Goal: Task Accomplishment & Management: Manage account settings

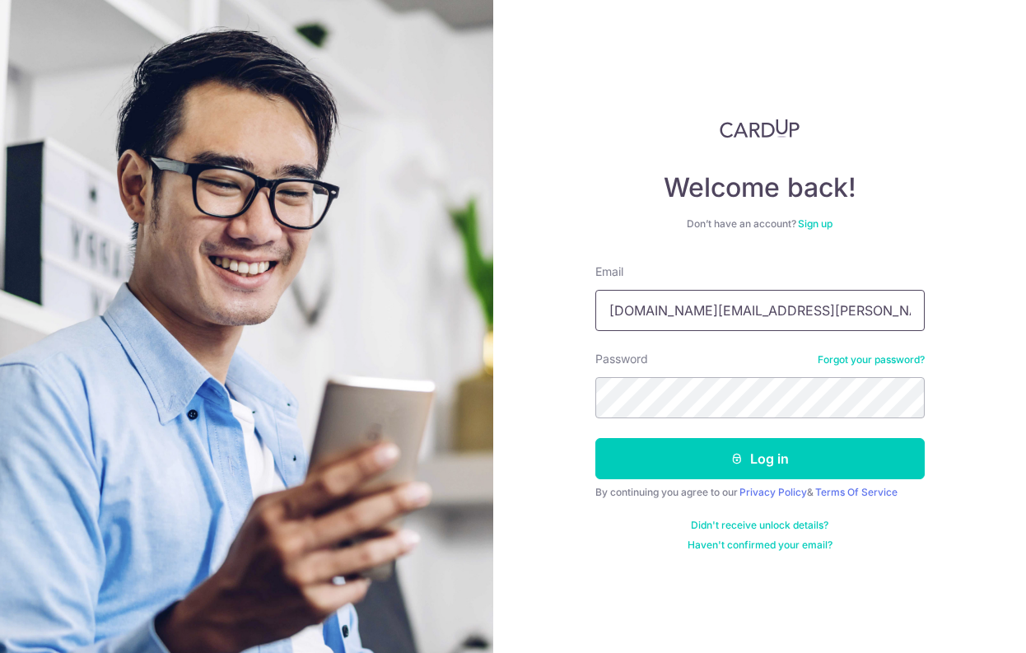
click at [770, 307] on input "mo.andrea.ly@gmail.com" at bounding box center [761, 310] width 330 height 41
type input "[EMAIL_ADDRESS][DOMAIN_NAME]"
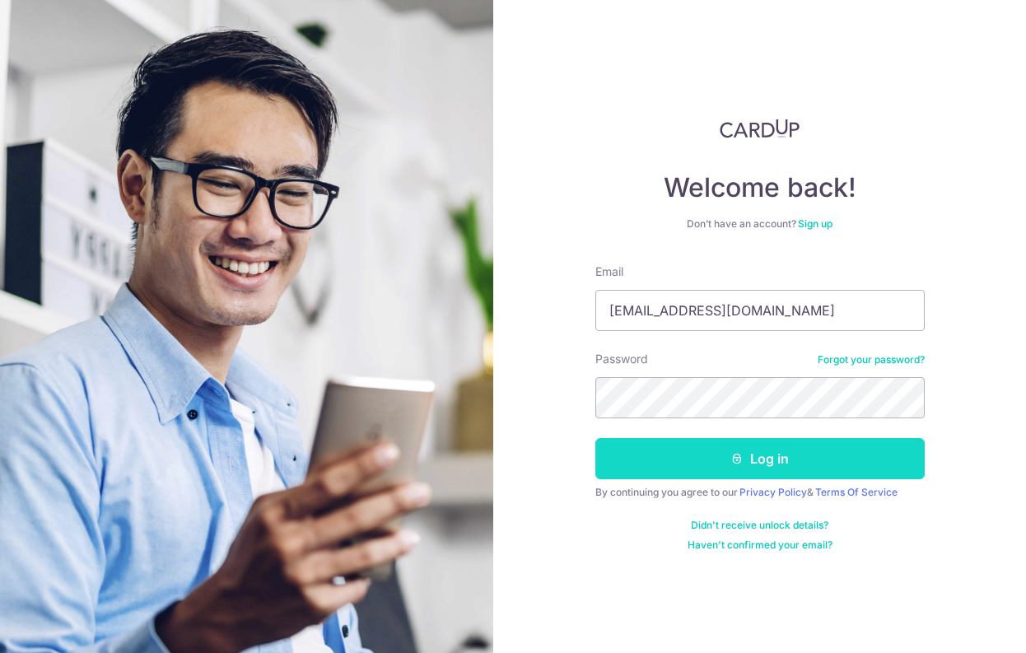
click at [769, 465] on button "Log in" at bounding box center [761, 458] width 330 height 41
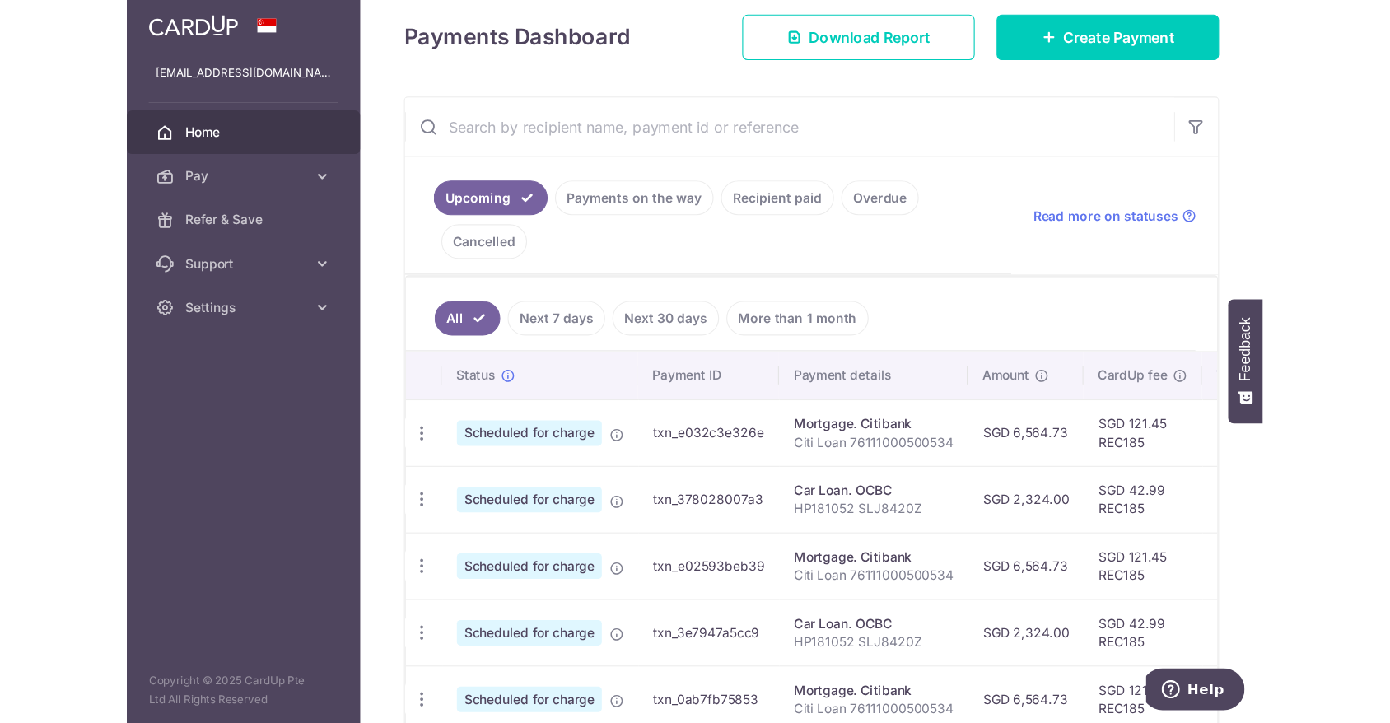
scroll to position [247, 0]
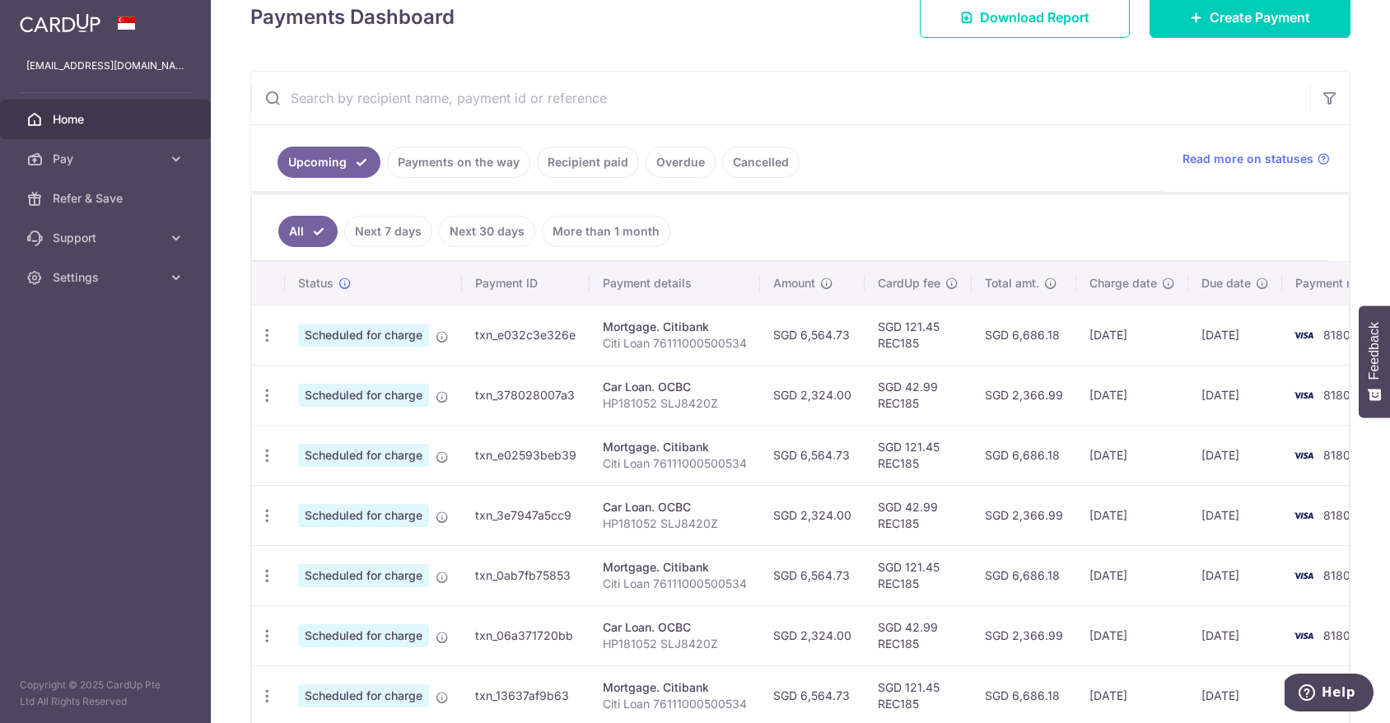
click at [445, 164] on link "Payments on the way" at bounding box center [458, 162] width 143 height 31
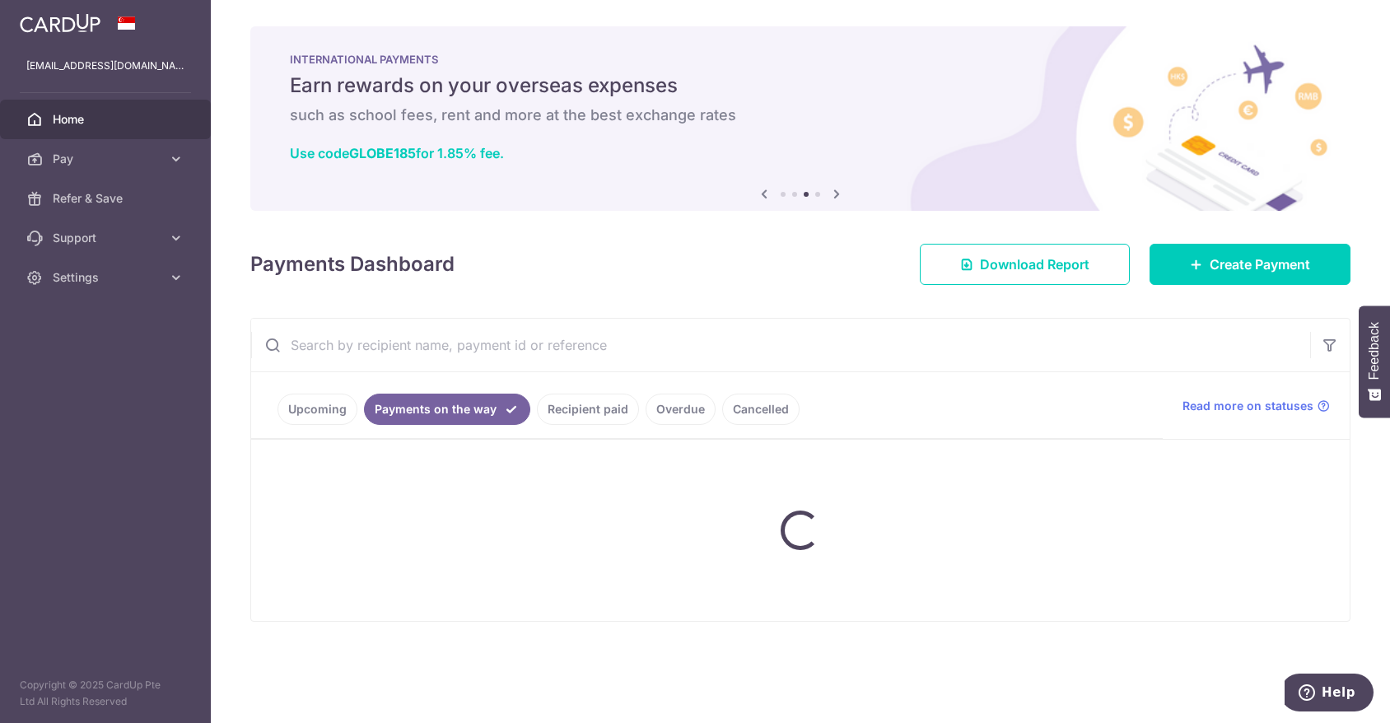
scroll to position [0, 0]
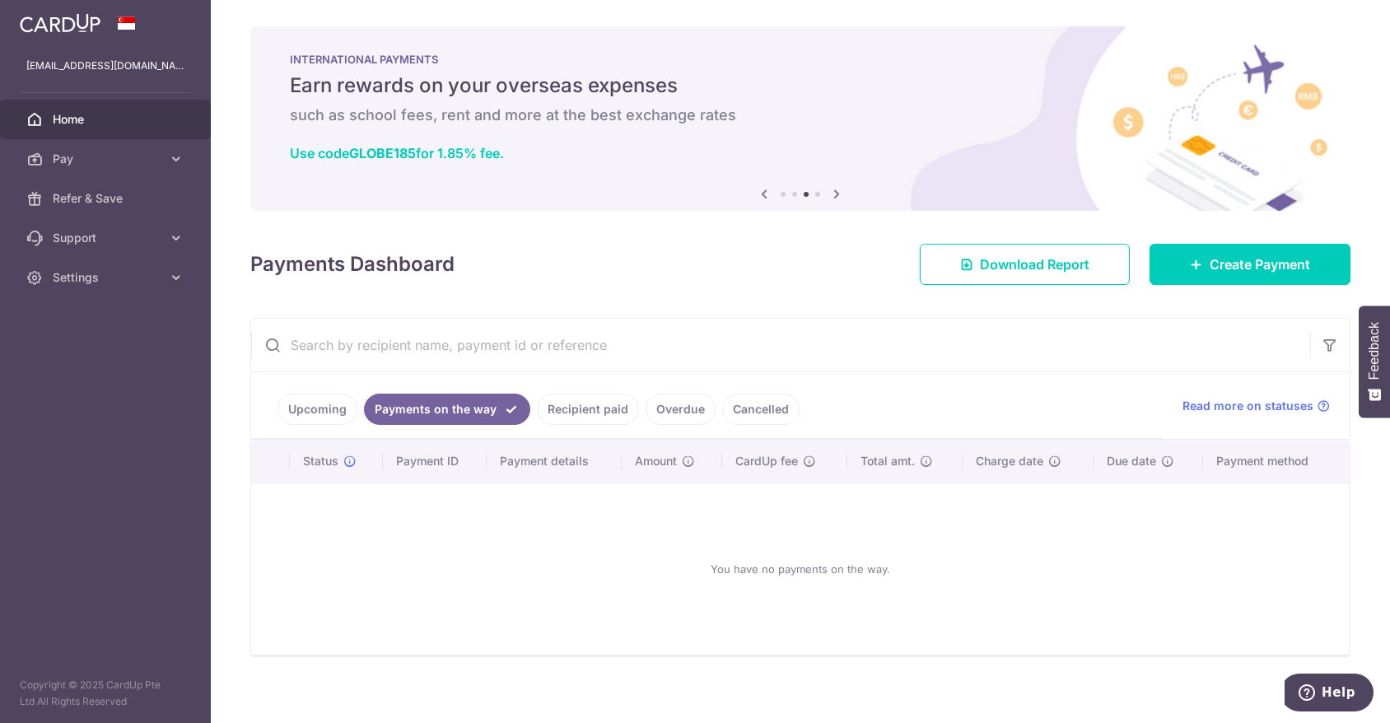
click at [574, 405] on link "Recipient paid" at bounding box center [588, 409] width 102 height 31
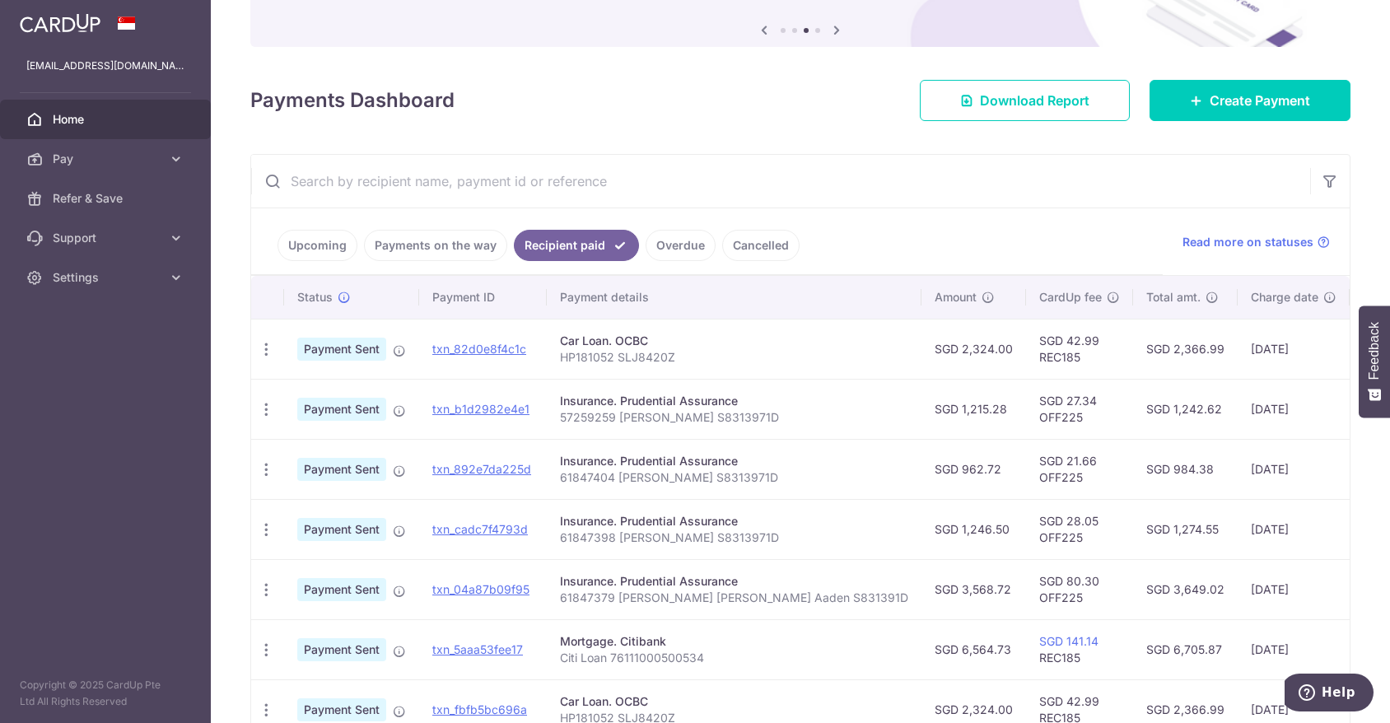
scroll to position [165, 0]
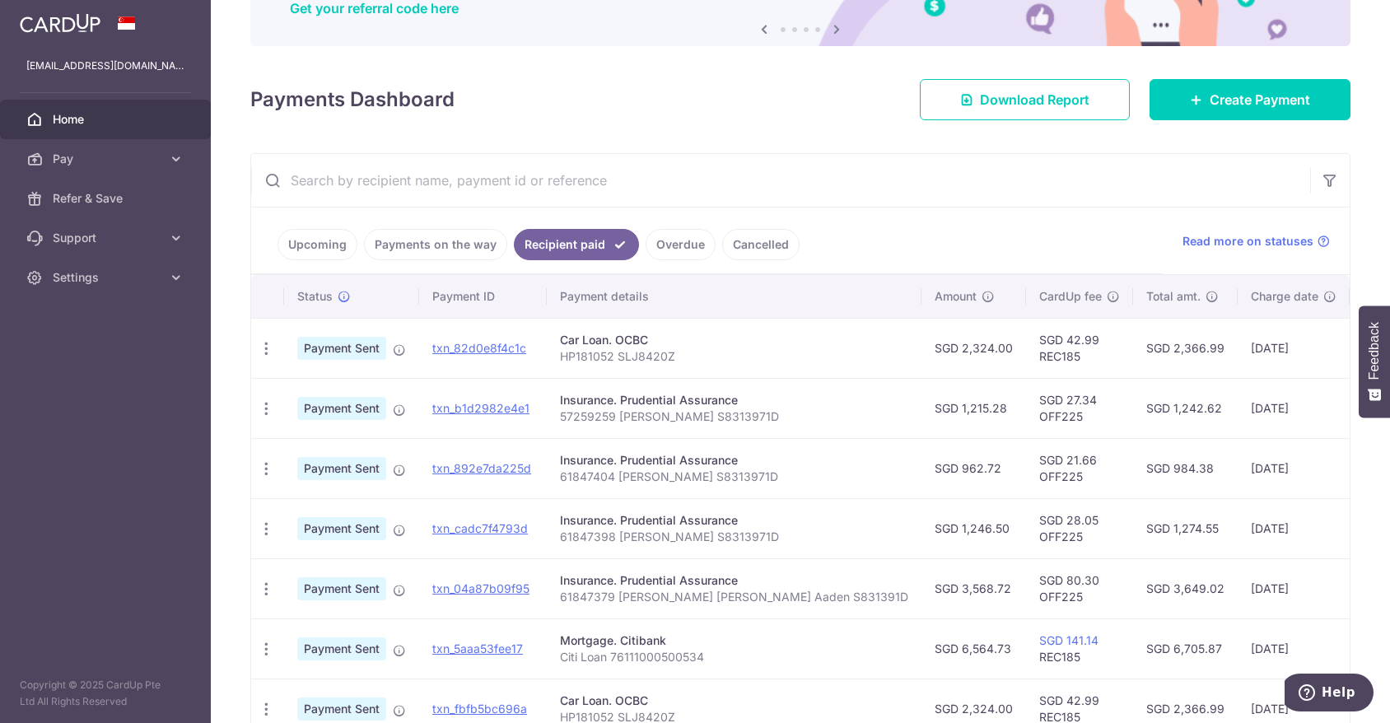
click at [316, 242] on link "Upcoming" at bounding box center [318, 244] width 80 height 31
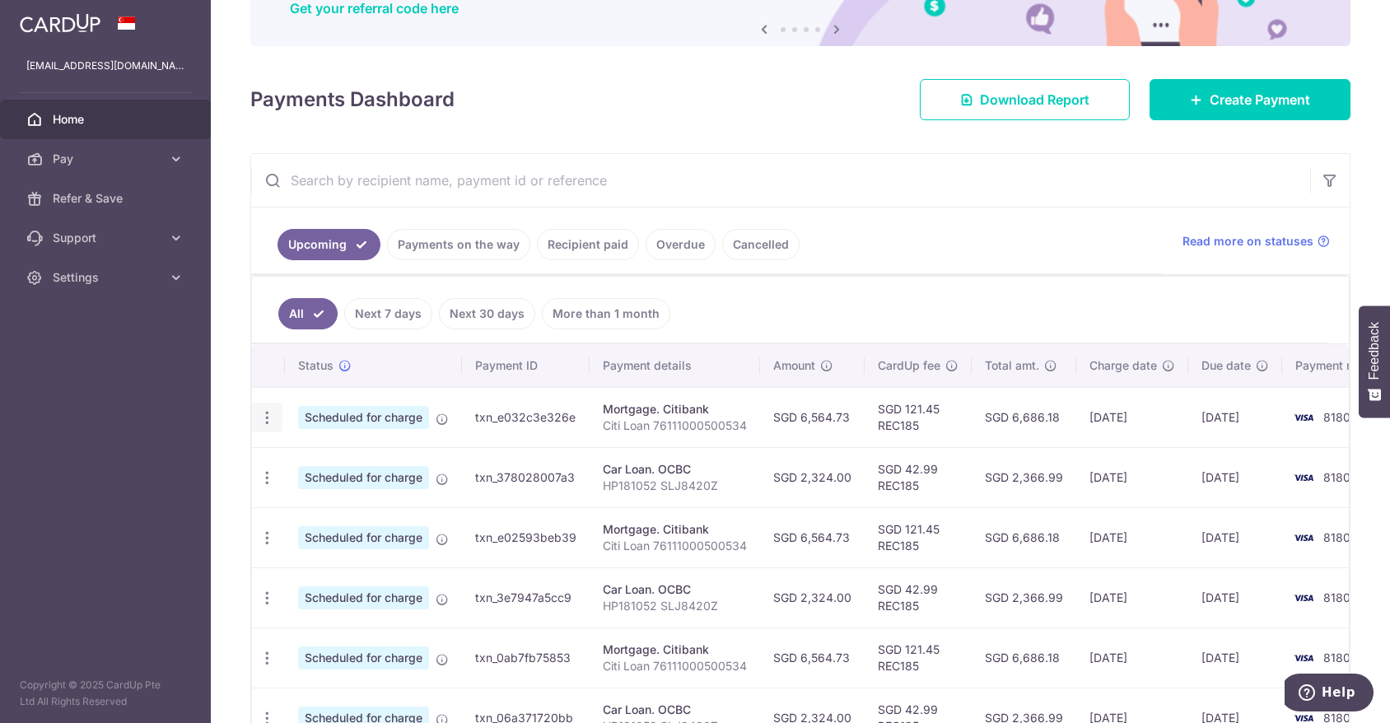
click at [266, 414] on icon "button" at bounding box center [267, 417] width 17 height 17
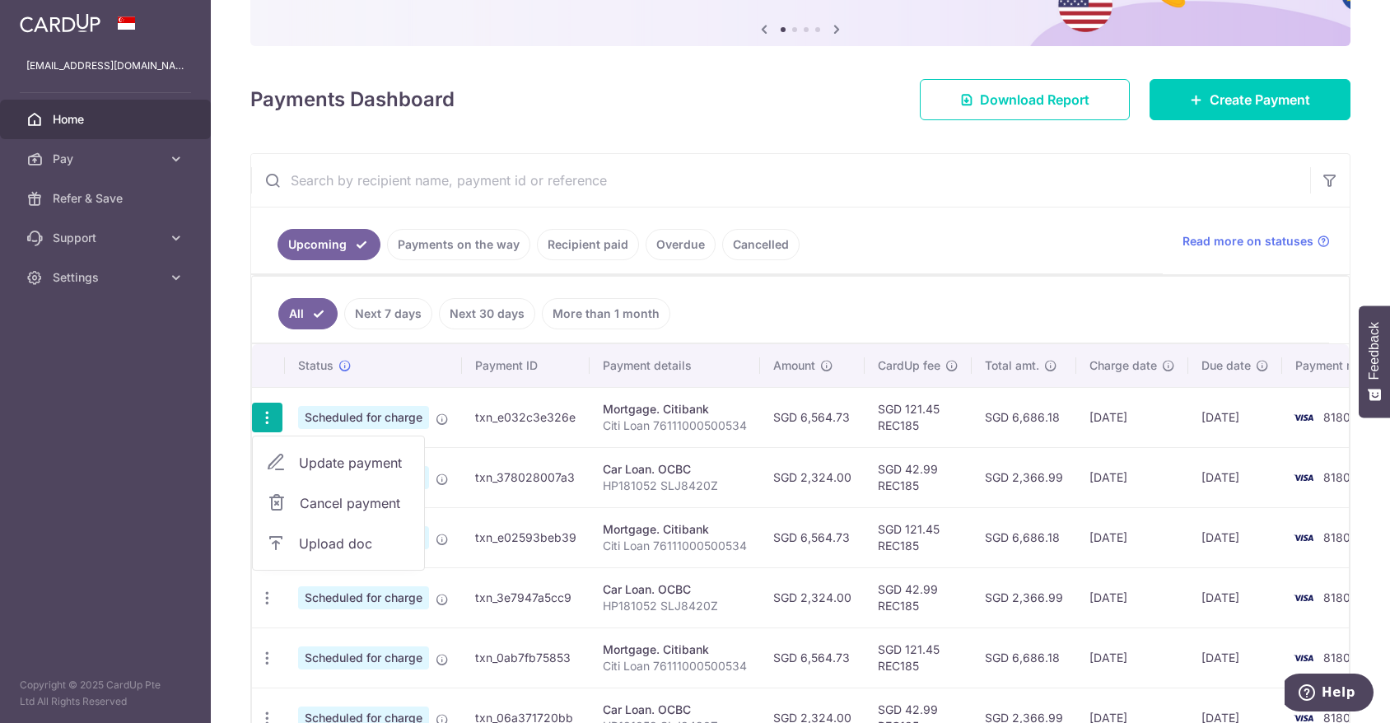
click at [361, 462] on span "Update payment" at bounding box center [355, 463] width 112 height 20
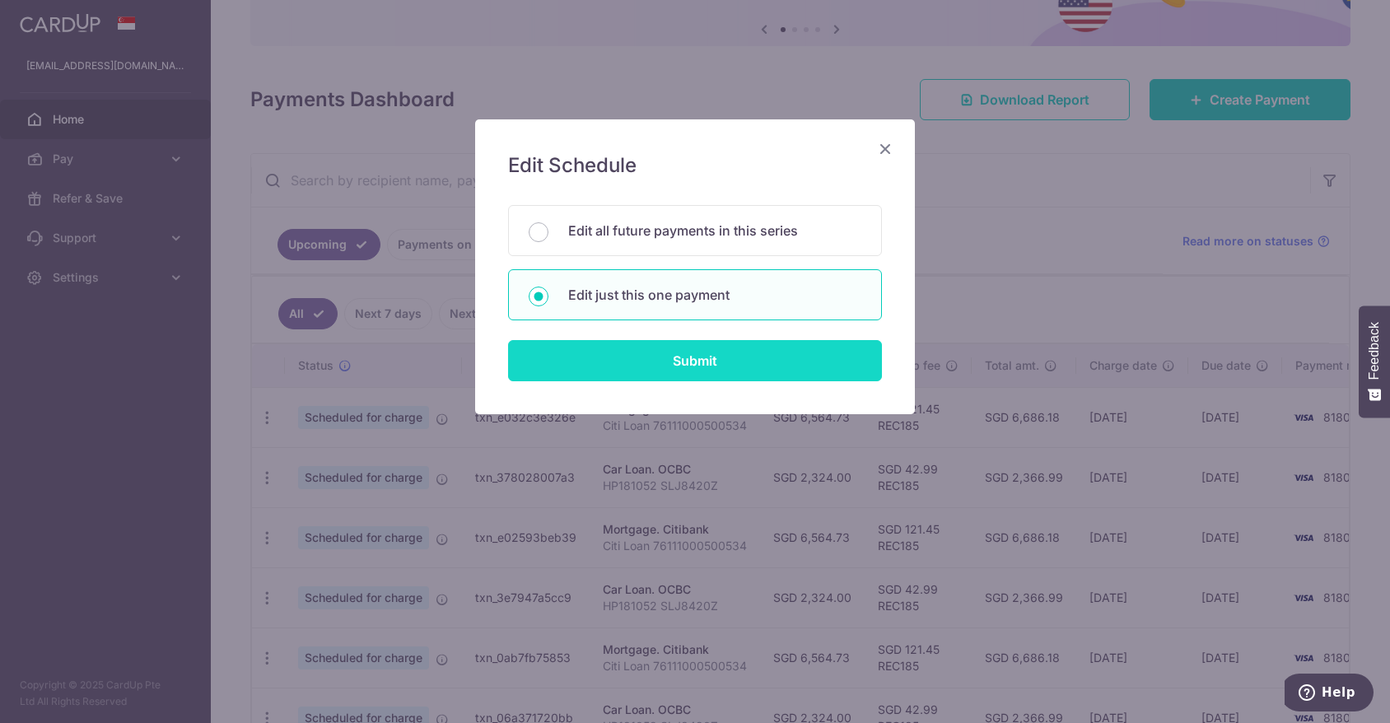
click at [713, 363] on input "Submit" at bounding box center [695, 360] width 374 height 41
radio input "true"
type input "6,564.73"
type input "14/09/2025"
type input "Citi Loan 76111000500534"
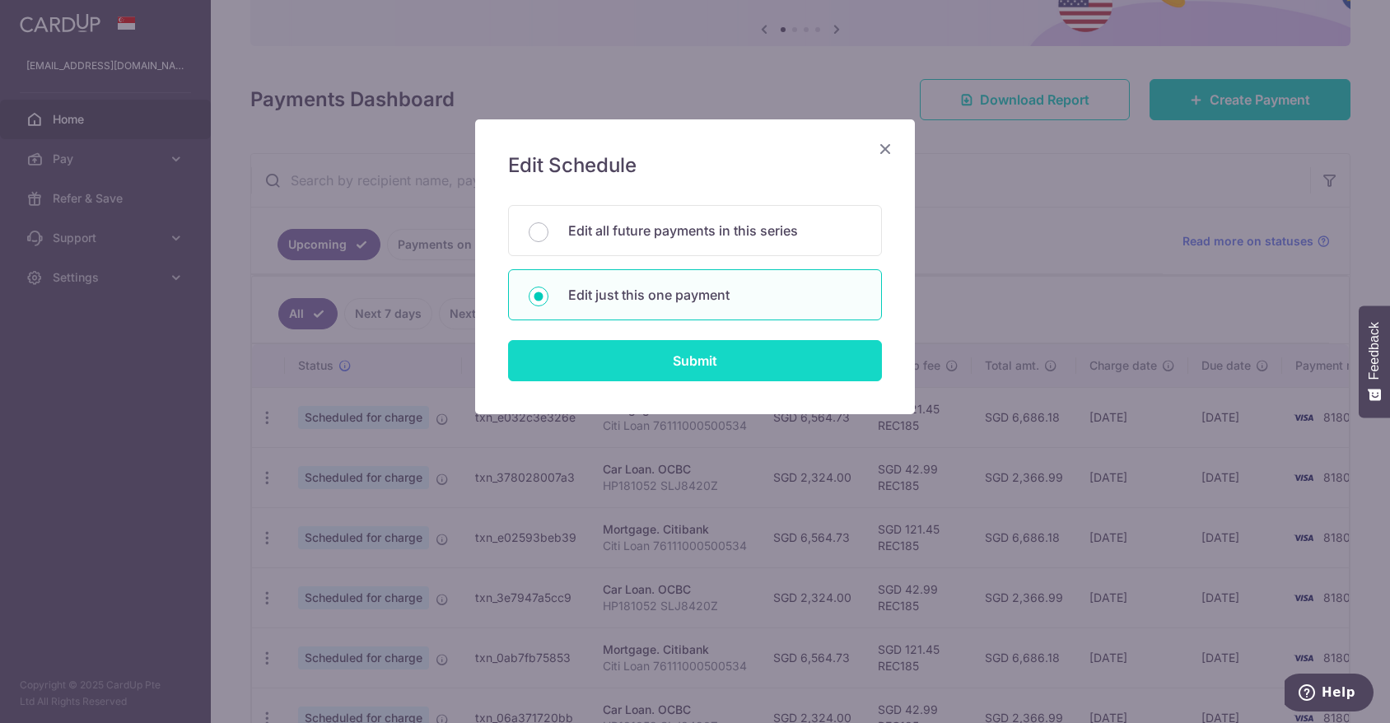
type input "REC185"
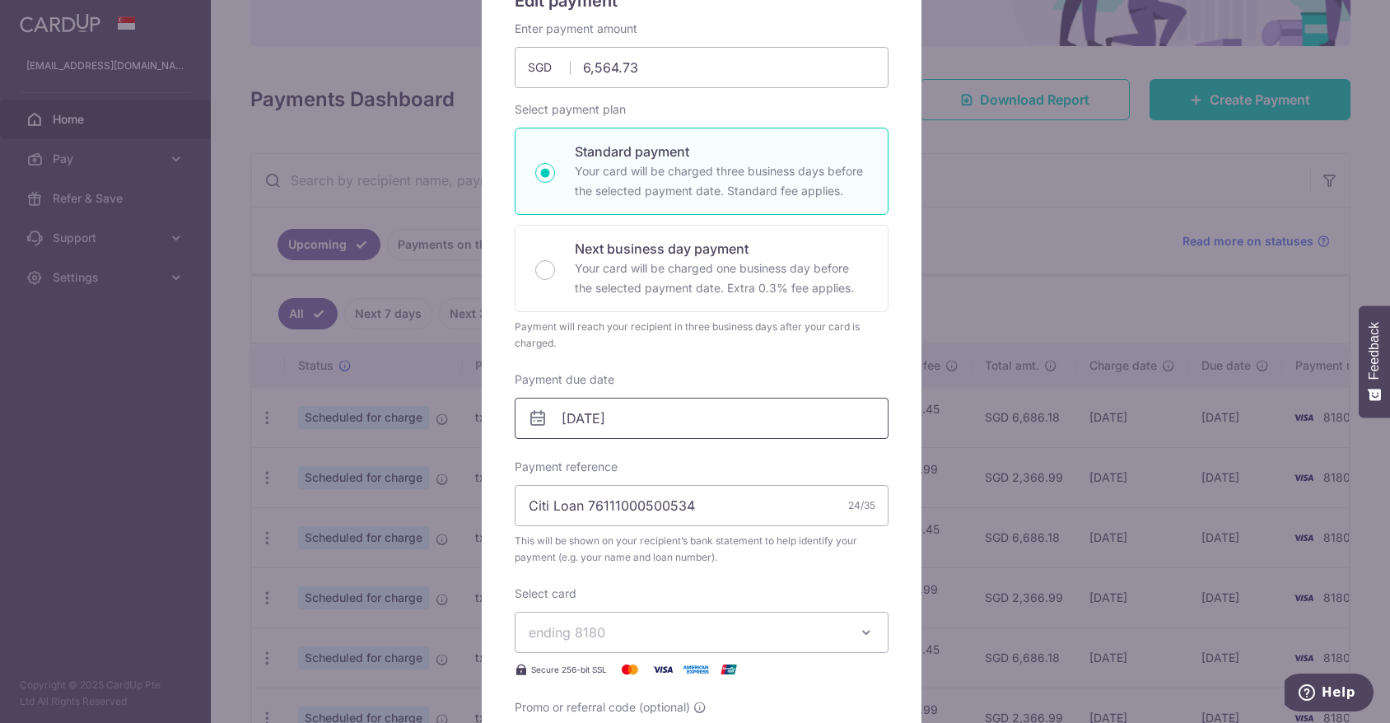
click at [655, 416] on input "14/09/2025" at bounding box center [702, 418] width 374 height 41
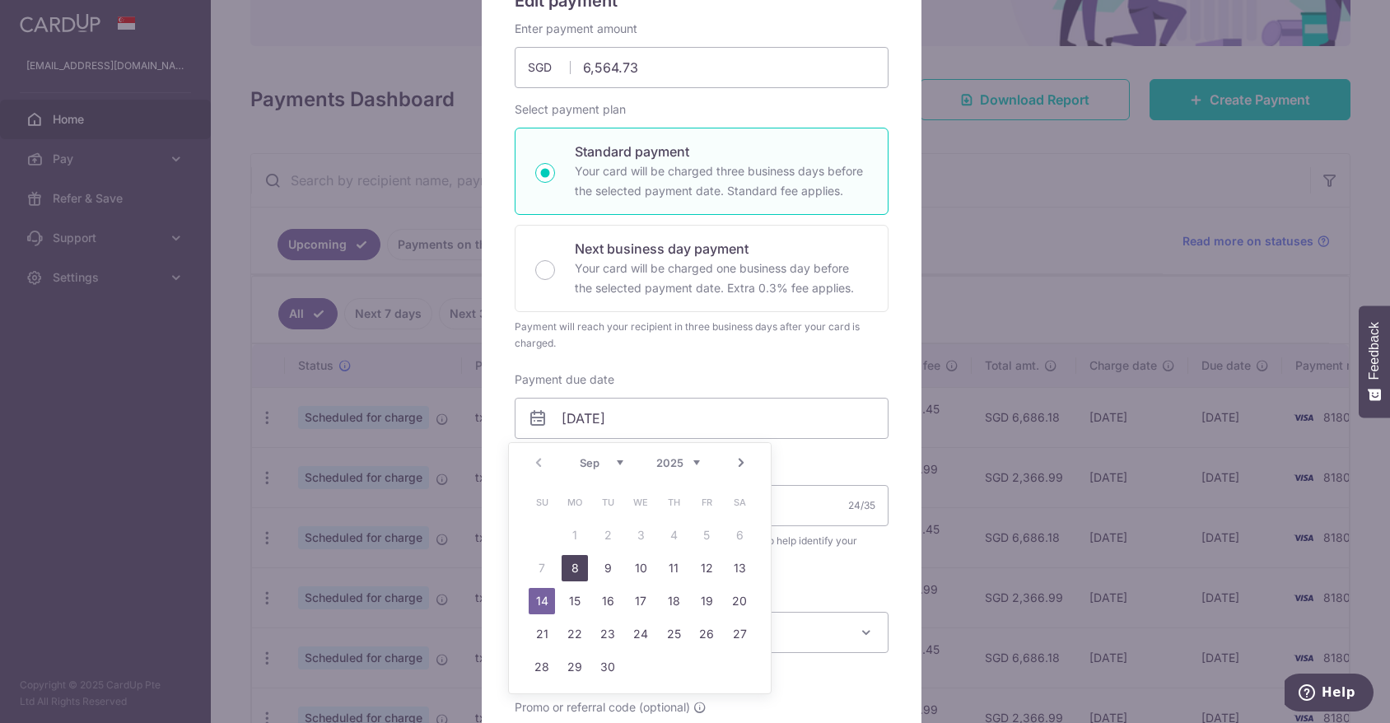
click at [577, 566] on link "8" at bounding box center [575, 568] width 26 height 26
type input "[DATE]"
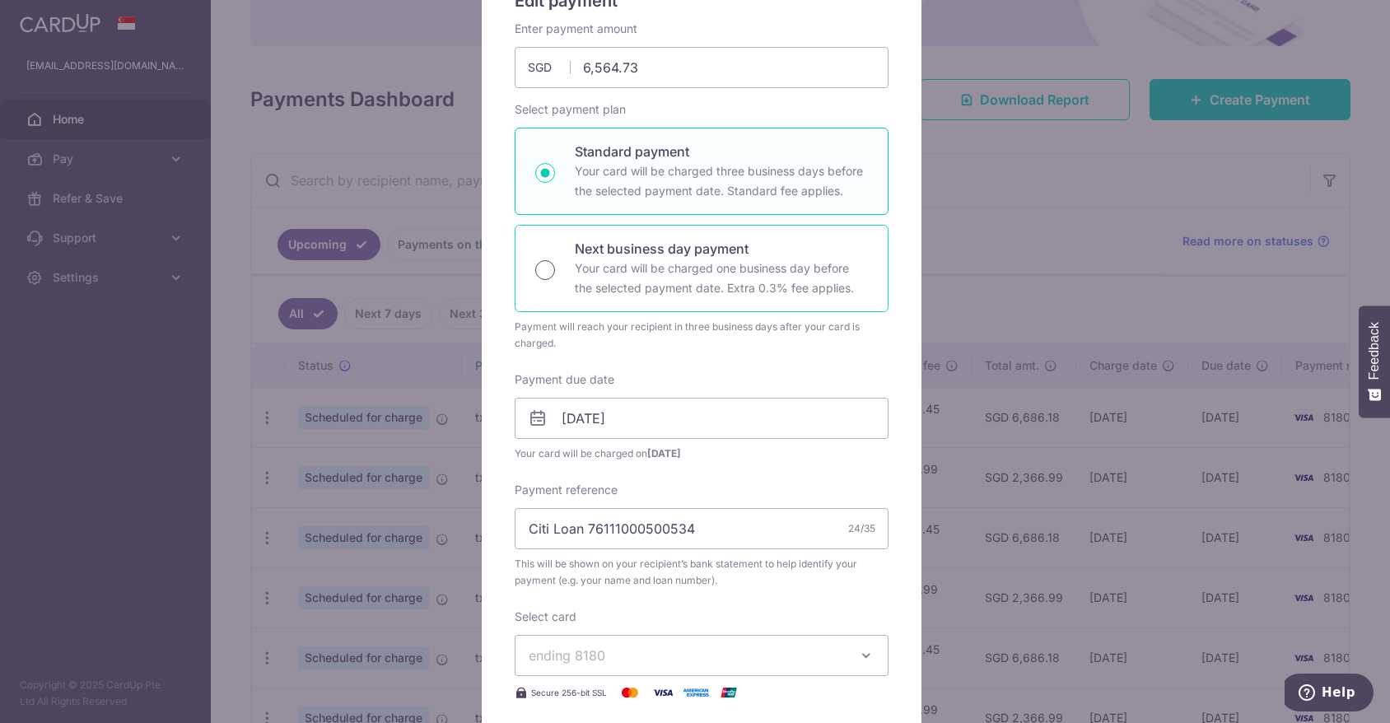
click at [538, 264] on input "Next business day payment Your card will be charged one business day before the…" at bounding box center [545, 270] width 20 height 20
radio input "true"
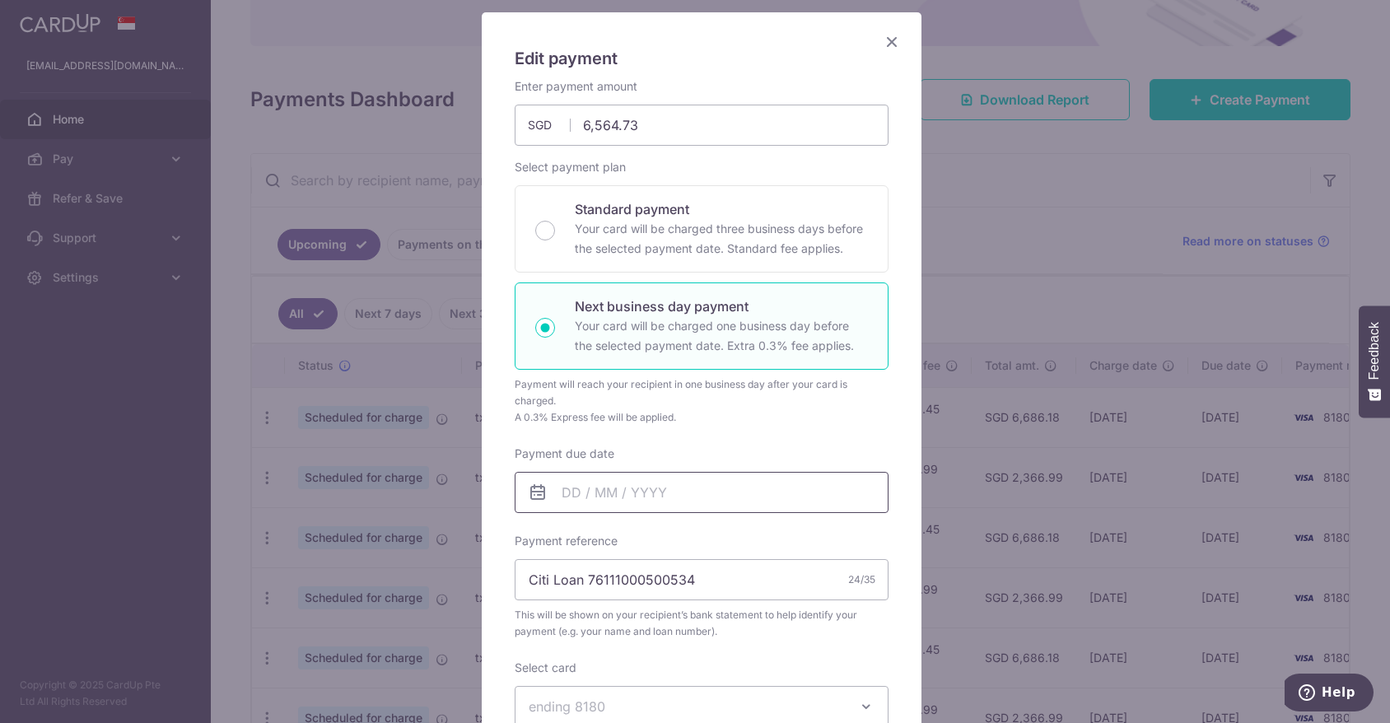
scroll to position [330, 0]
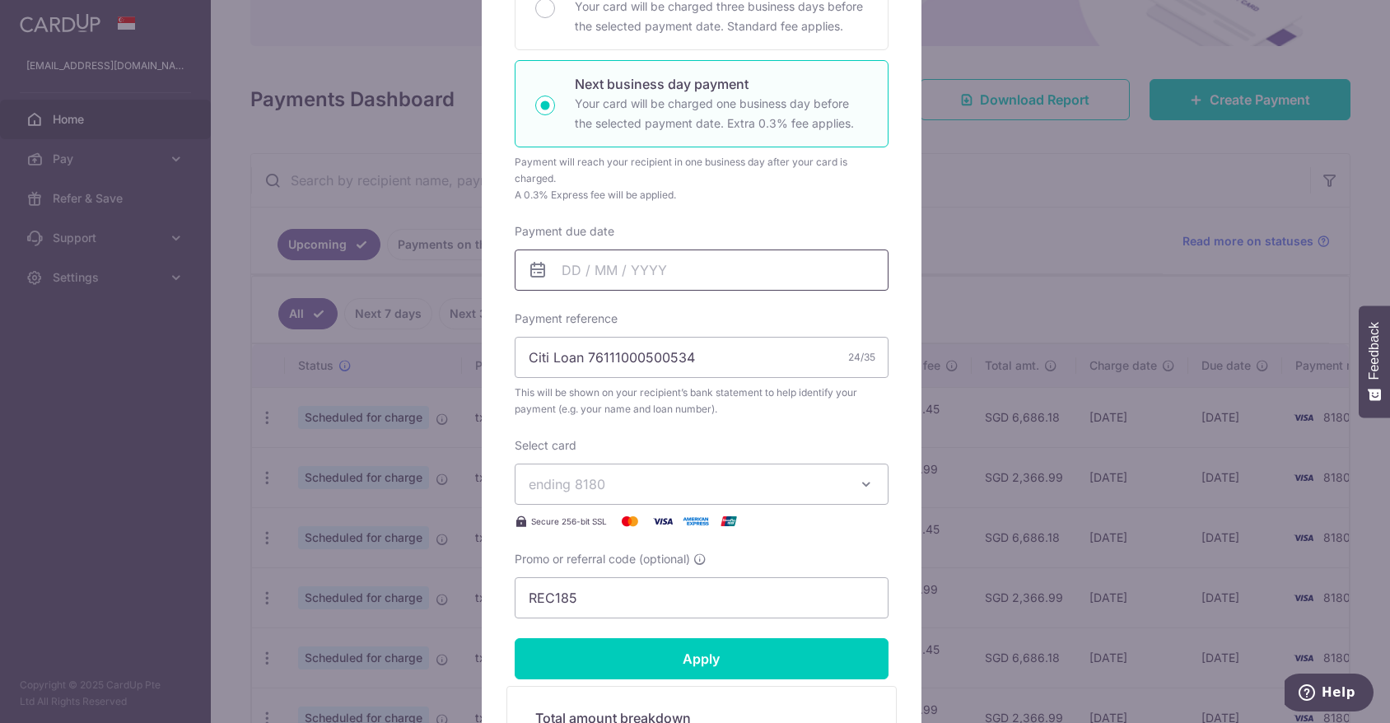
click at [552, 269] on input "Payment due date" at bounding box center [702, 270] width 374 height 41
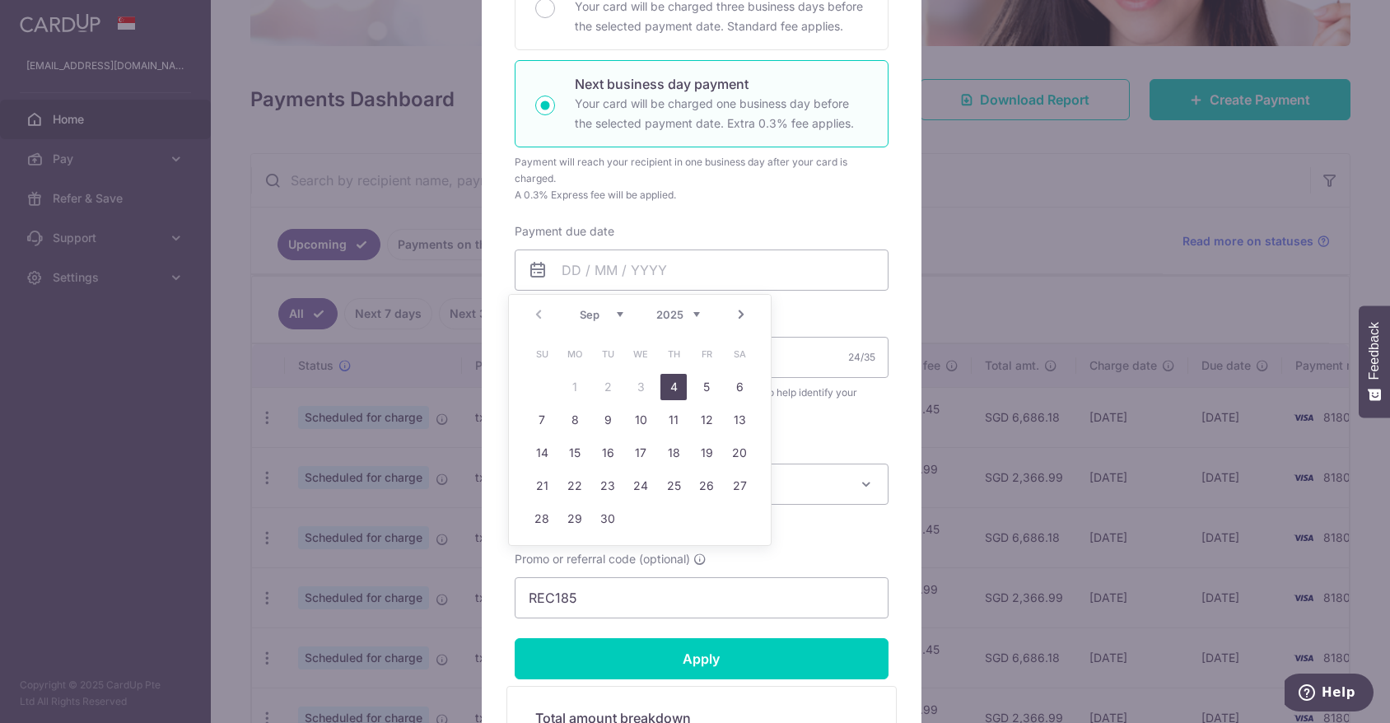
click at [675, 388] on link "4" at bounding box center [674, 387] width 26 height 26
type input "04/09/2025"
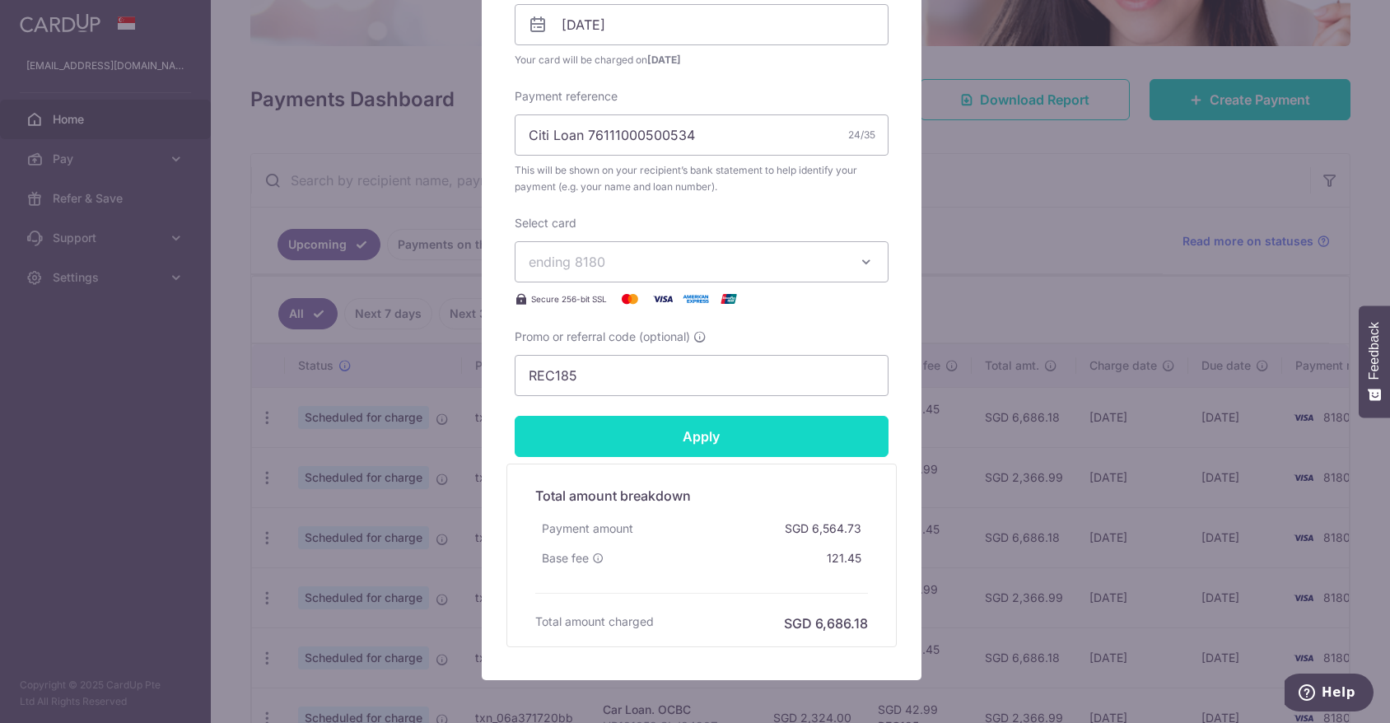
scroll to position [577, 0]
click at [684, 439] on input "Apply" at bounding box center [702, 434] width 374 height 41
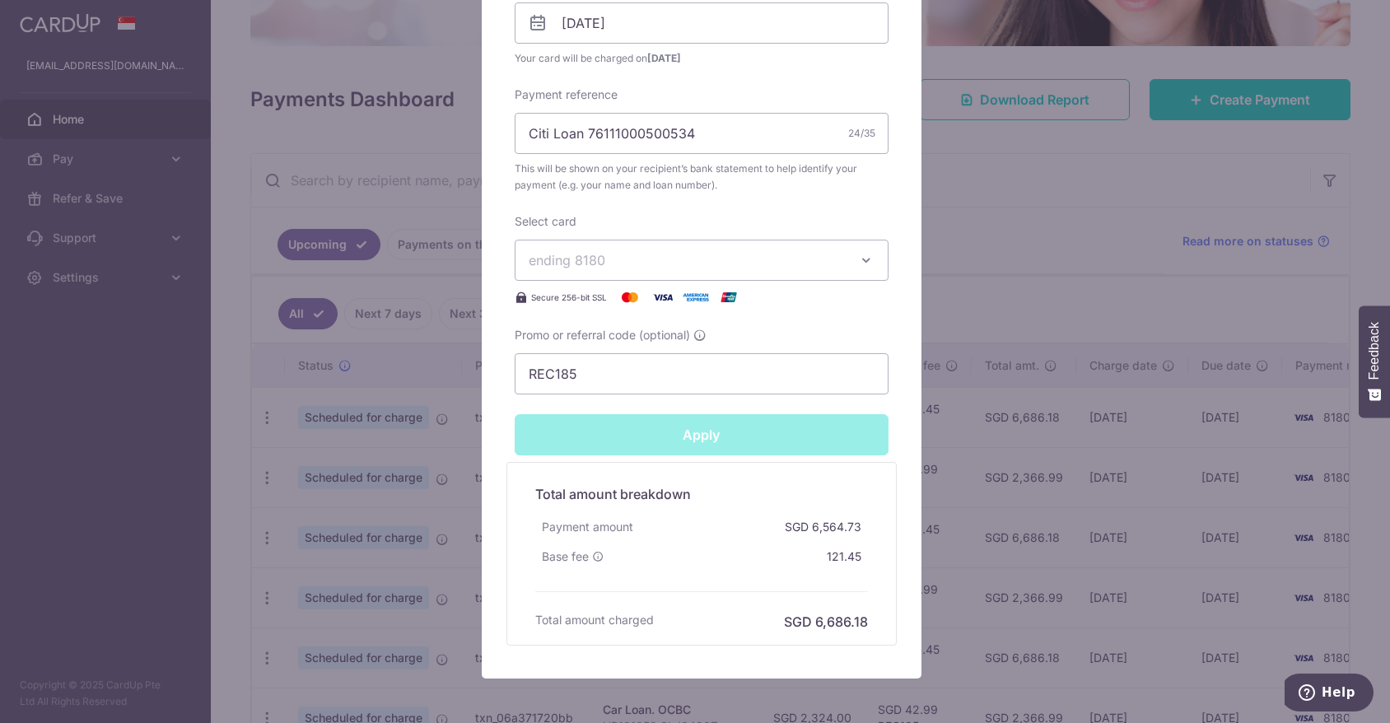
type input "Successfully Applied"
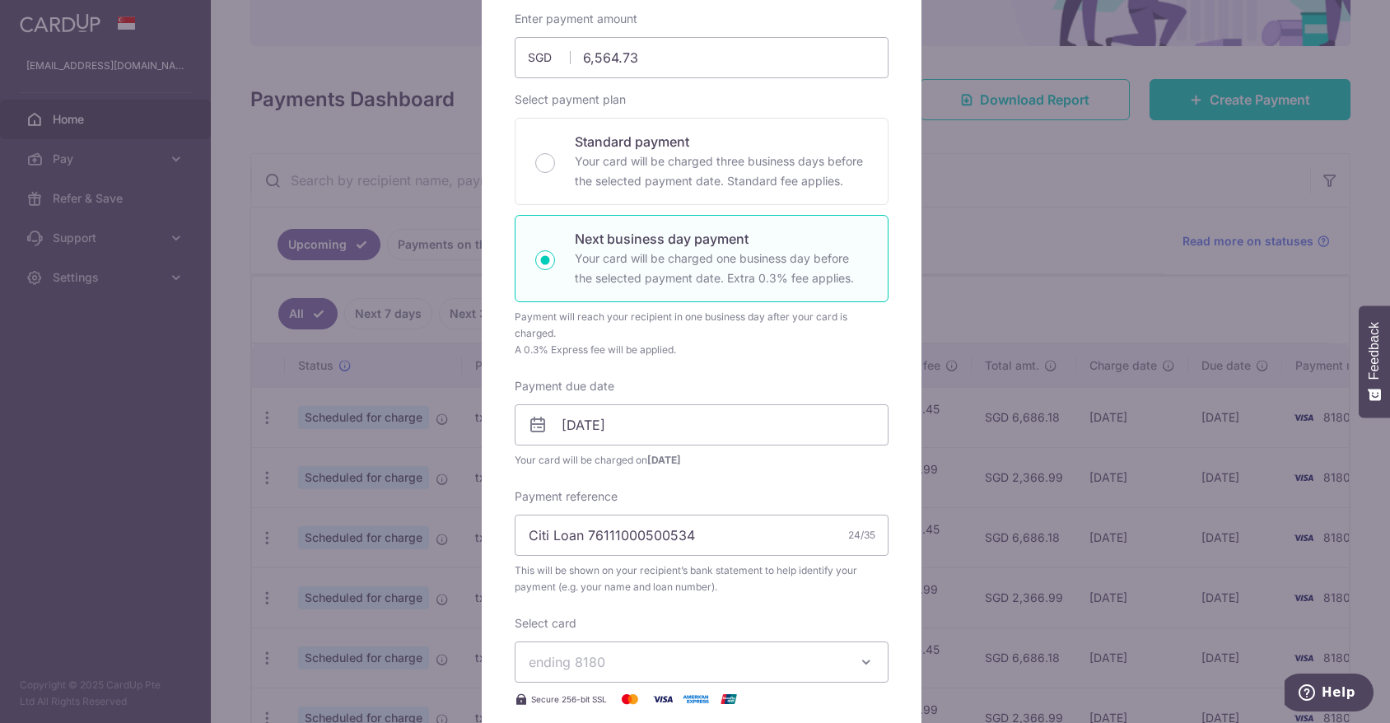
scroll to position [222, 0]
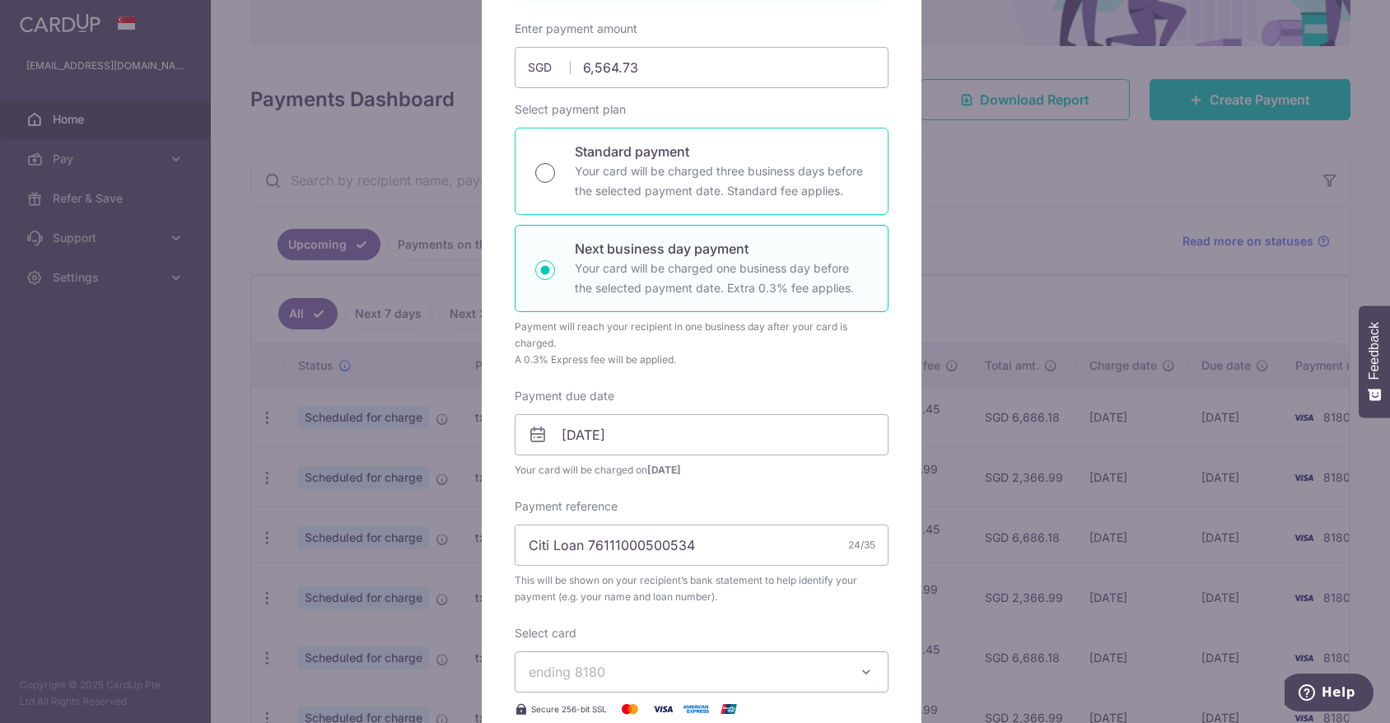
click at [547, 171] on input "Standard payment Your card will be charged three business days before the selec…" at bounding box center [545, 173] width 20 height 20
radio input "true"
type input "Apply"
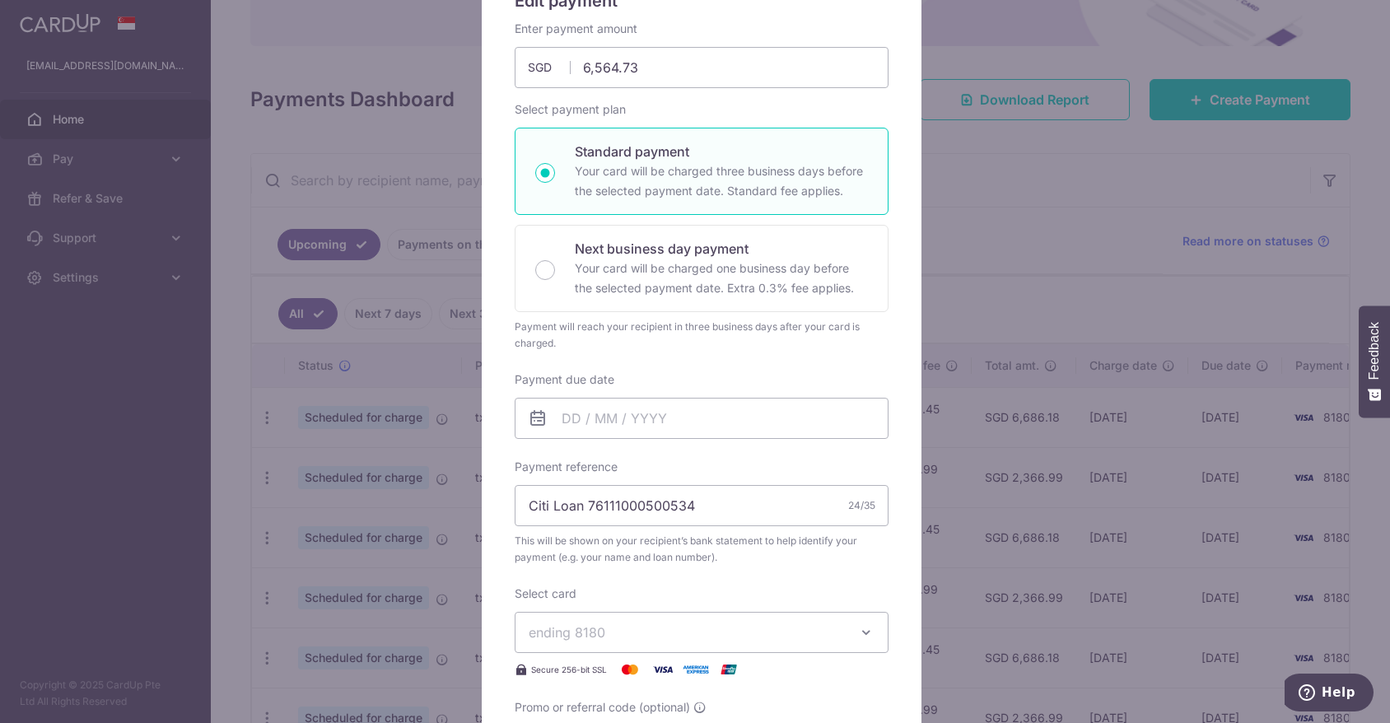
click at [535, 418] on icon at bounding box center [538, 419] width 20 height 20
click at [560, 418] on input "Payment due date" at bounding box center [702, 418] width 374 height 41
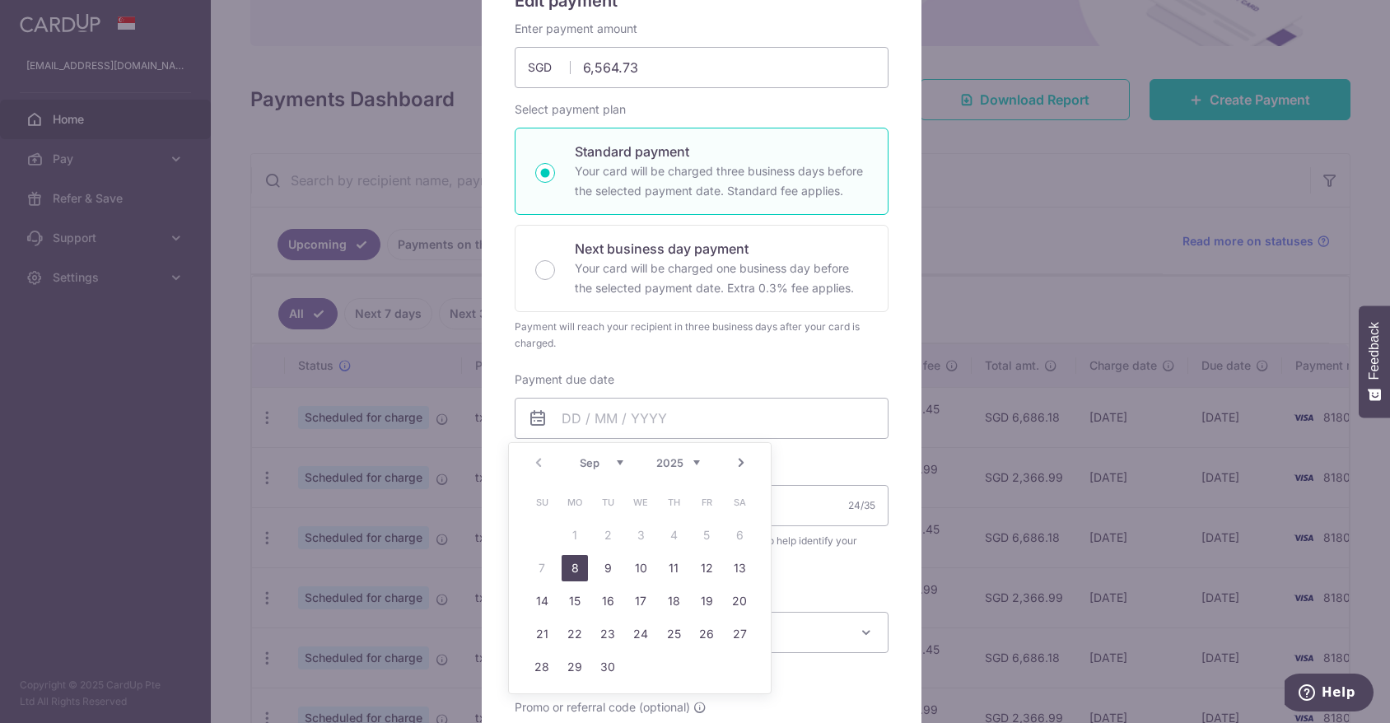
click at [577, 573] on link "8" at bounding box center [575, 568] width 26 height 26
type input "08/09/2025"
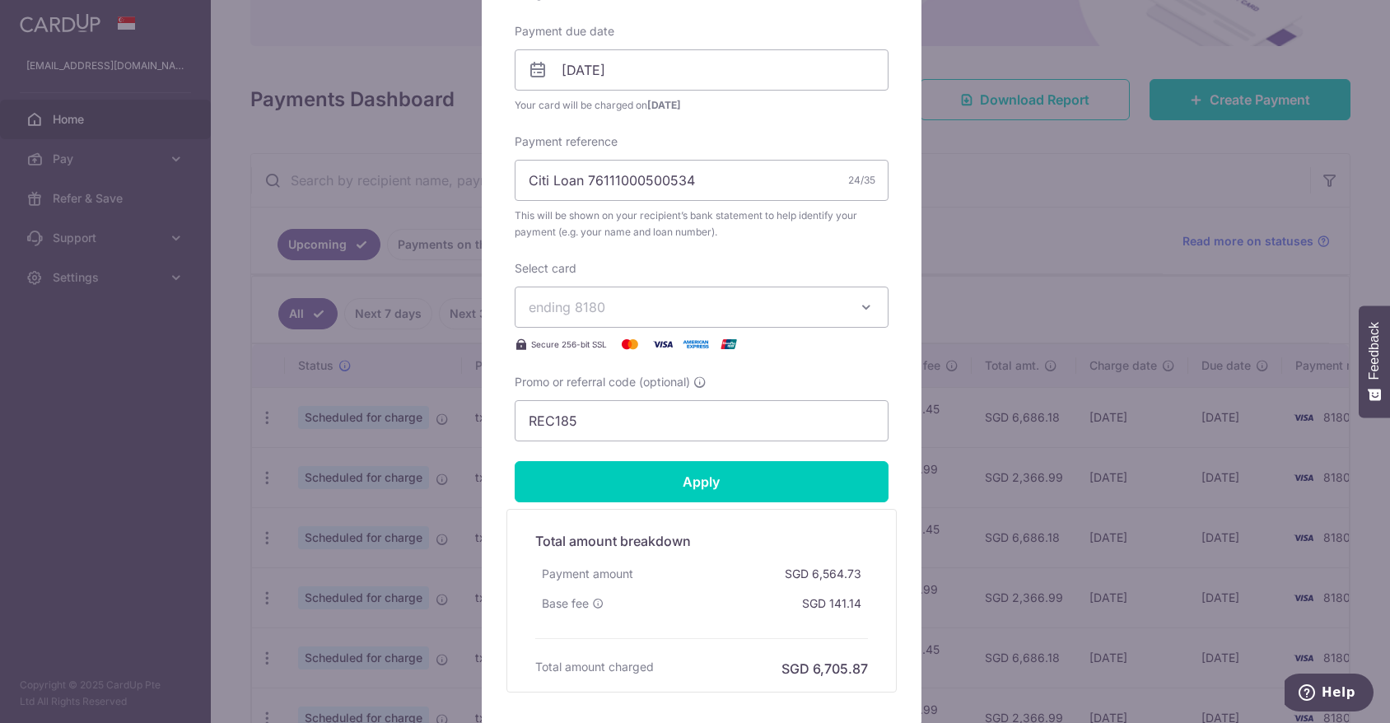
scroll to position [577, 0]
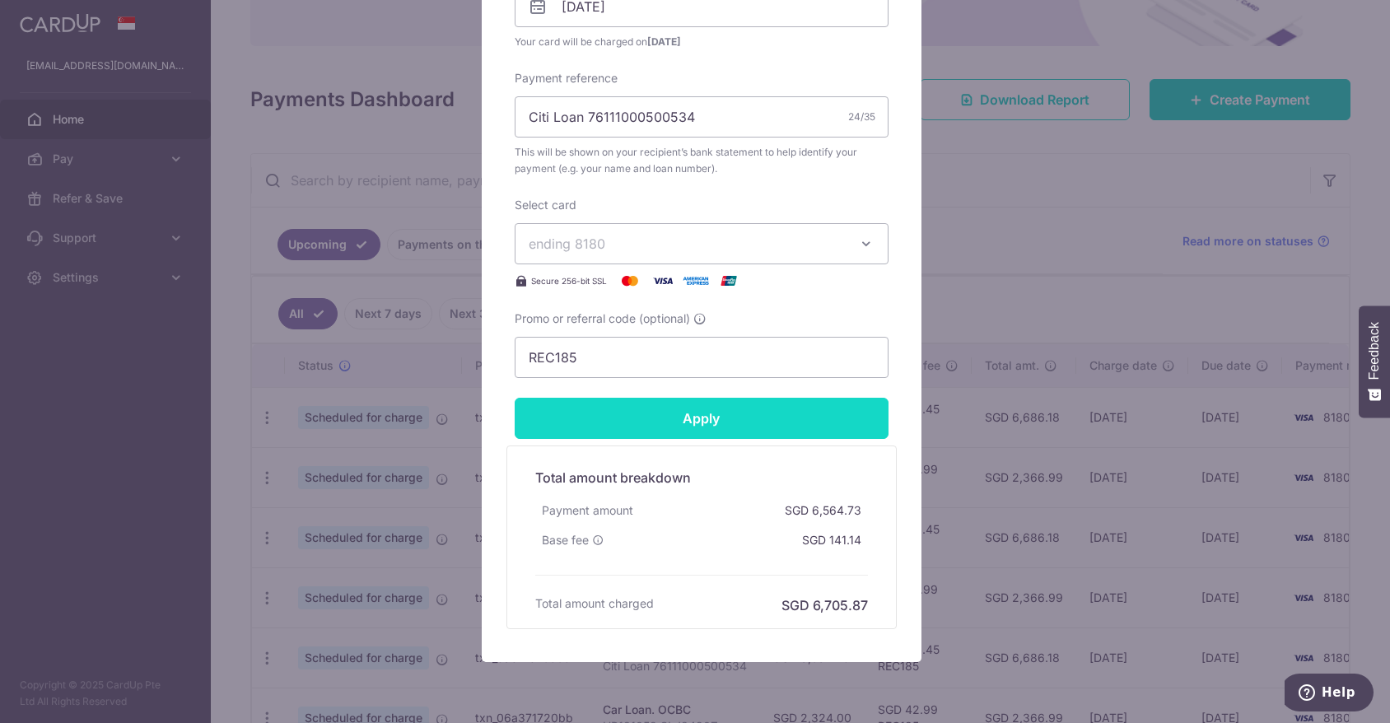
click at [694, 423] on input "Apply" at bounding box center [702, 418] width 374 height 41
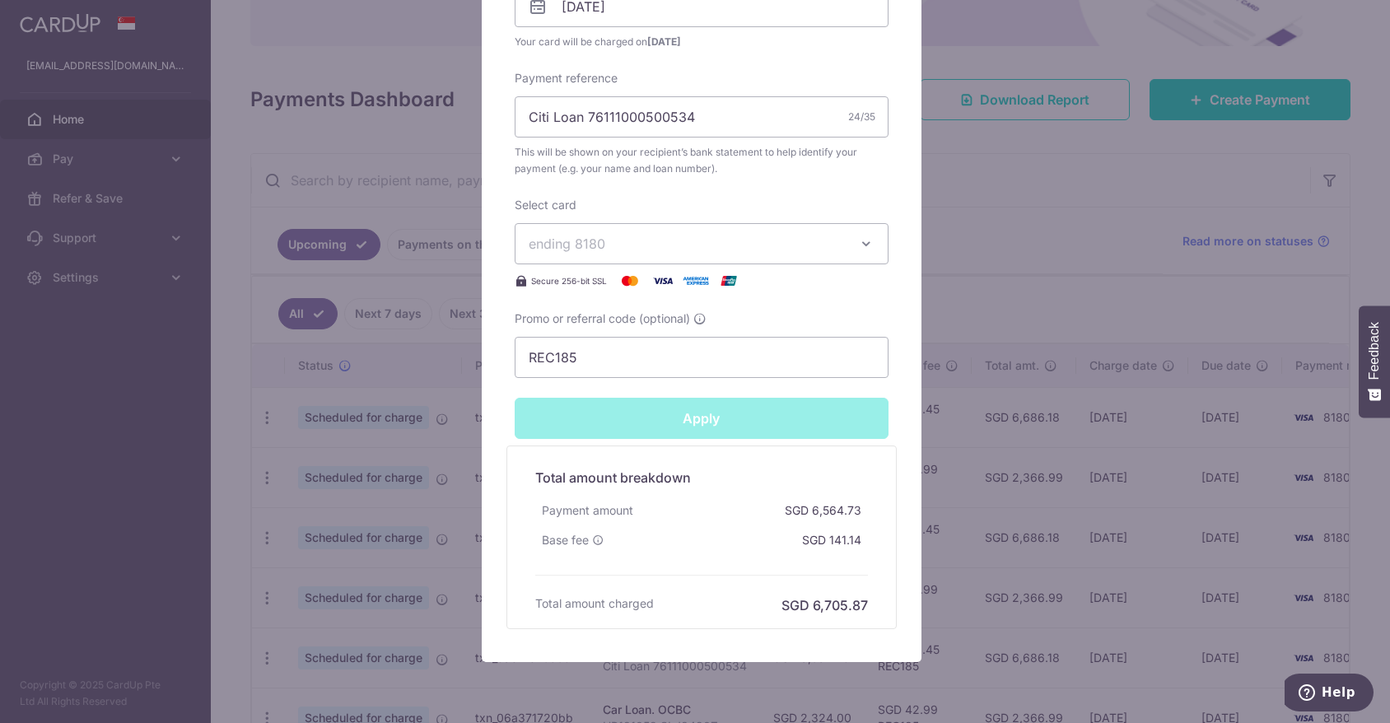
type input "Successfully Applied"
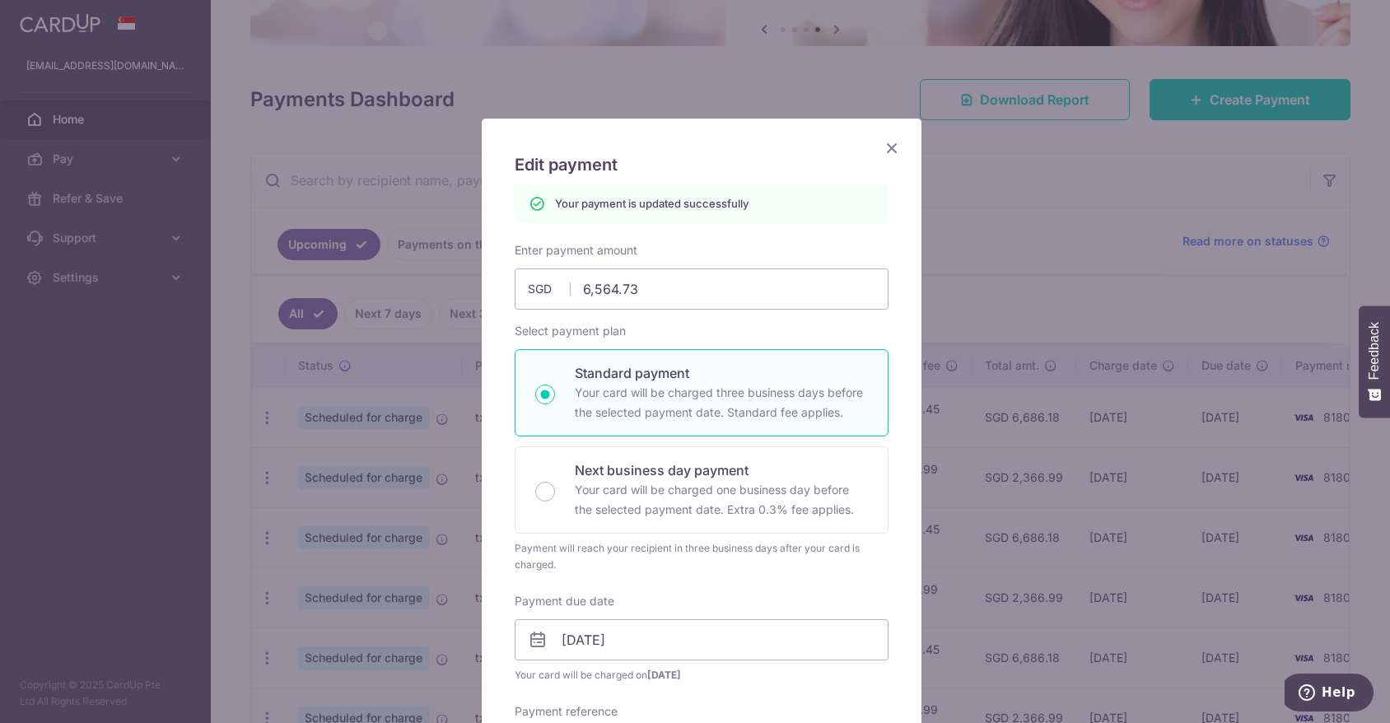
scroll to position [0, 0]
click at [886, 151] on icon "Close" at bounding box center [892, 148] width 20 height 21
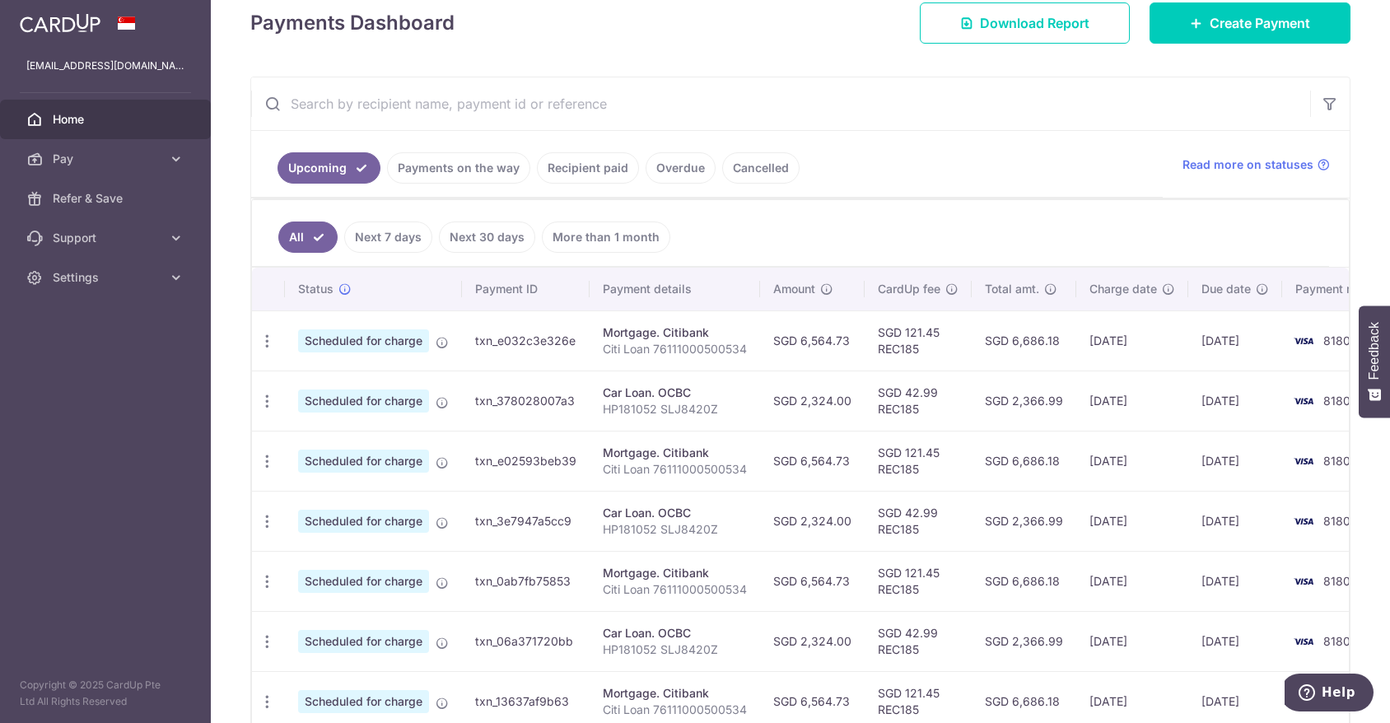
scroll to position [247, 0]
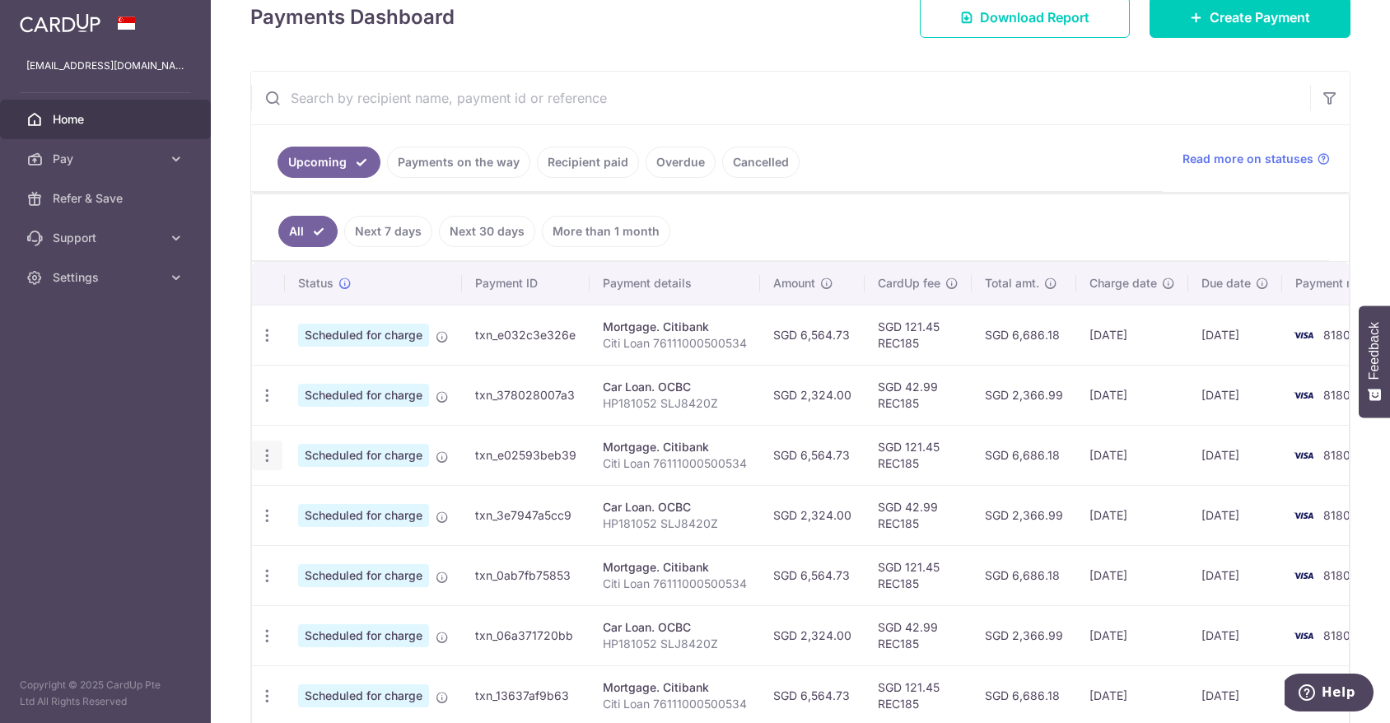
click at [266, 344] on icon "button" at bounding box center [267, 335] width 17 height 17
click at [353, 500] on span "Update payment" at bounding box center [355, 501] width 112 height 20
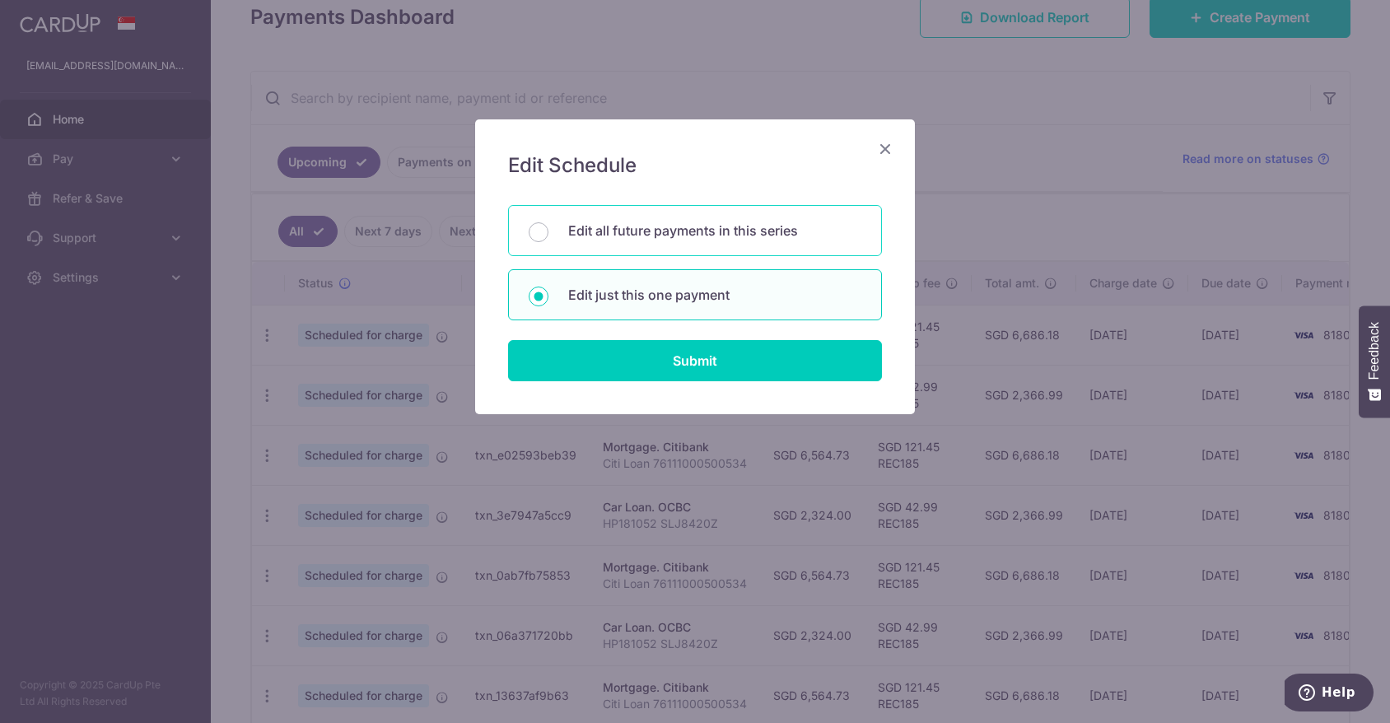
click at [568, 227] on p "Edit all future payments in this series" at bounding box center [714, 231] width 293 height 20
click at [549, 227] on input "Edit all future payments in this series" at bounding box center [539, 232] width 20 height 20
radio input "true"
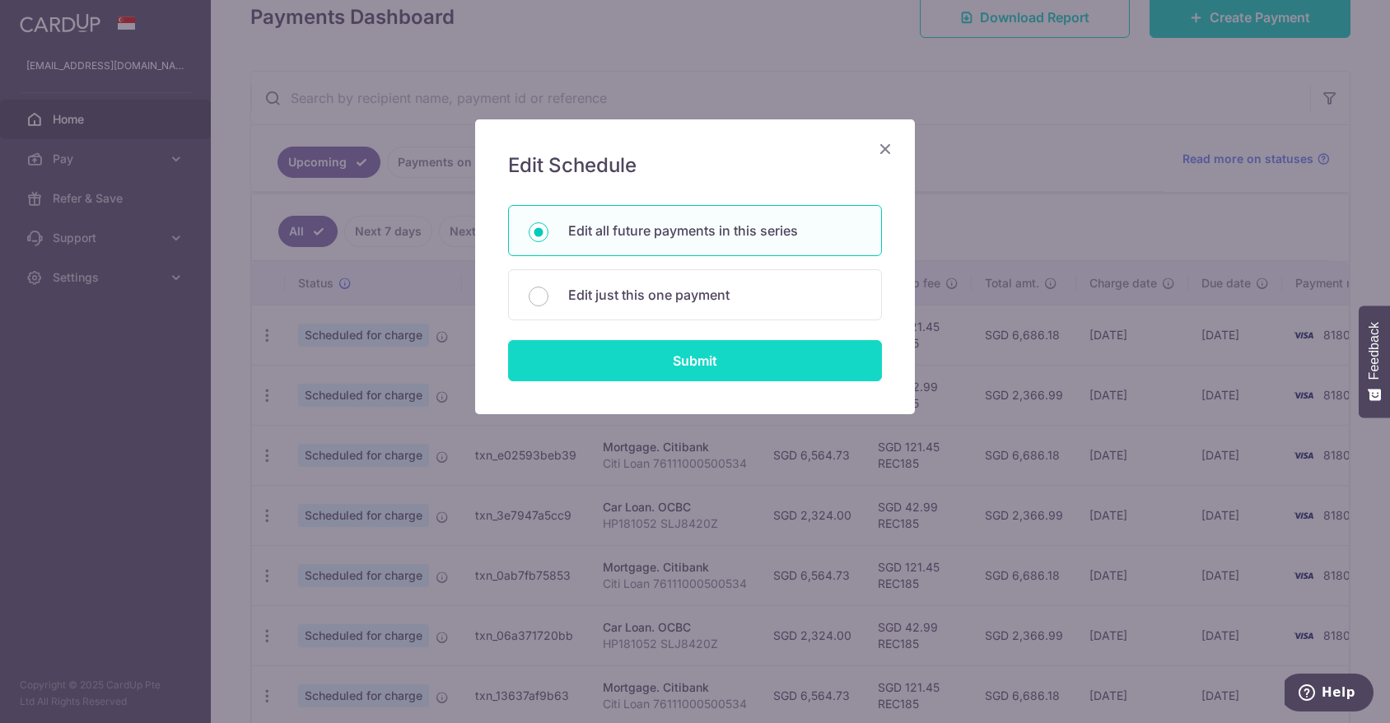
click at [710, 366] on input "Submit" at bounding box center [695, 360] width 374 height 41
radio input "true"
type input "6,564.73"
type input "Citi Loan 76111000500534"
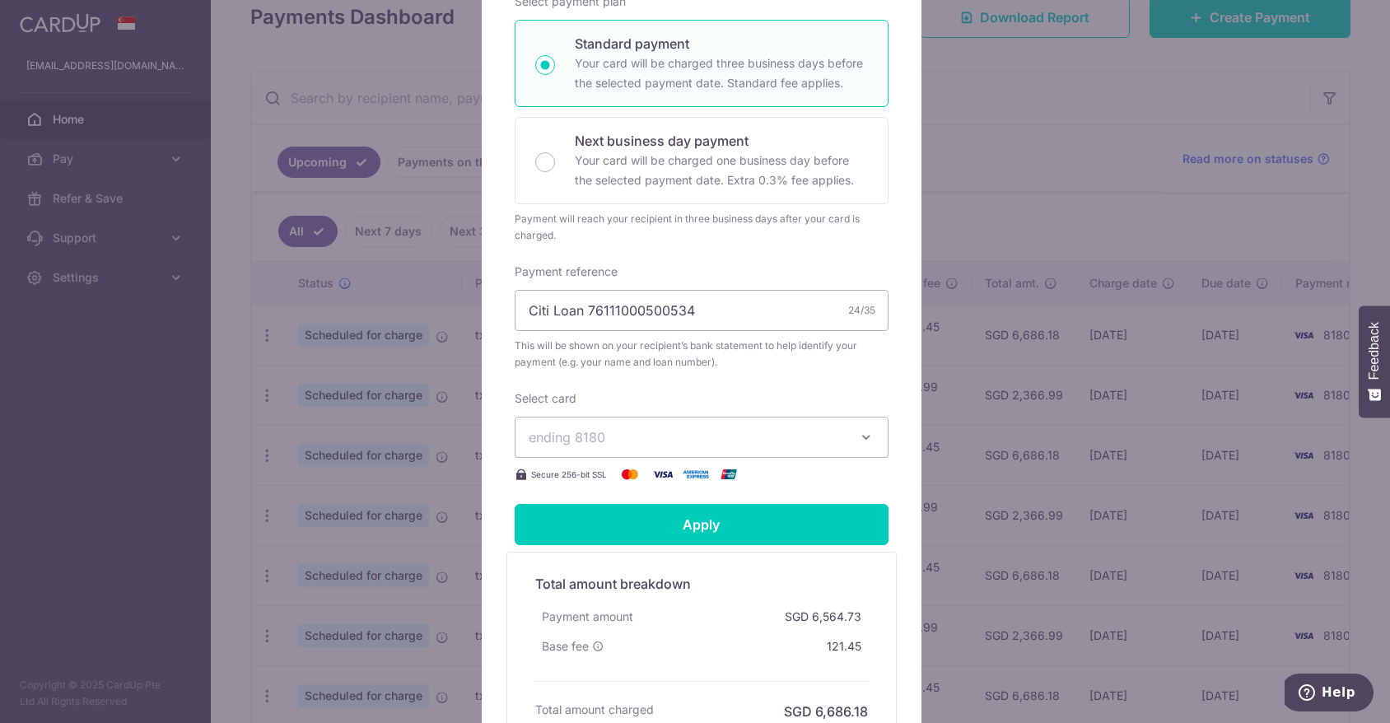
scroll to position [330, 0]
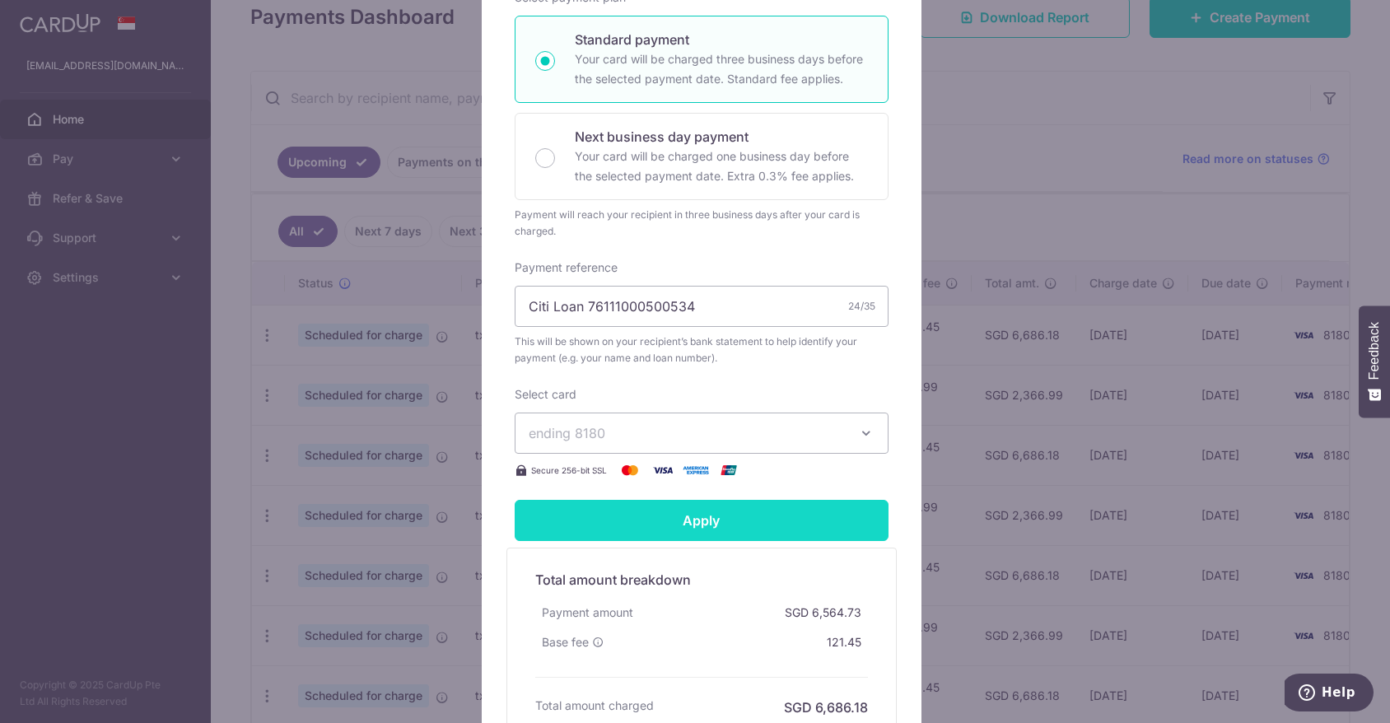
click at [713, 518] on input "Apply" at bounding box center [702, 520] width 374 height 41
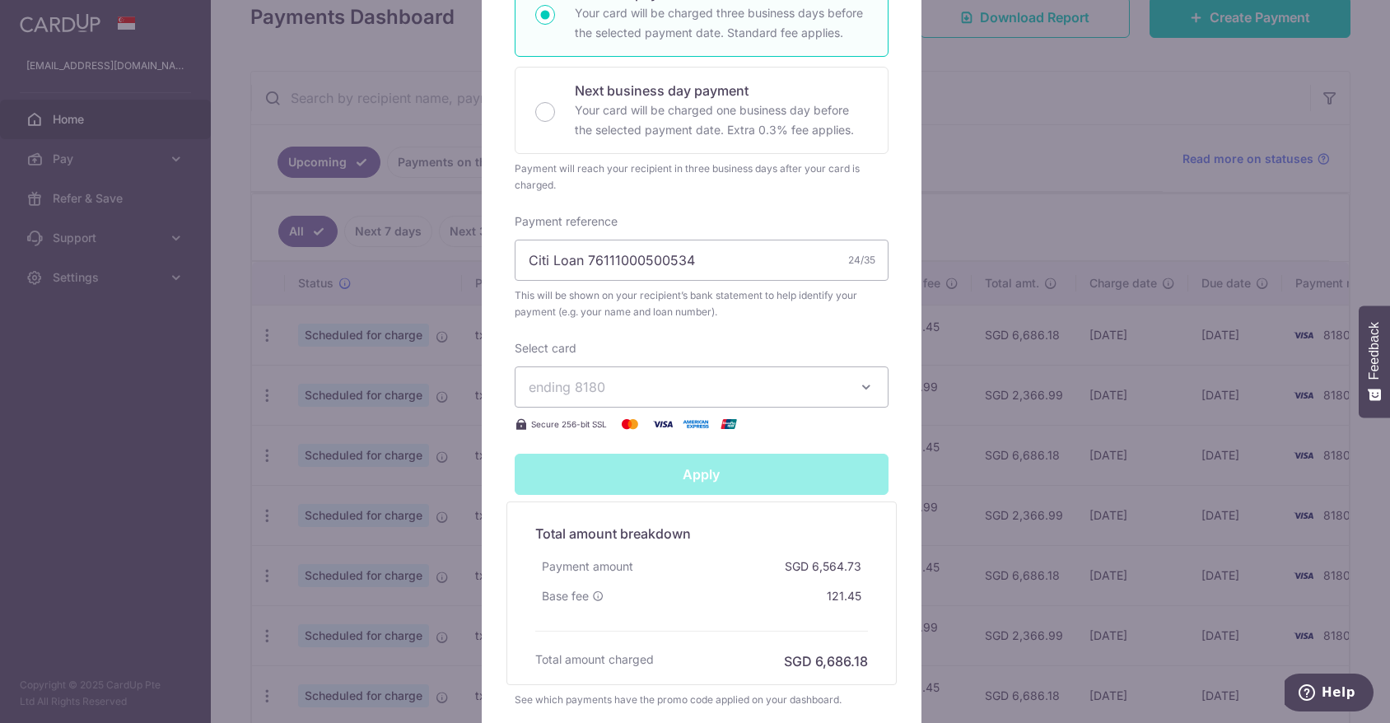
scroll to position [184, 0]
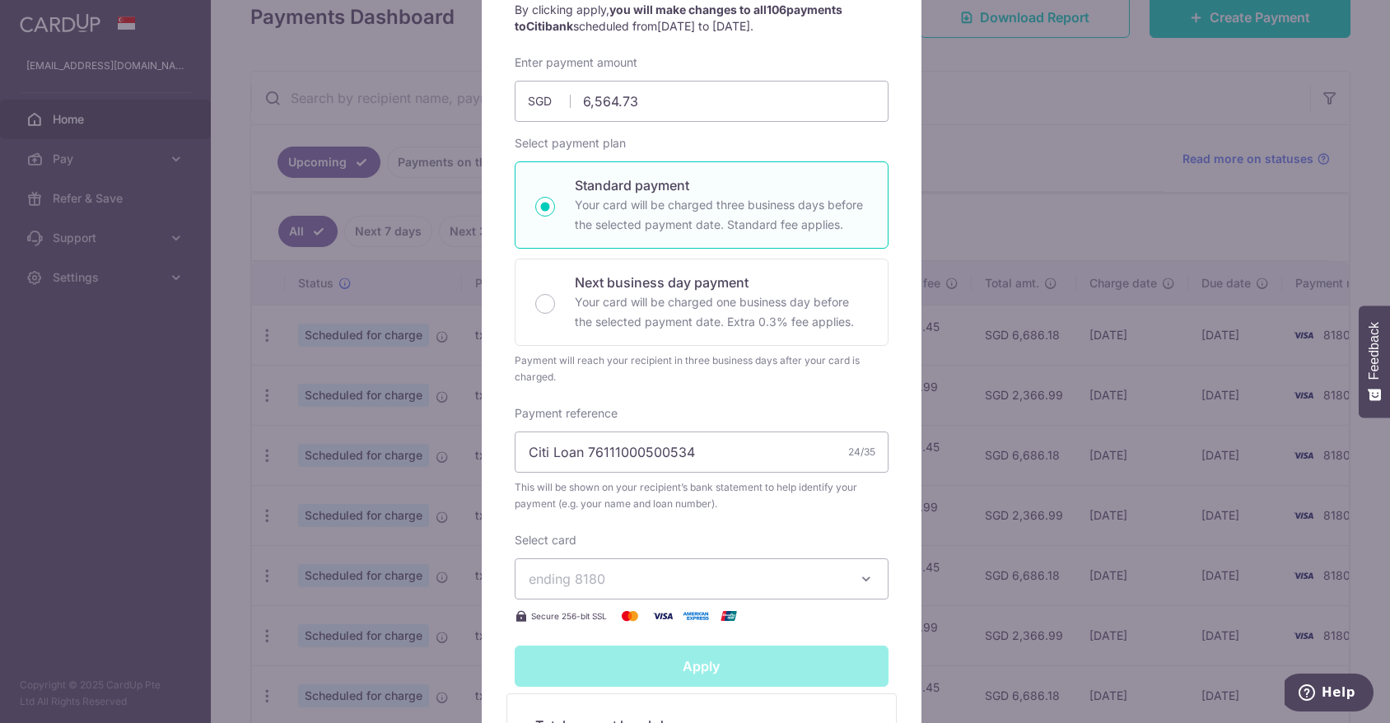
type input "Successfully Applied"
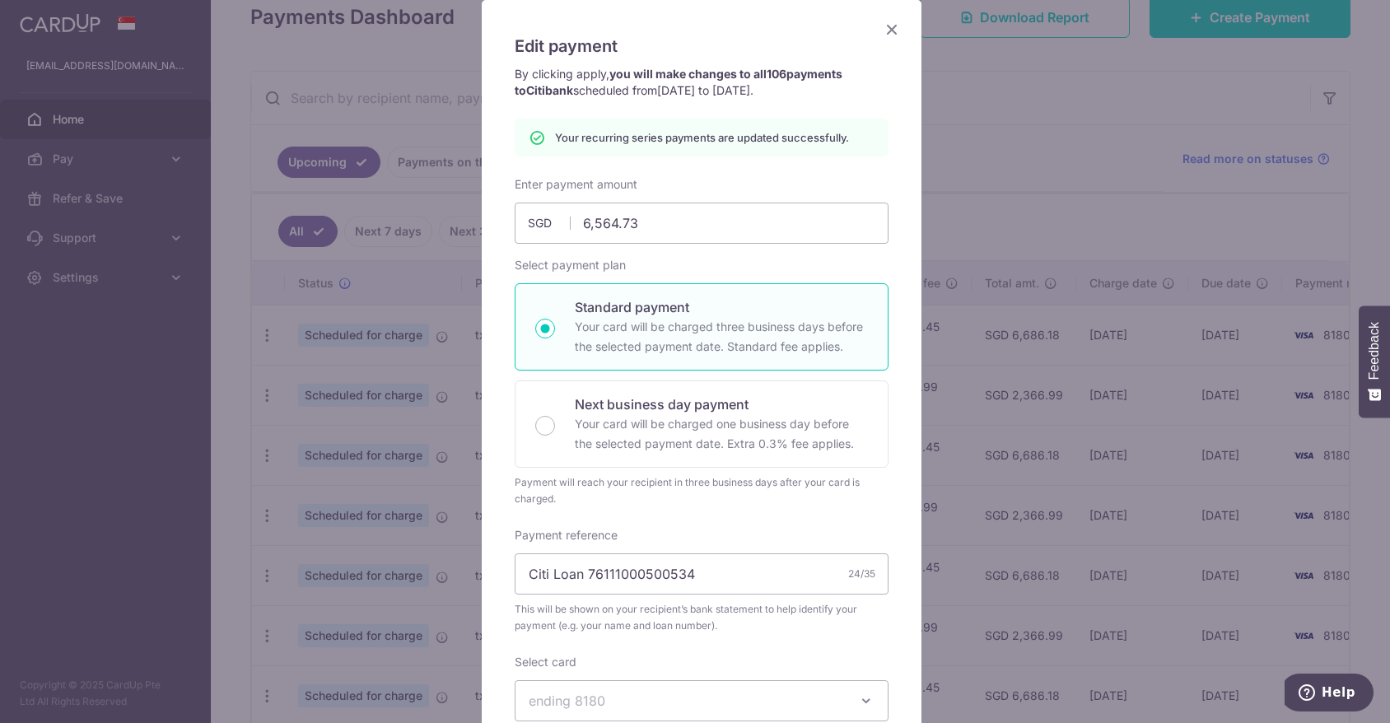
scroll to position [0, 0]
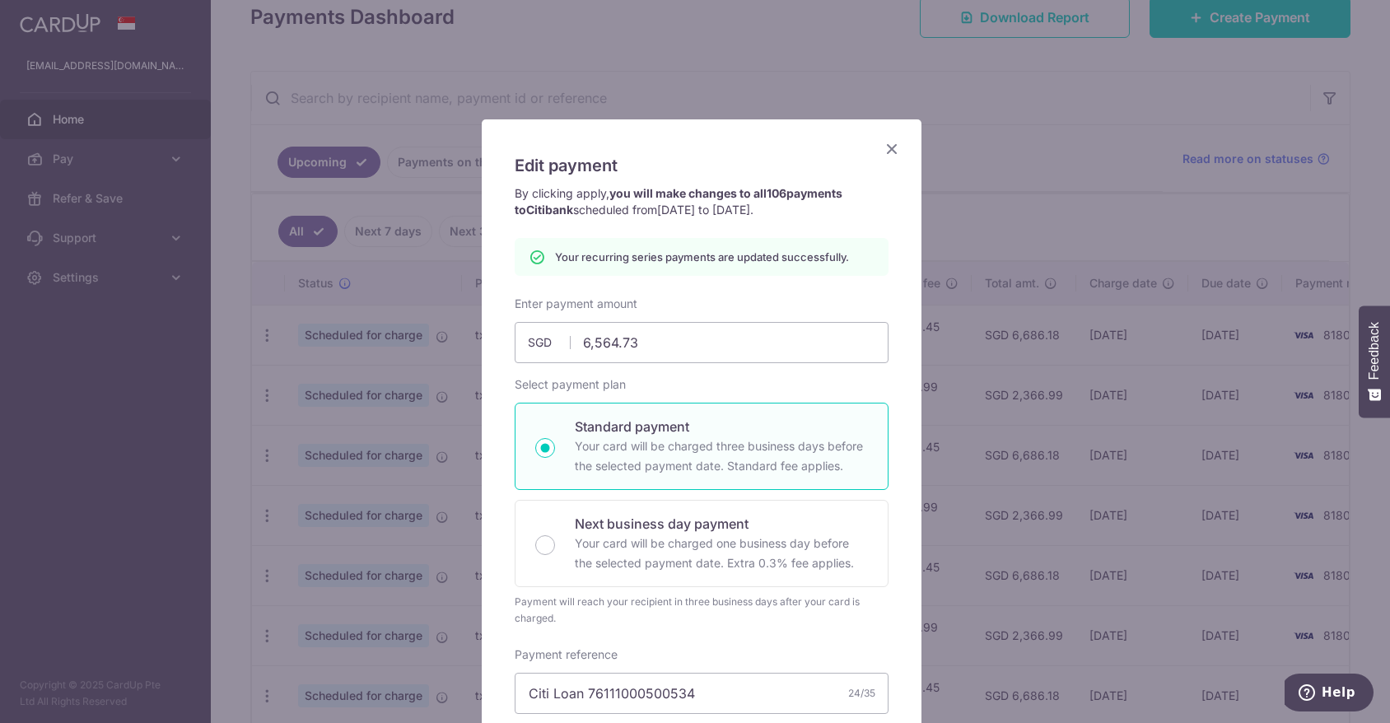
click at [888, 147] on icon "Close" at bounding box center [892, 148] width 20 height 21
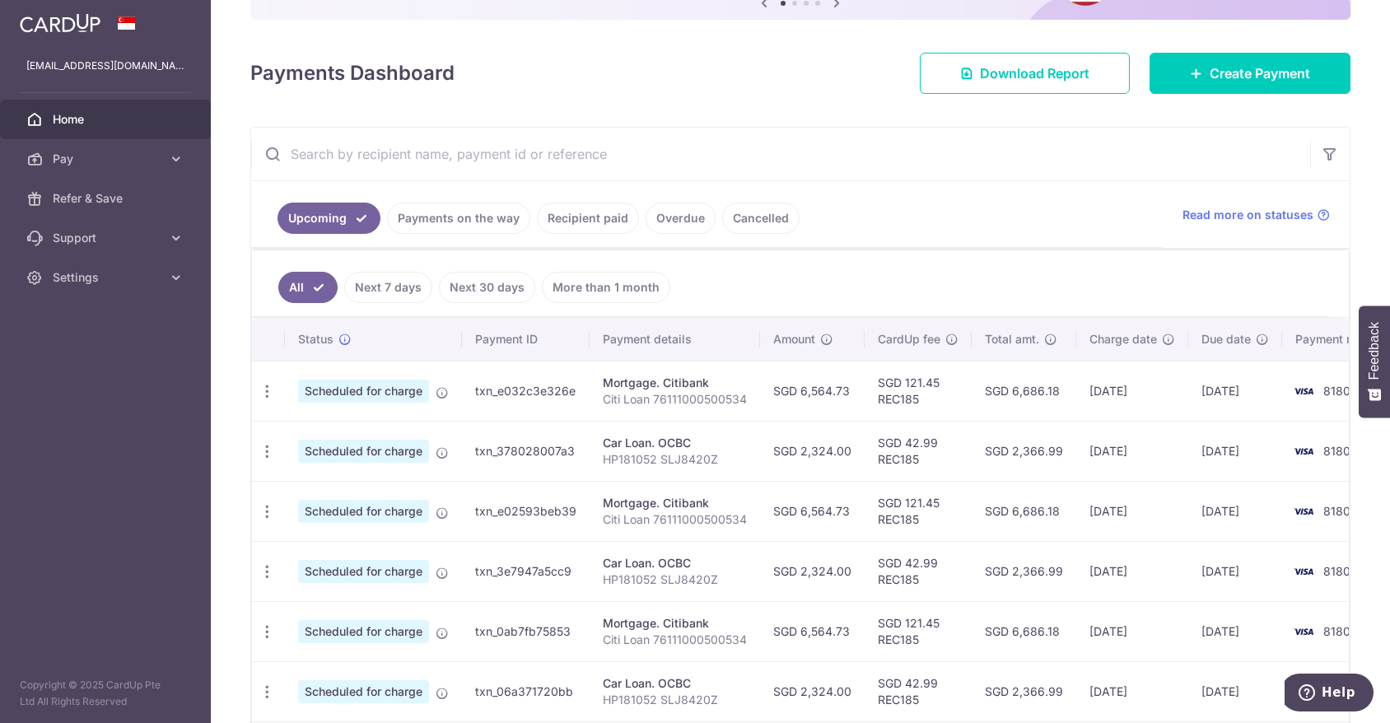
scroll to position [247, 0]
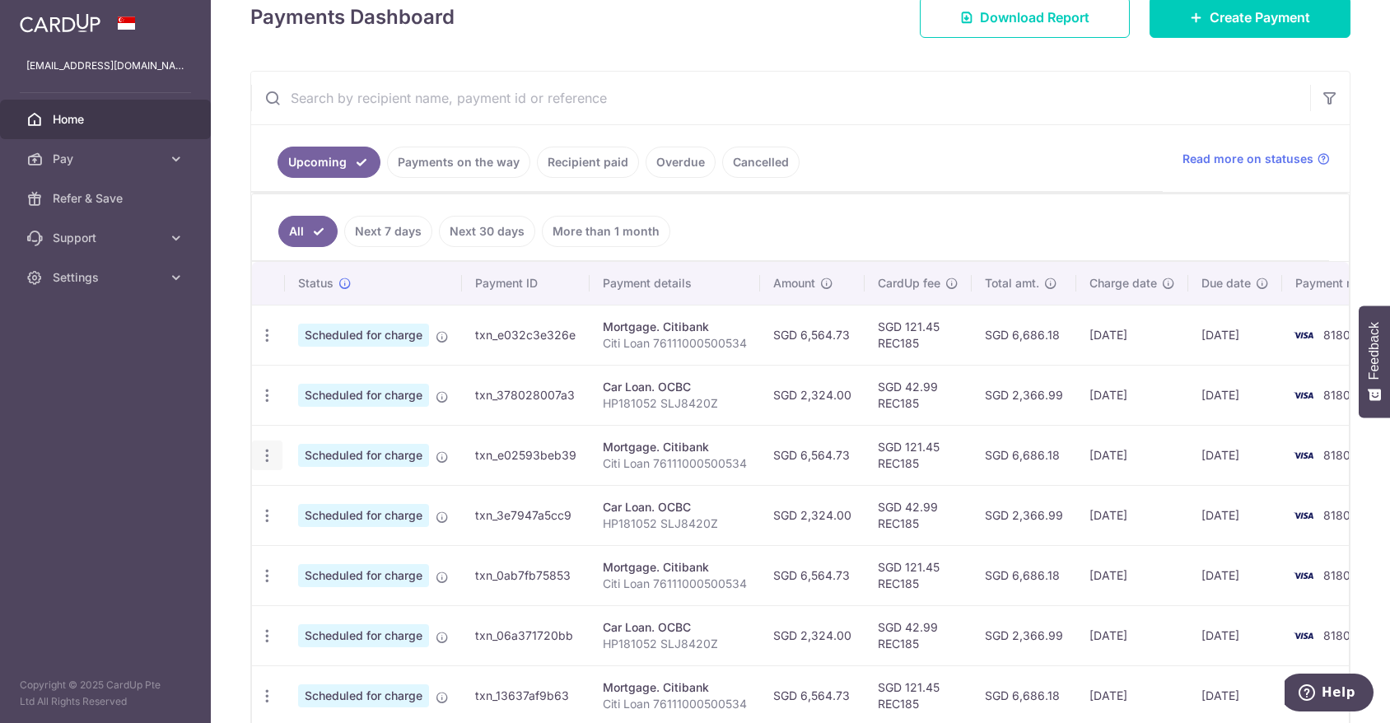
click at [272, 344] on icon "button" at bounding box center [267, 335] width 17 height 17
click at [386, 500] on span "Update payment" at bounding box center [355, 501] width 112 height 20
radio input "true"
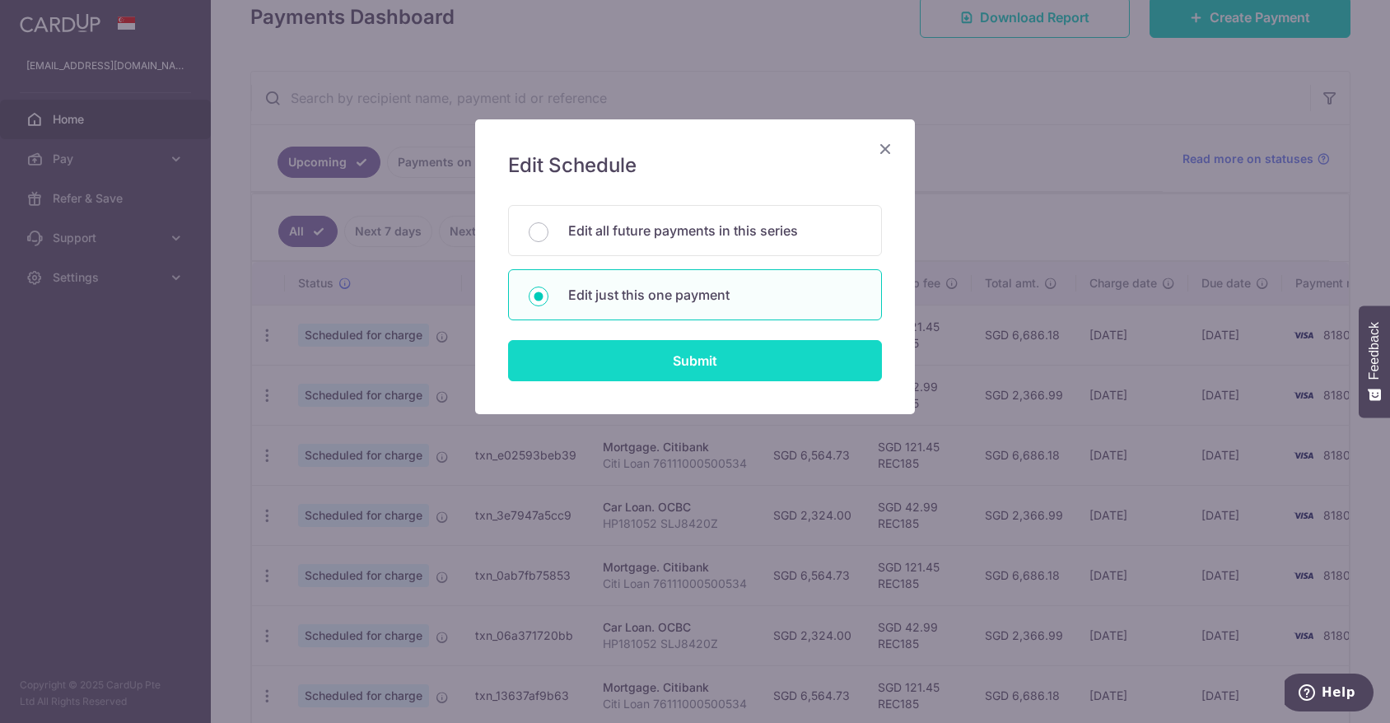
click at [677, 366] on input "Submit" at bounding box center [695, 360] width 374 height 41
radio input "true"
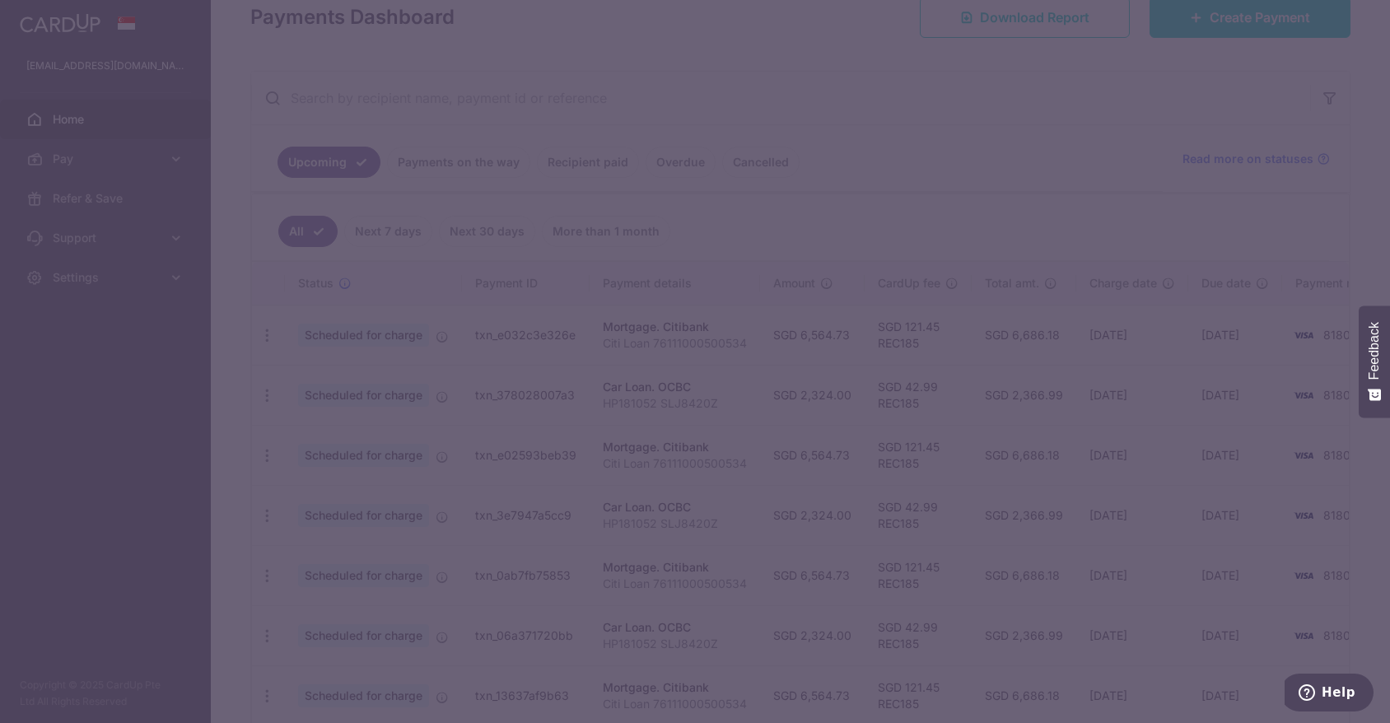
type input "6,564.73"
type input "14/10/2025"
type input "Citi Loan 76111000500534"
type input "REC185"
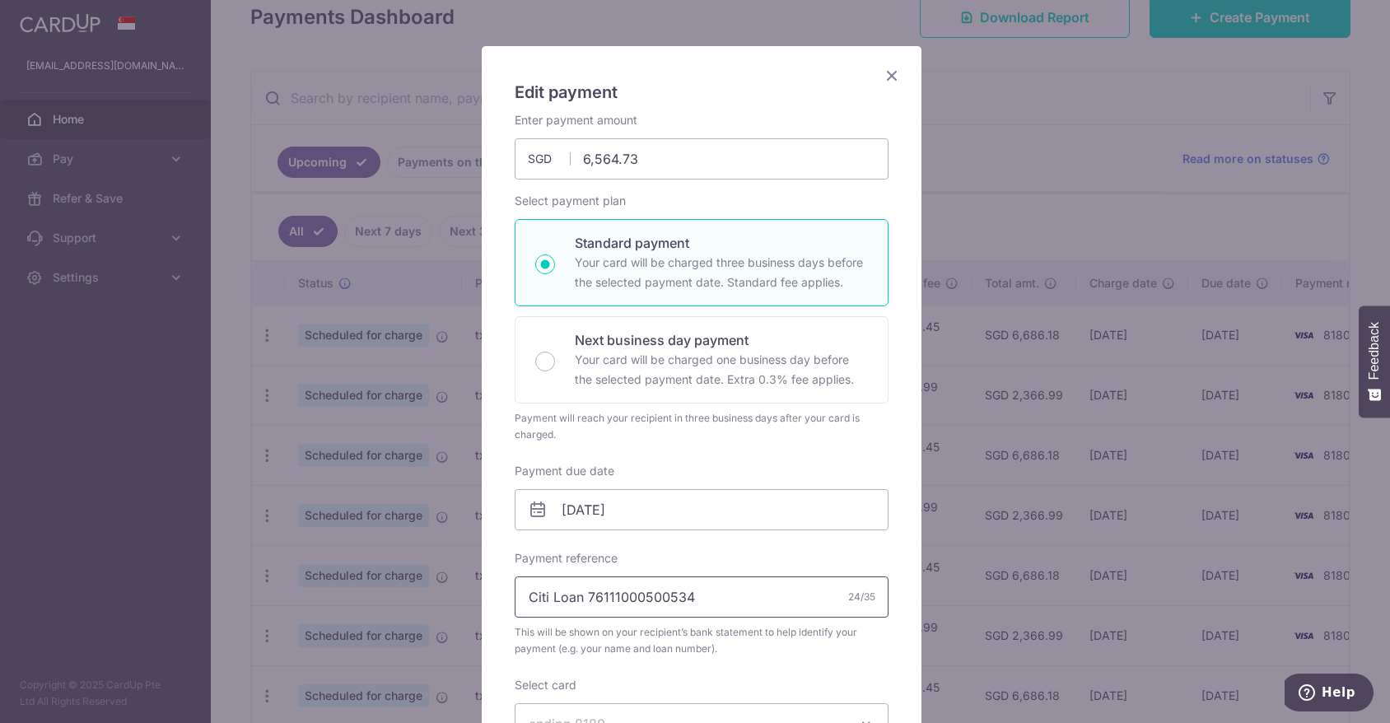
scroll to position [165, 0]
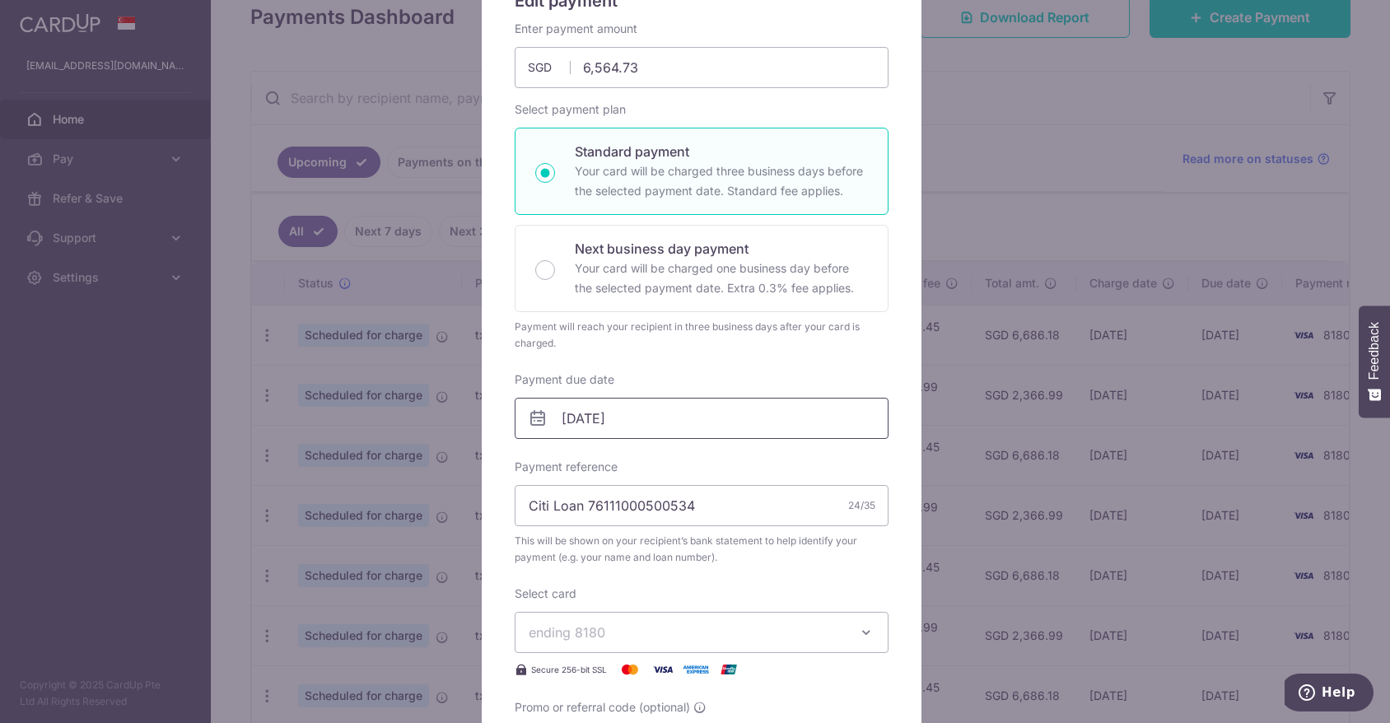
click at [642, 422] on input "14/10/2025" at bounding box center [702, 418] width 374 height 41
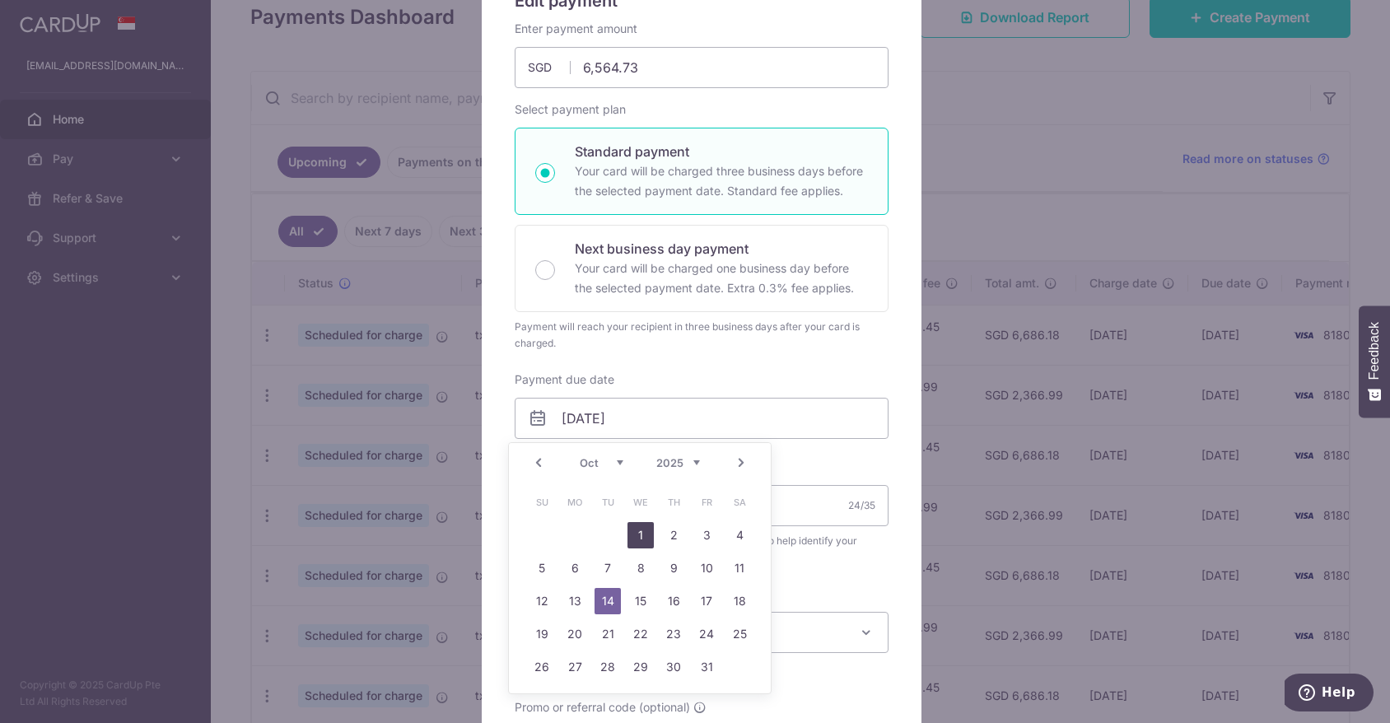
click at [638, 535] on link "1" at bounding box center [641, 535] width 26 height 26
type input "[DATE]"
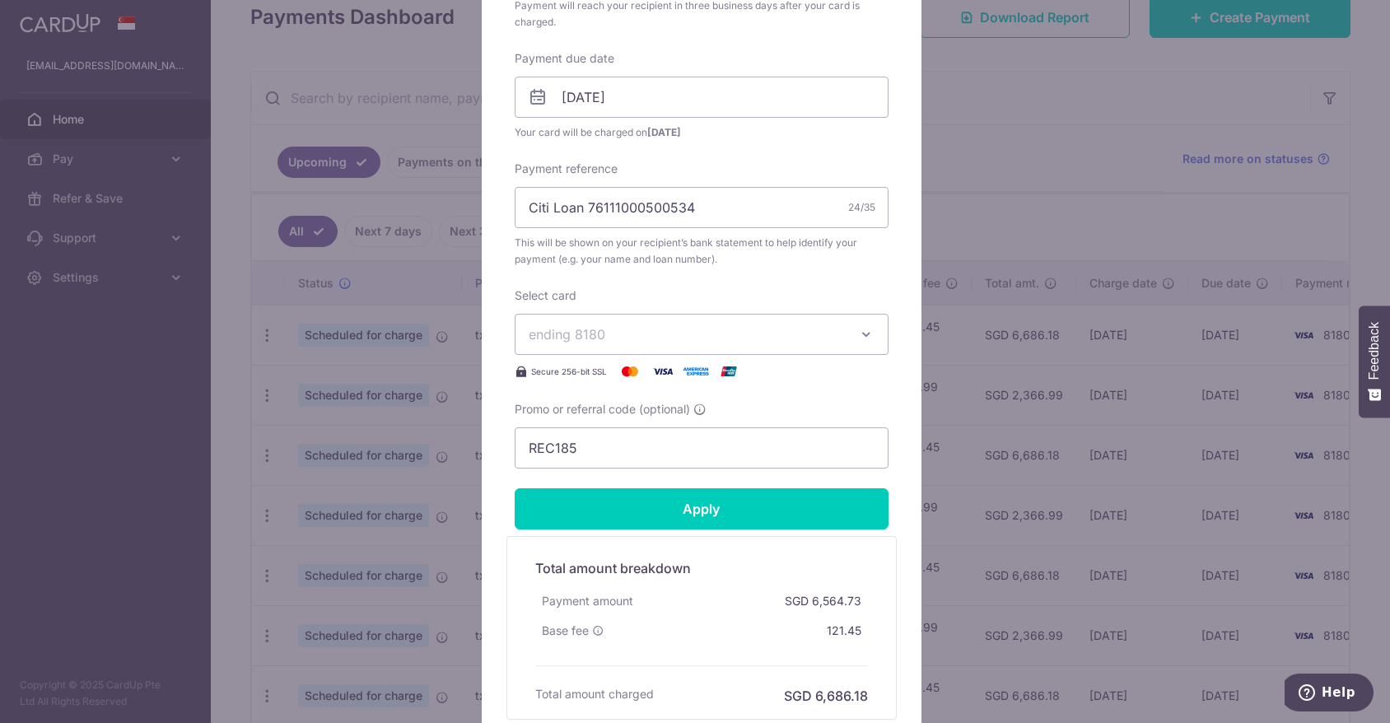
scroll to position [494, 0]
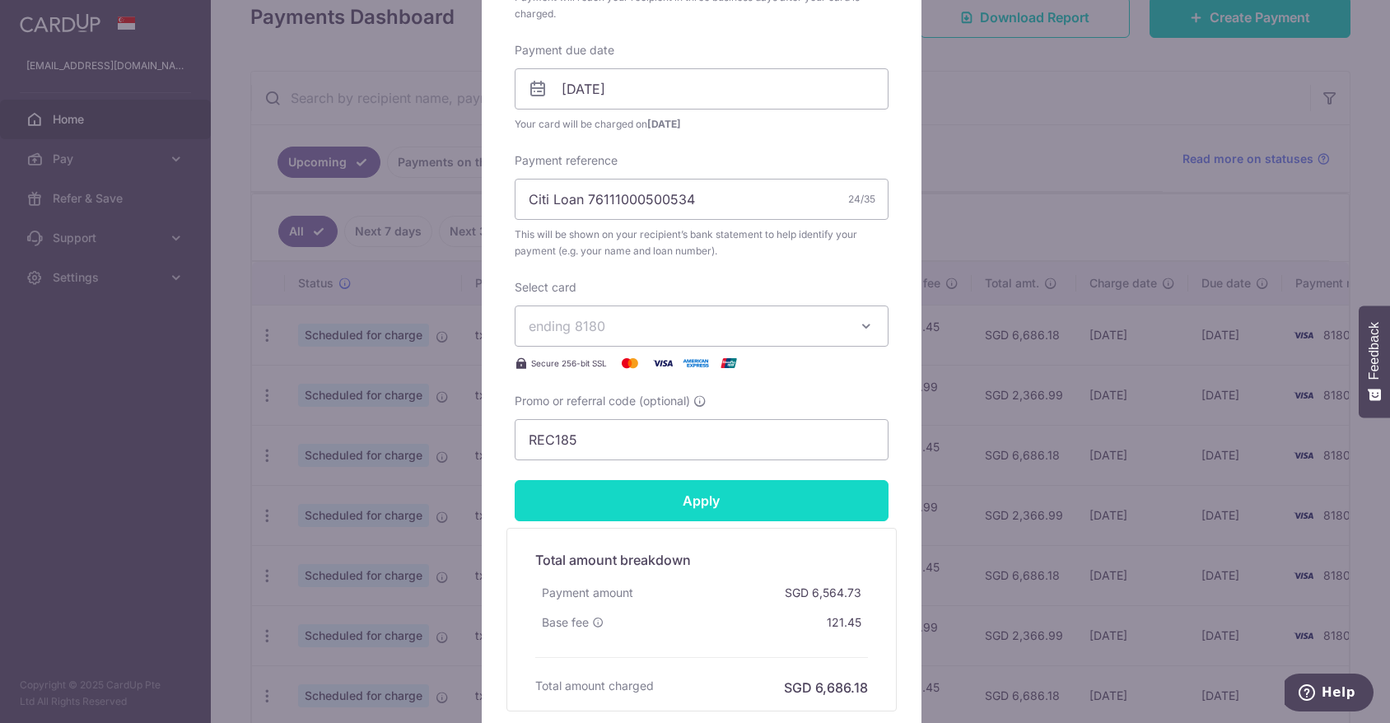
click at [711, 509] on input "Apply" at bounding box center [702, 500] width 374 height 41
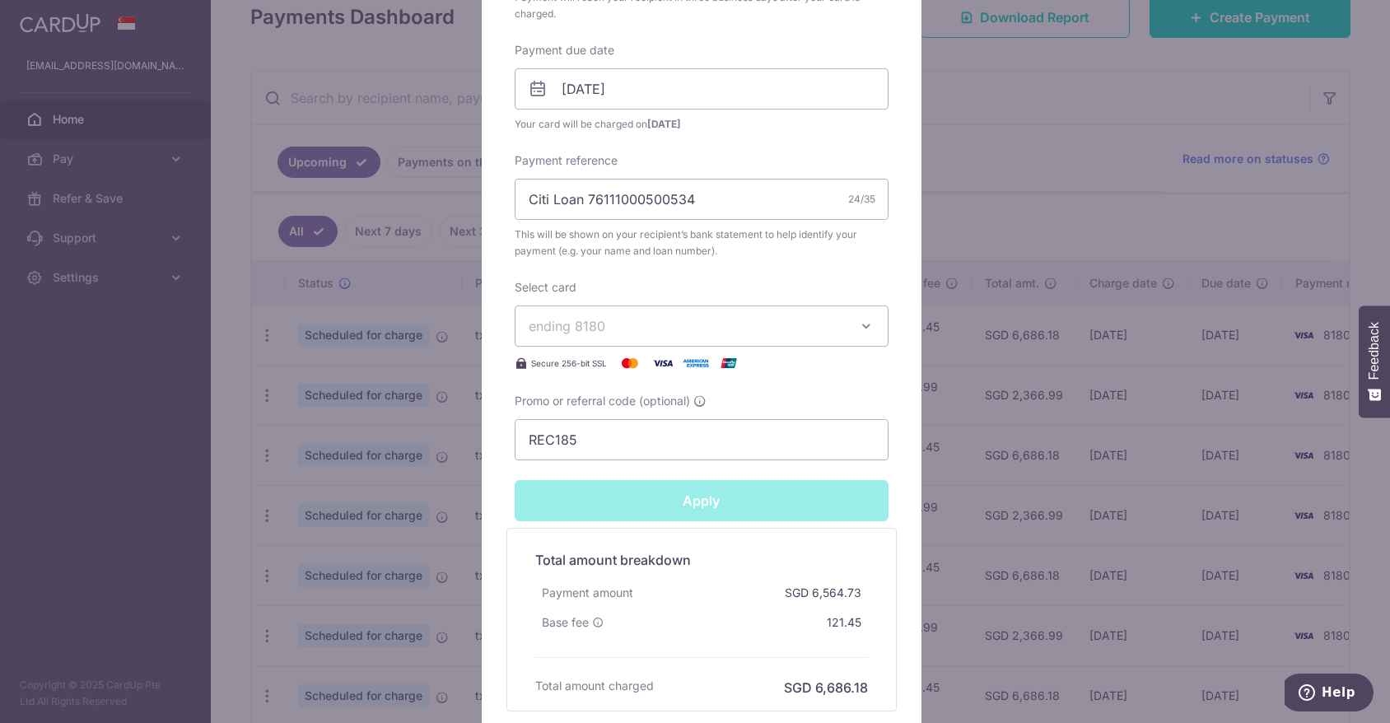
type input "Successfully Applied"
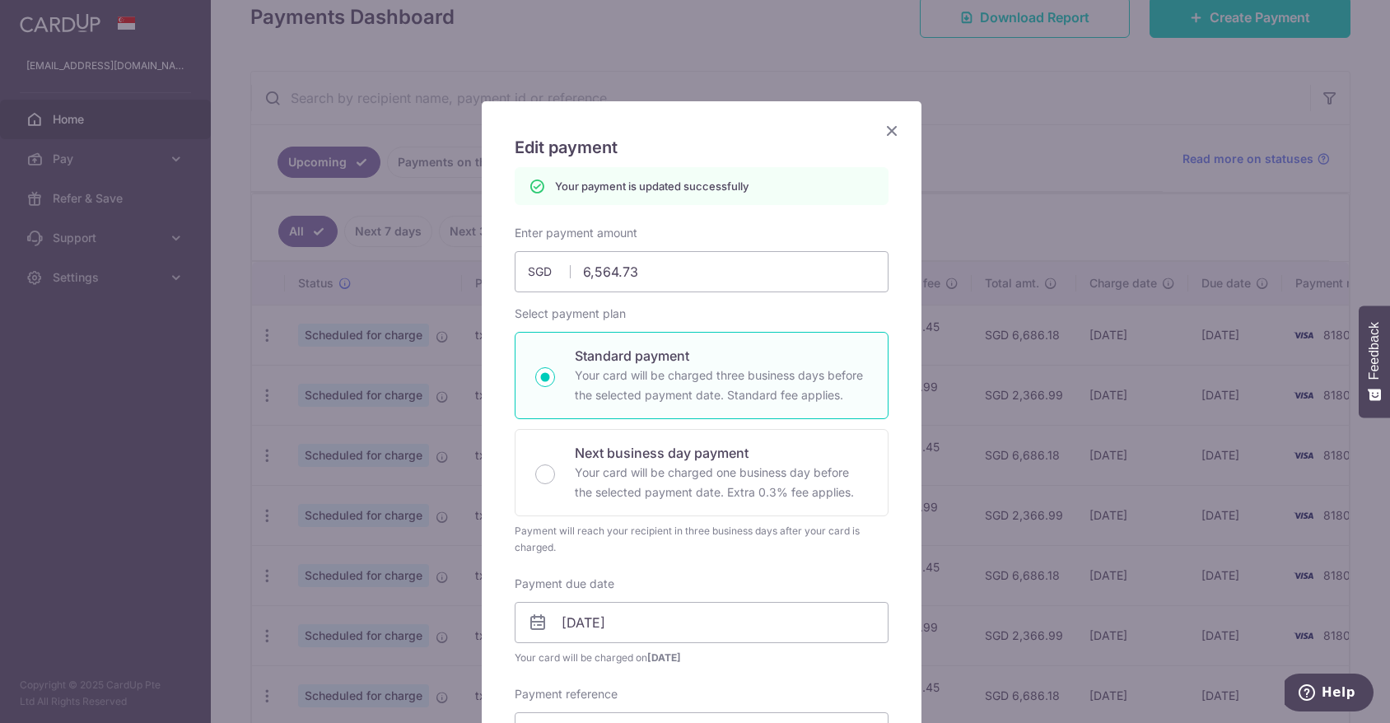
scroll to position [0, 0]
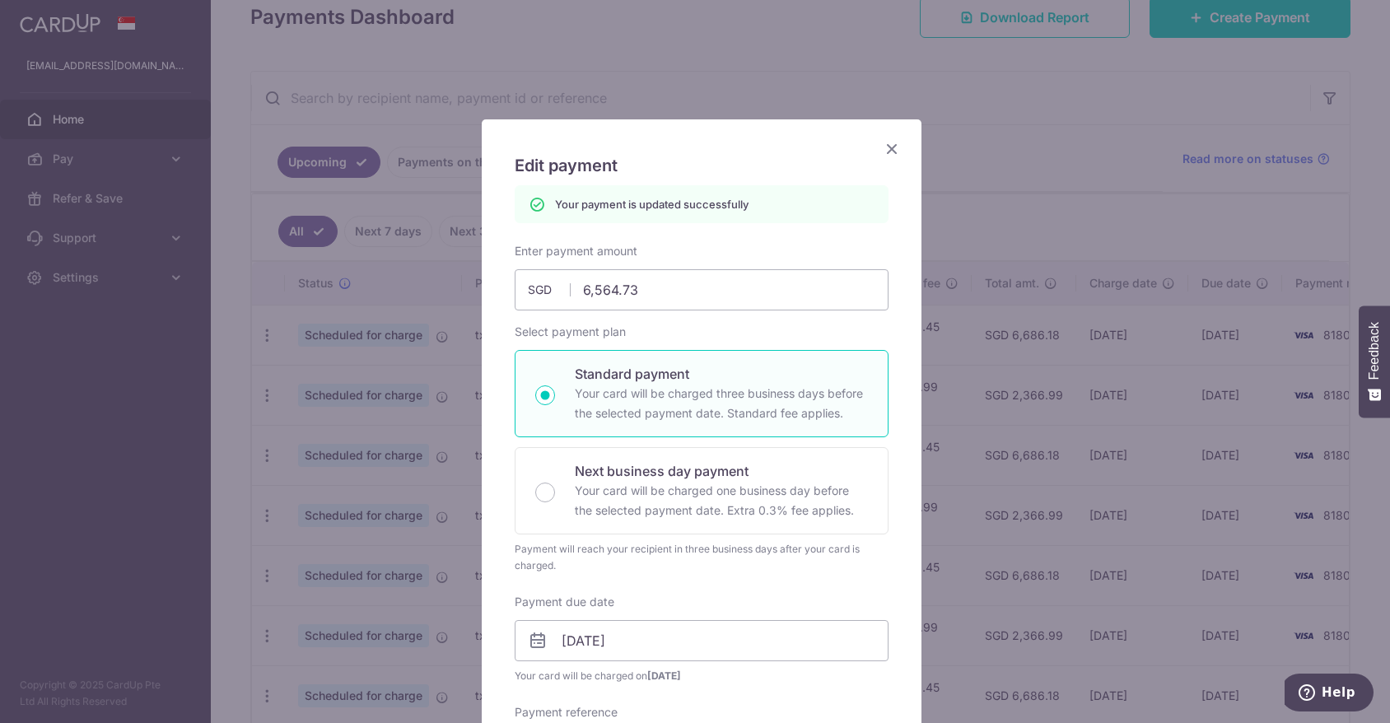
click at [886, 149] on icon "Close" at bounding box center [892, 148] width 20 height 21
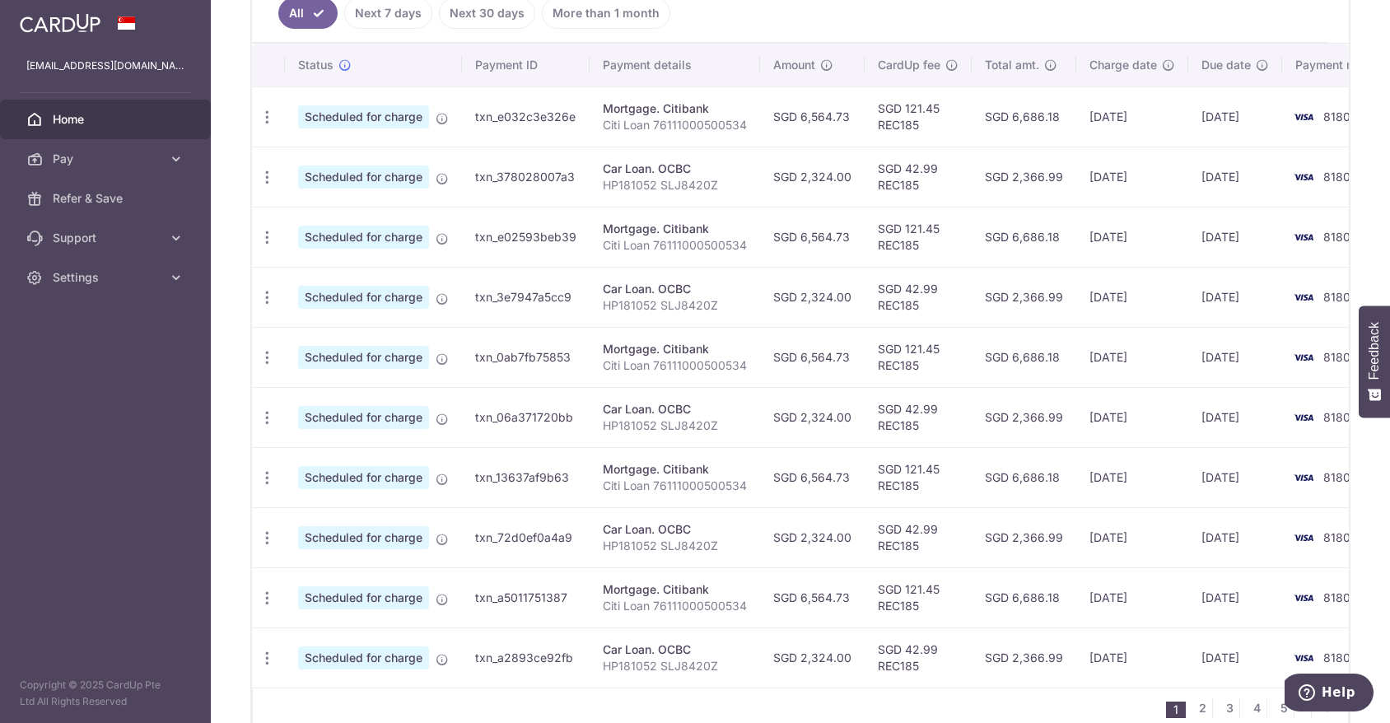
scroll to position [494, 0]
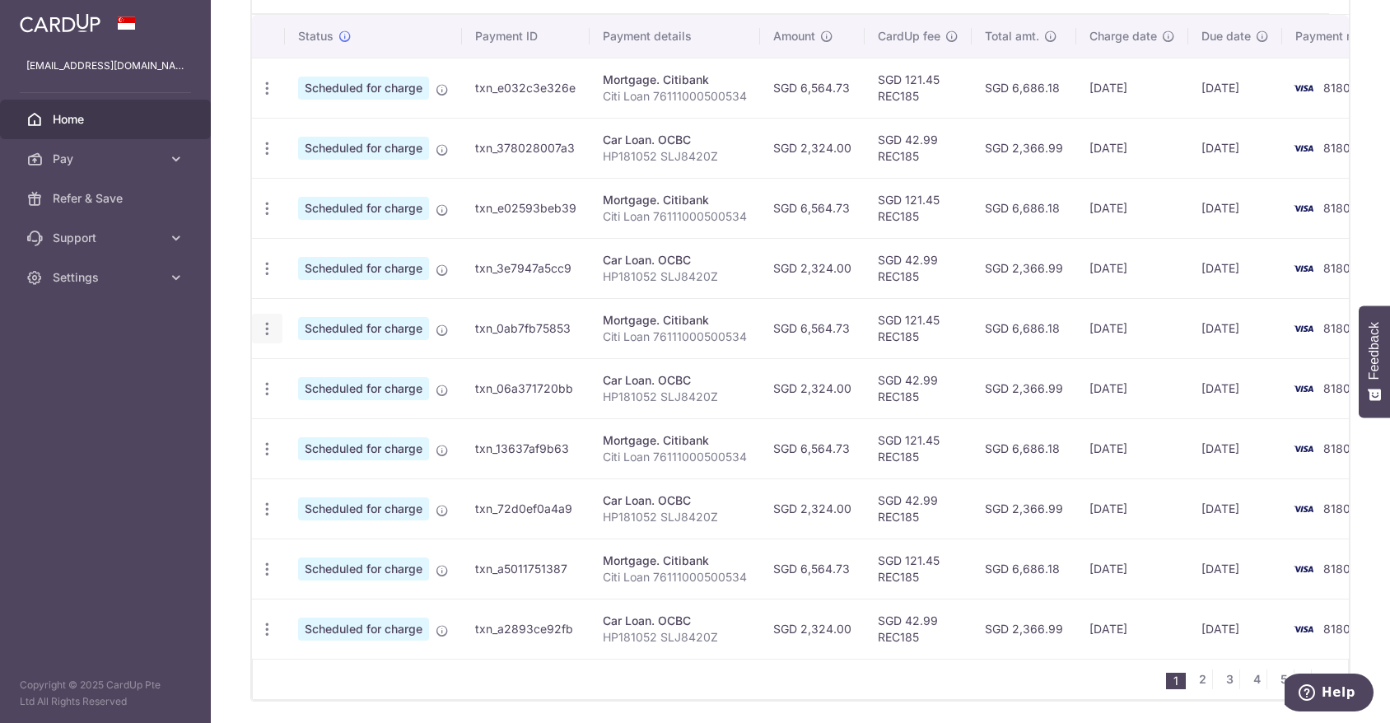
click at [266, 97] on icon "button" at bounding box center [267, 88] width 17 height 17
click at [376, 372] on span "Update payment" at bounding box center [355, 374] width 112 height 20
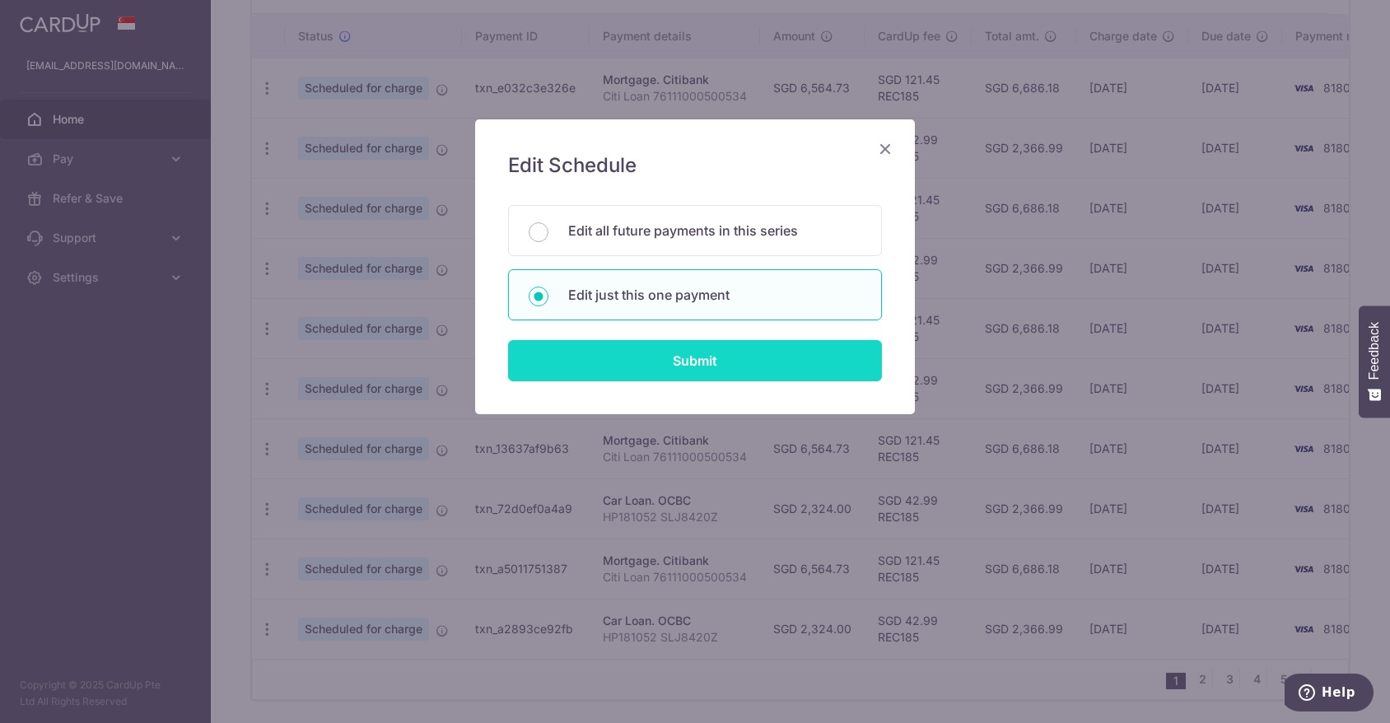
click at [713, 364] on input "Submit" at bounding box center [695, 360] width 374 height 41
radio input "true"
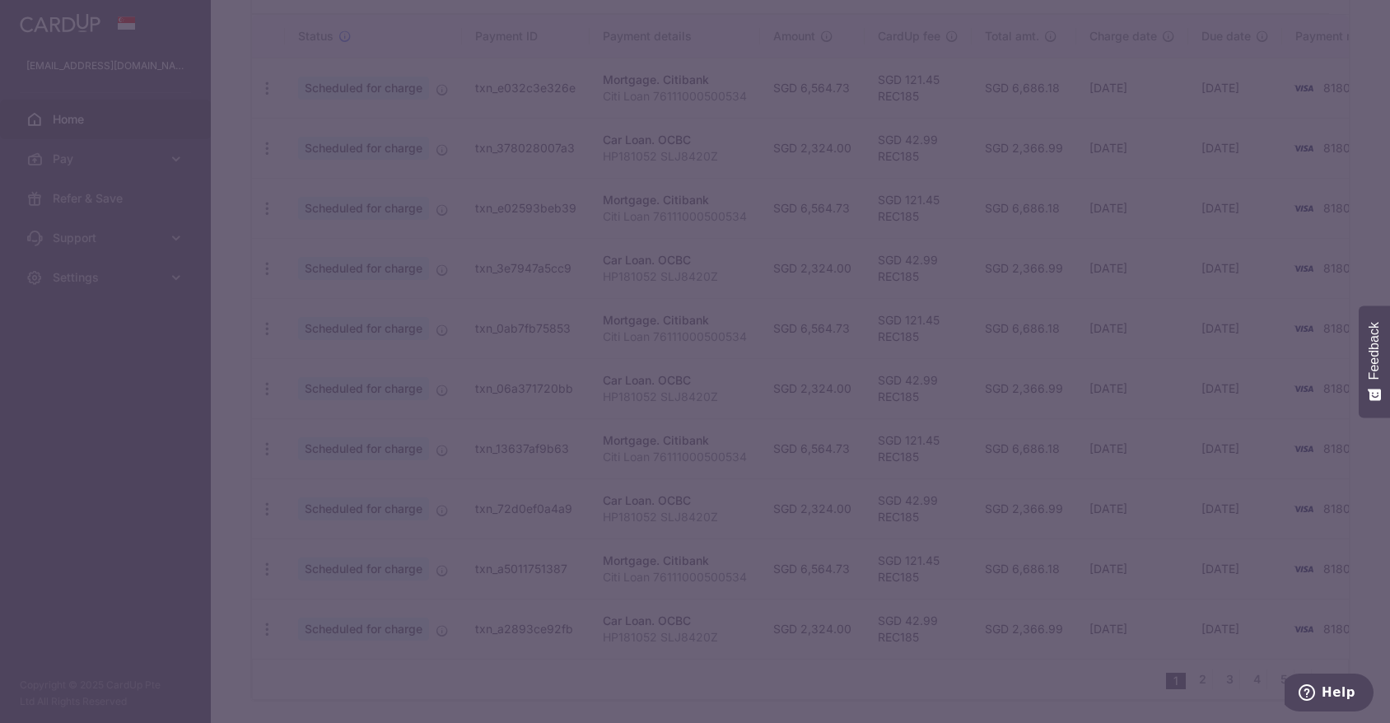
type input "6,564.73"
type input "[DATE]"
type input "Citi Loan 76111000500534"
type input "REC185"
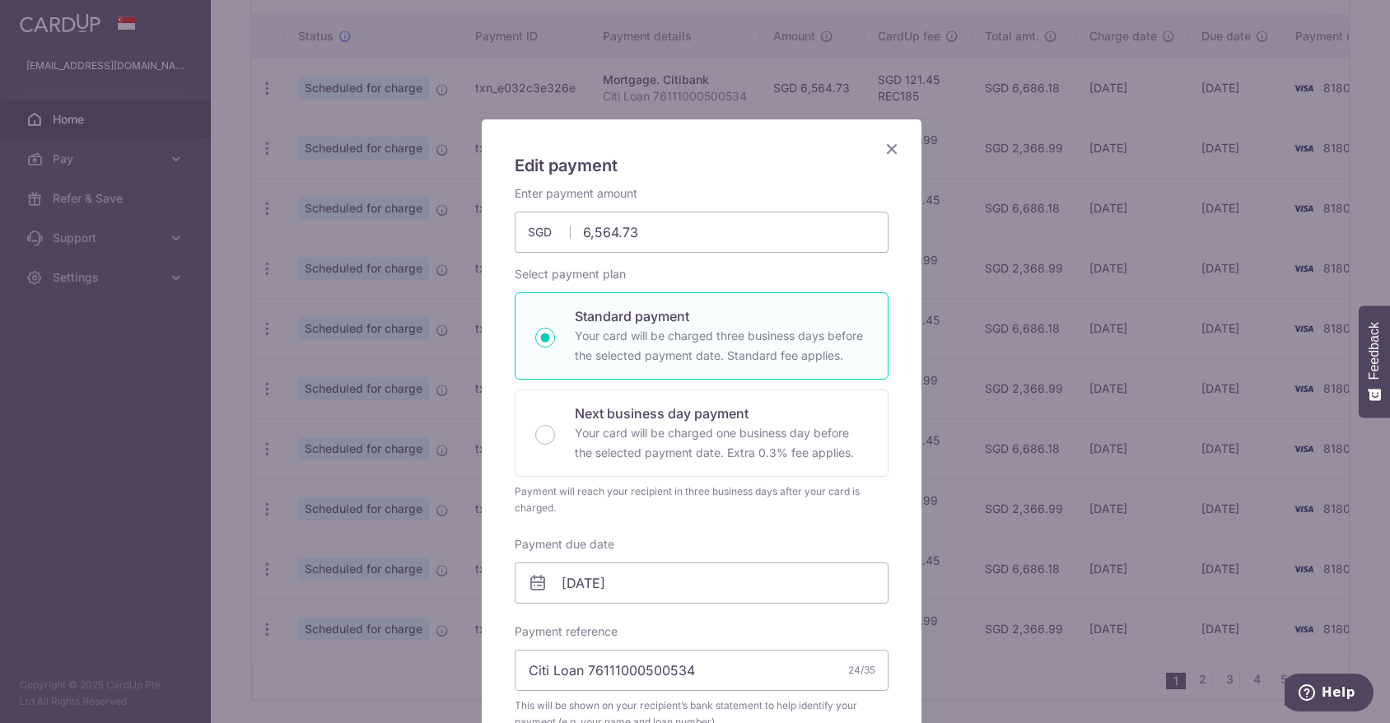
click at [537, 586] on icon at bounding box center [538, 583] width 20 height 20
click at [528, 583] on icon at bounding box center [538, 583] width 20 height 20
click at [613, 580] on input "14/11/2025" at bounding box center [702, 583] width 374 height 41
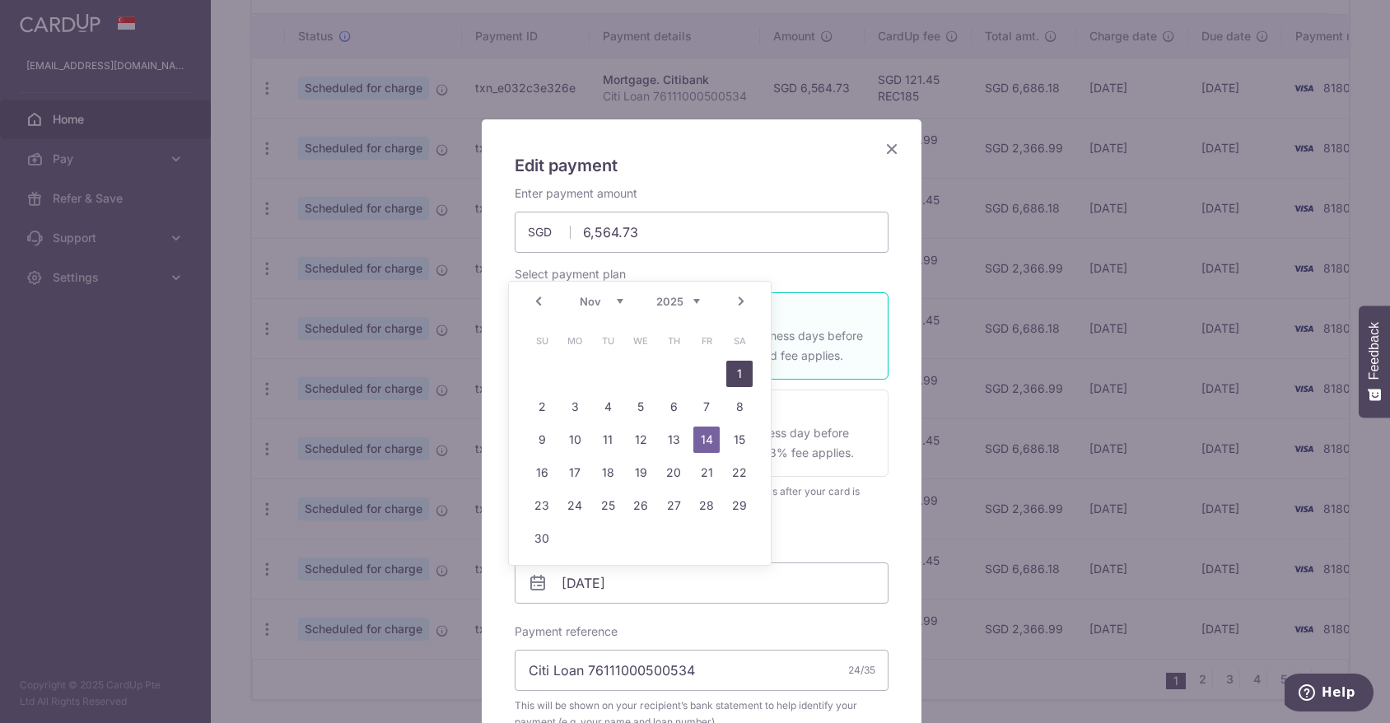
click at [743, 367] on link "1" at bounding box center [740, 374] width 26 height 26
type input "[DATE]"
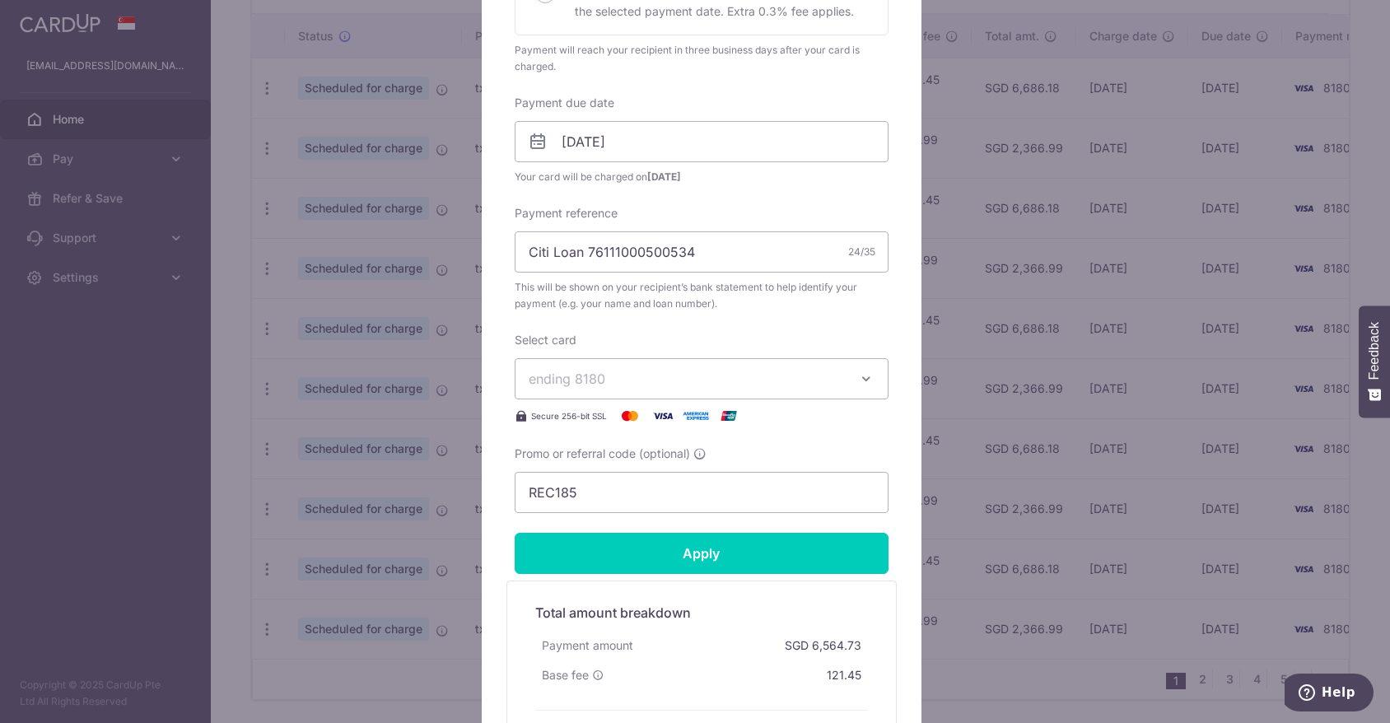
scroll to position [577, 0]
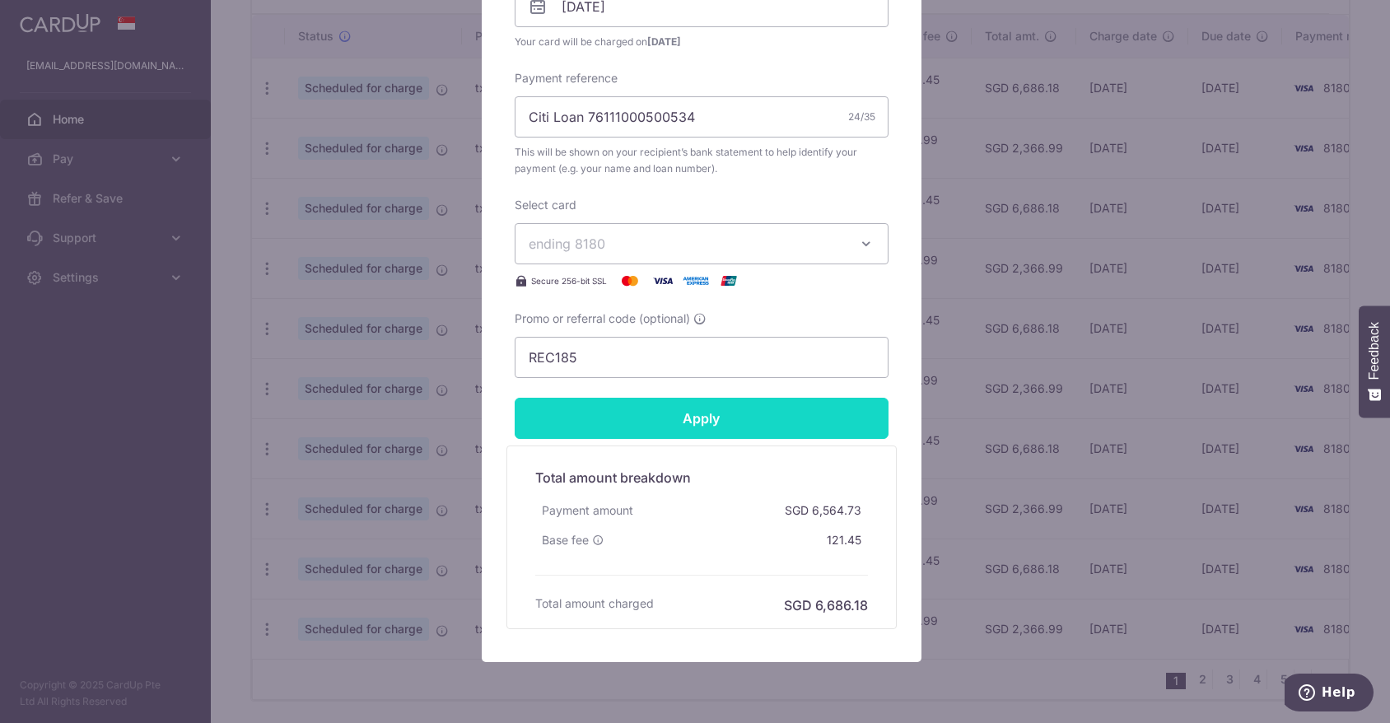
click at [734, 420] on input "Apply" at bounding box center [702, 418] width 374 height 41
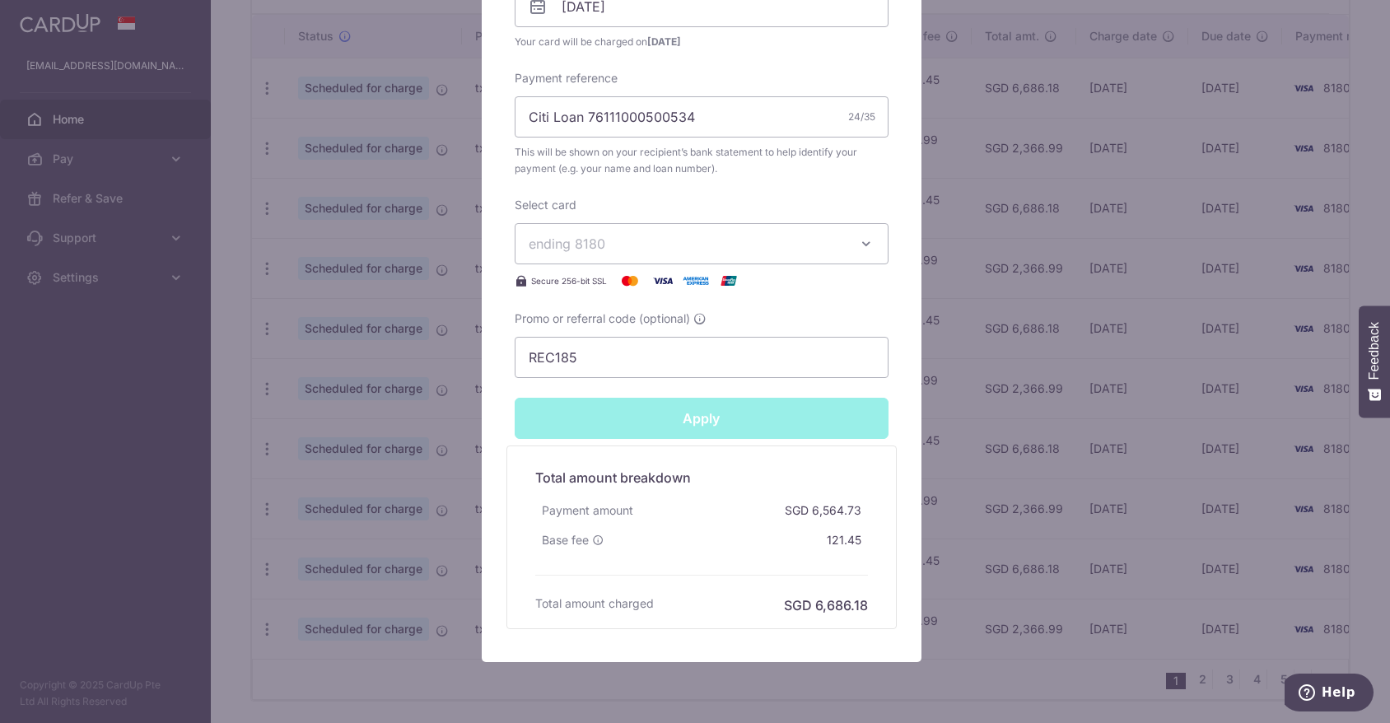
type input "Successfully Applied"
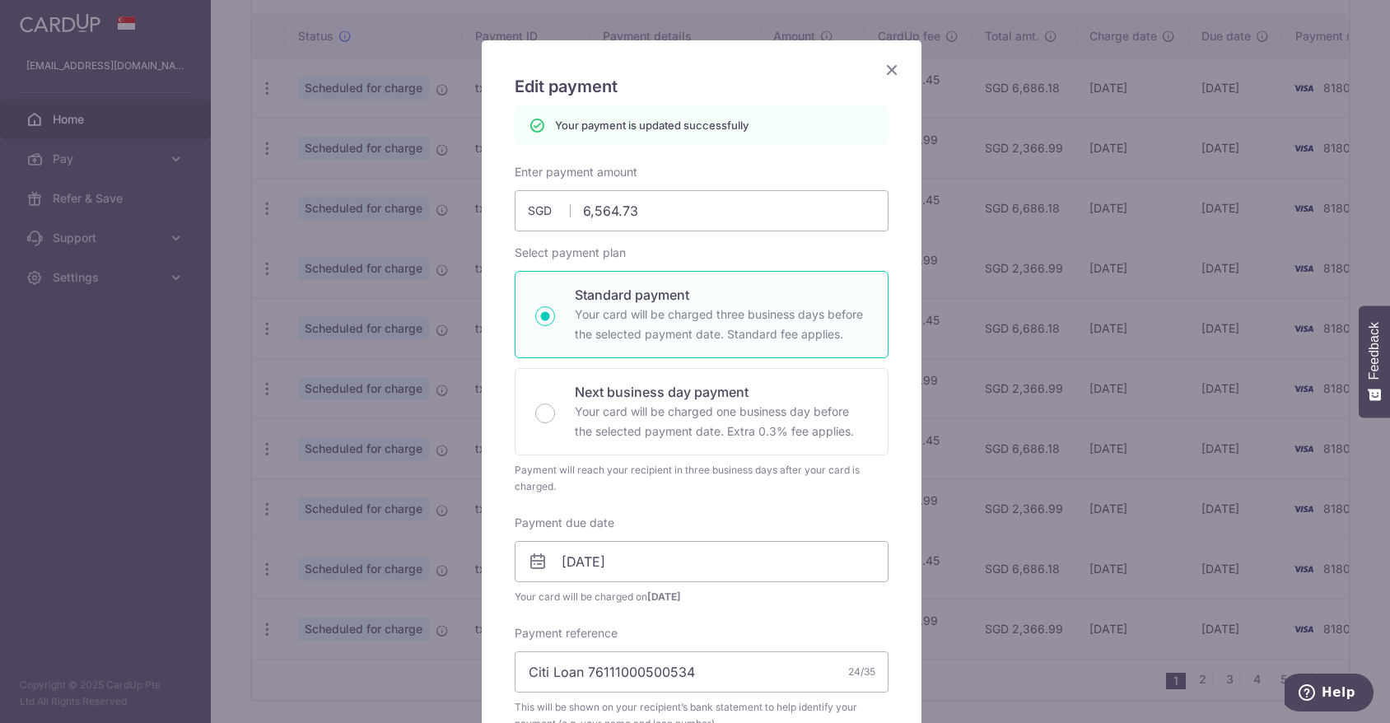
scroll to position [0, 0]
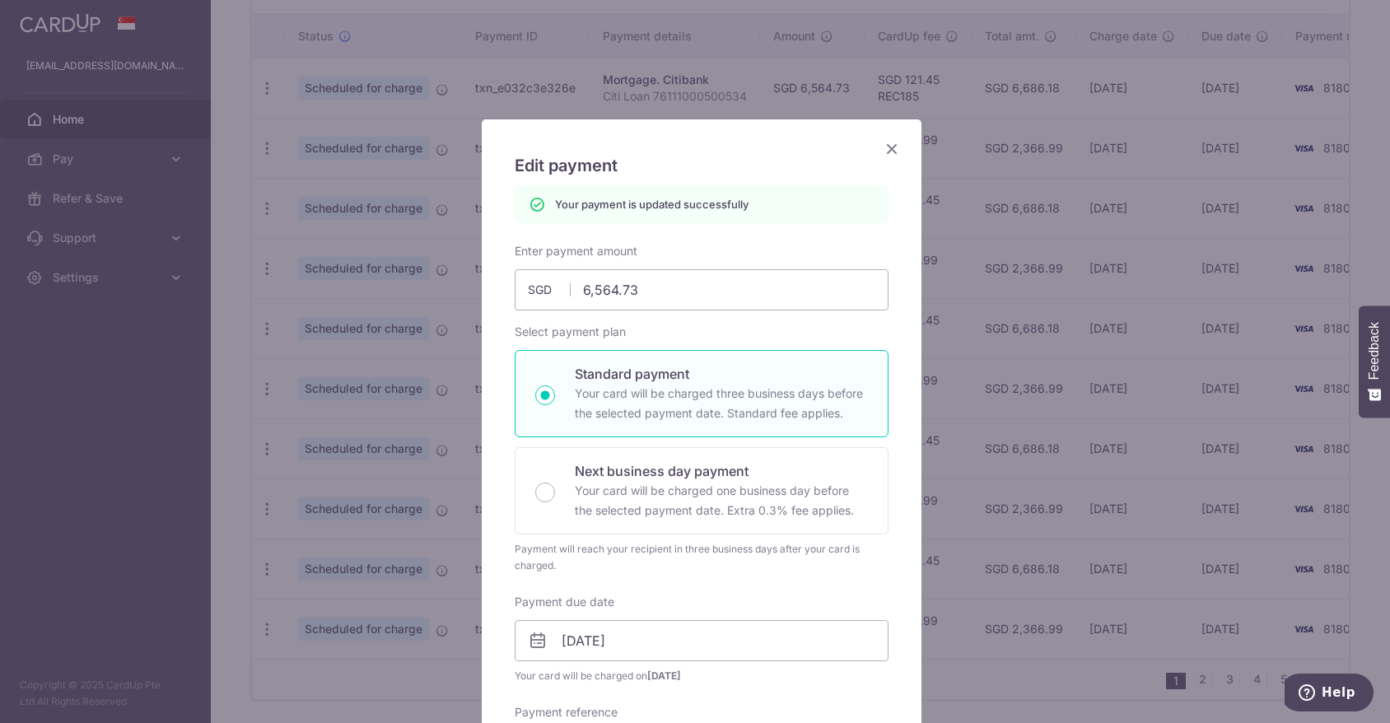
click at [886, 145] on icon "Close" at bounding box center [892, 148] width 20 height 21
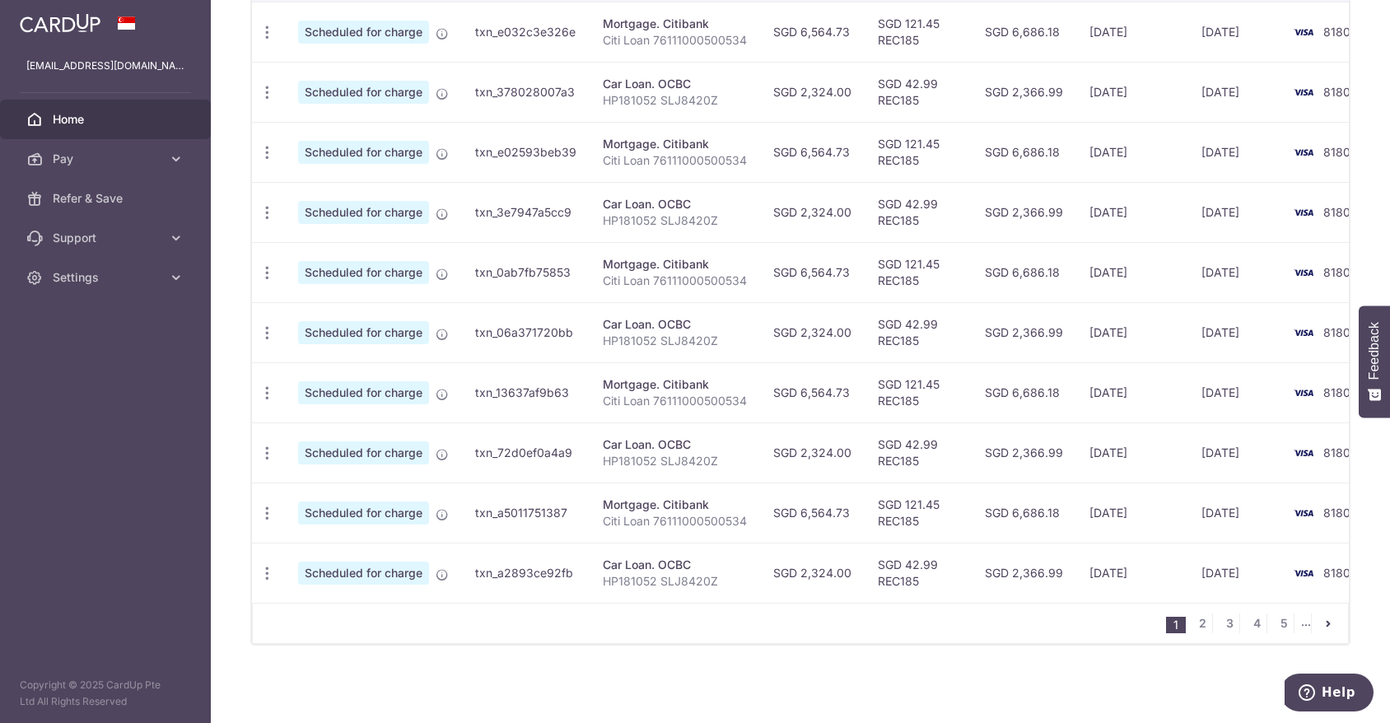
scroll to position [559, 0]
click at [264, 41] on icon "button" at bounding box center [267, 32] width 17 height 17
click at [390, 432] on span "Update payment" at bounding box center [355, 438] width 112 height 20
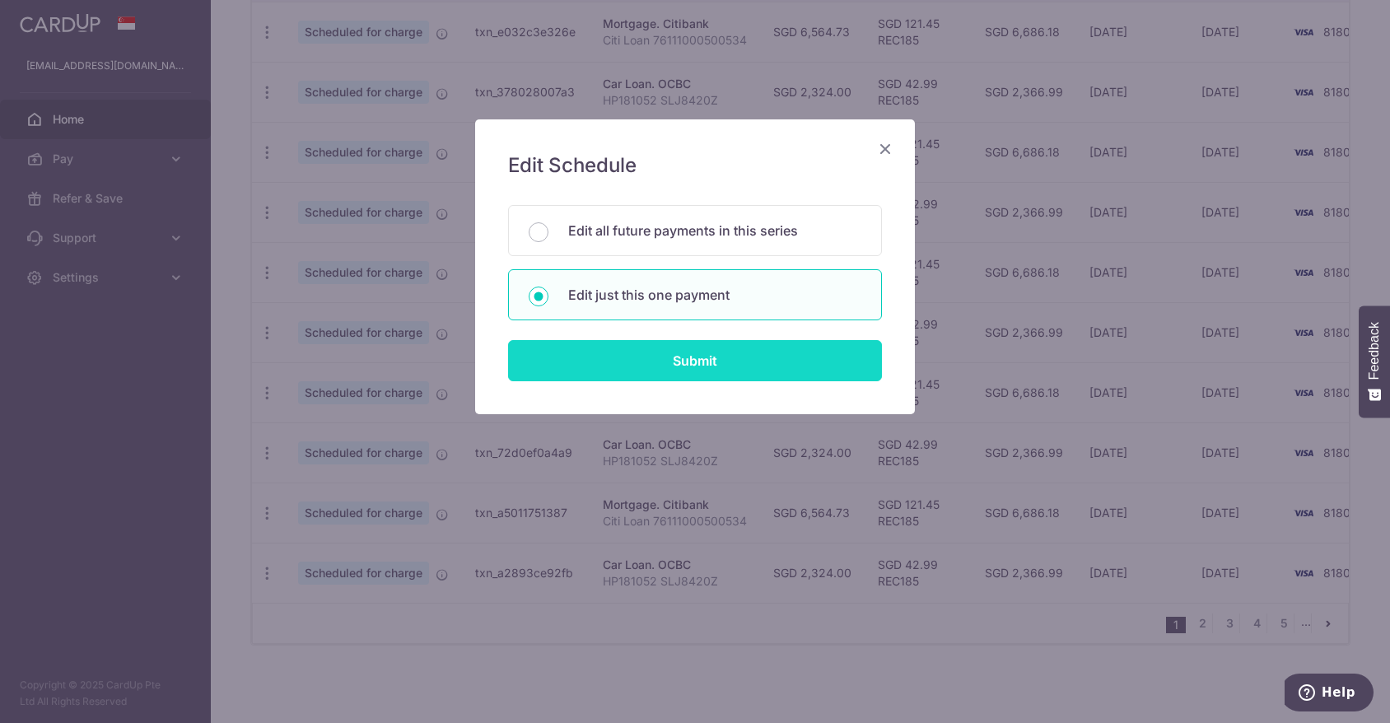
click at [701, 367] on input "Submit" at bounding box center [695, 360] width 374 height 41
radio input "true"
type input "6,564.73"
type input "14/12/2025"
type input "Citi Loan 76111000500534"
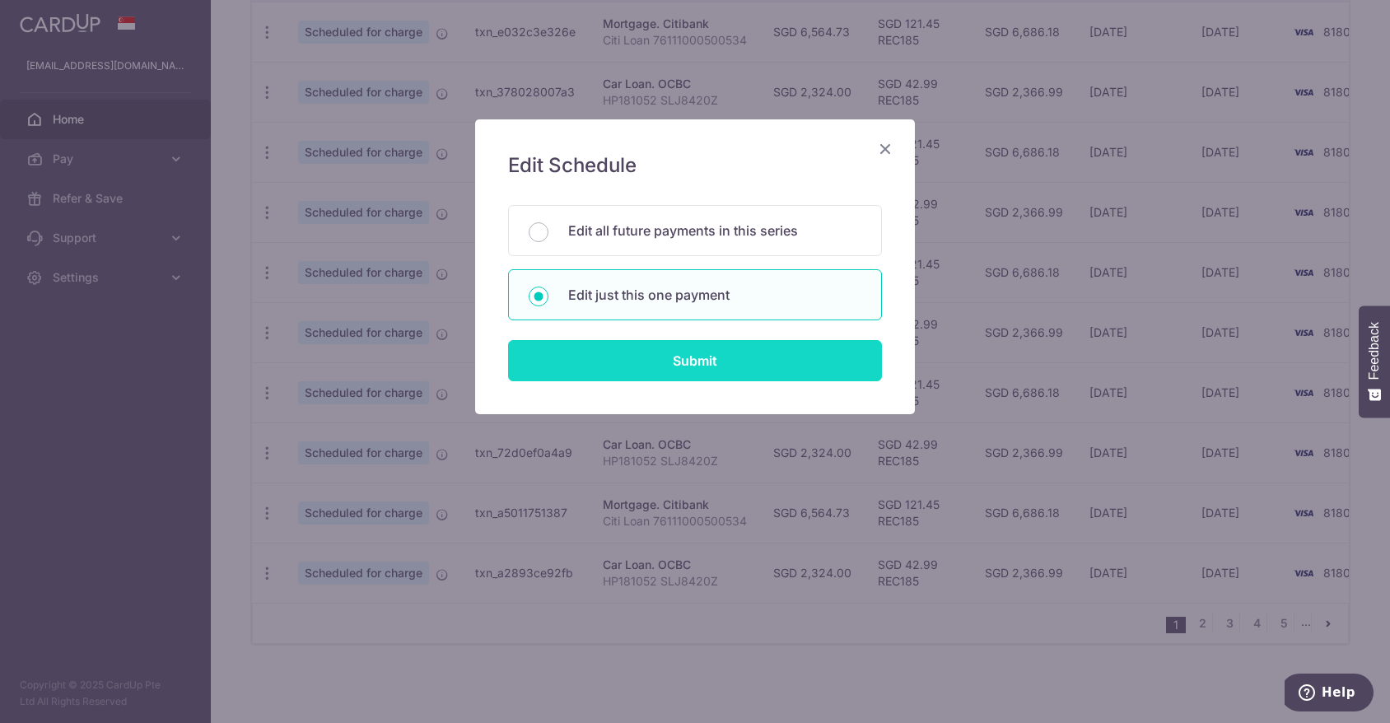
type input "REC185"
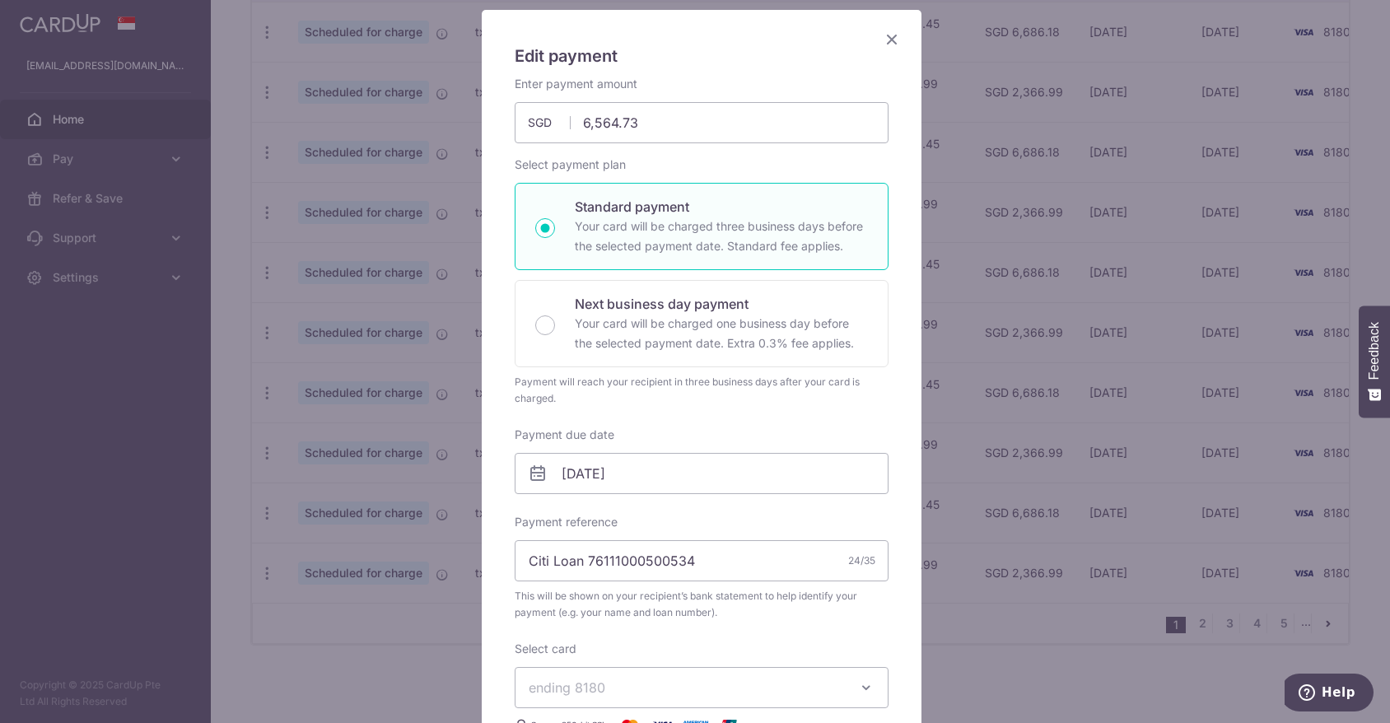
scroll to position [247, 0]
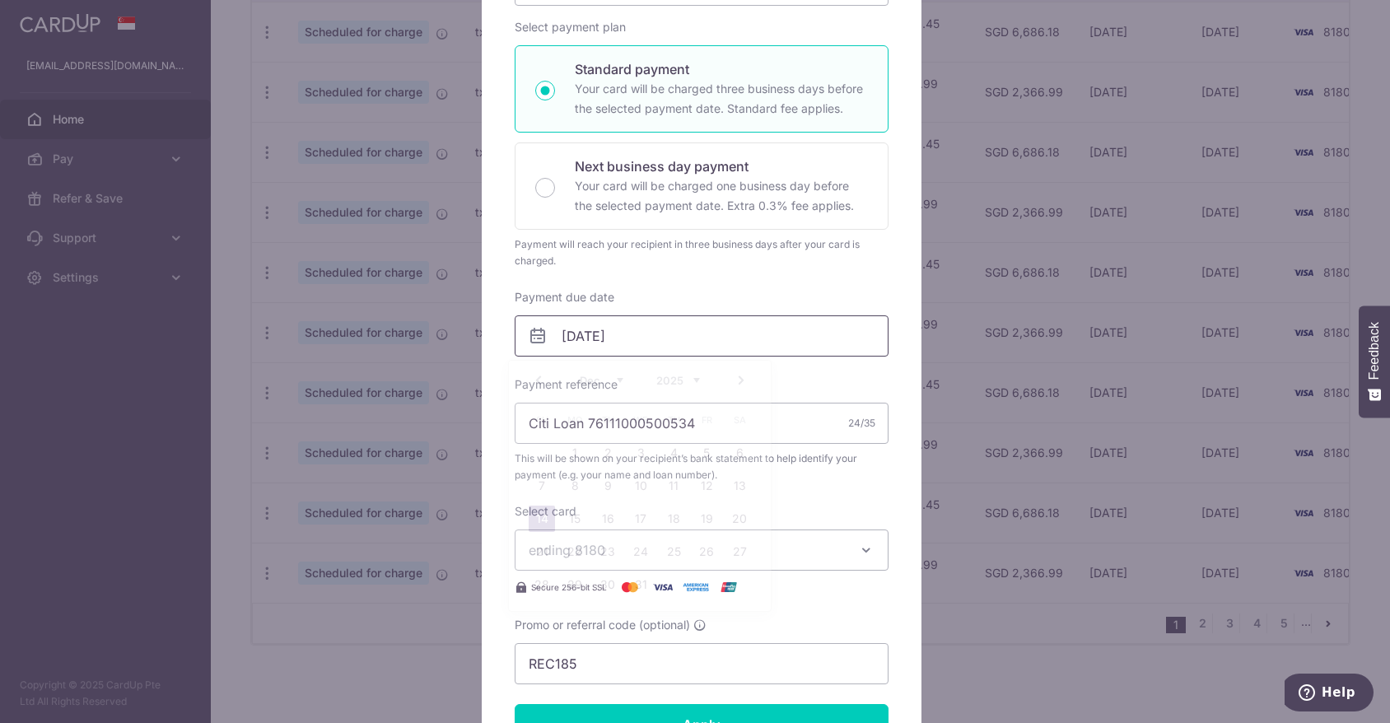
click at [612, 333] on input "14/12/2025" at bounding box center [702, 335] width 374 height 41
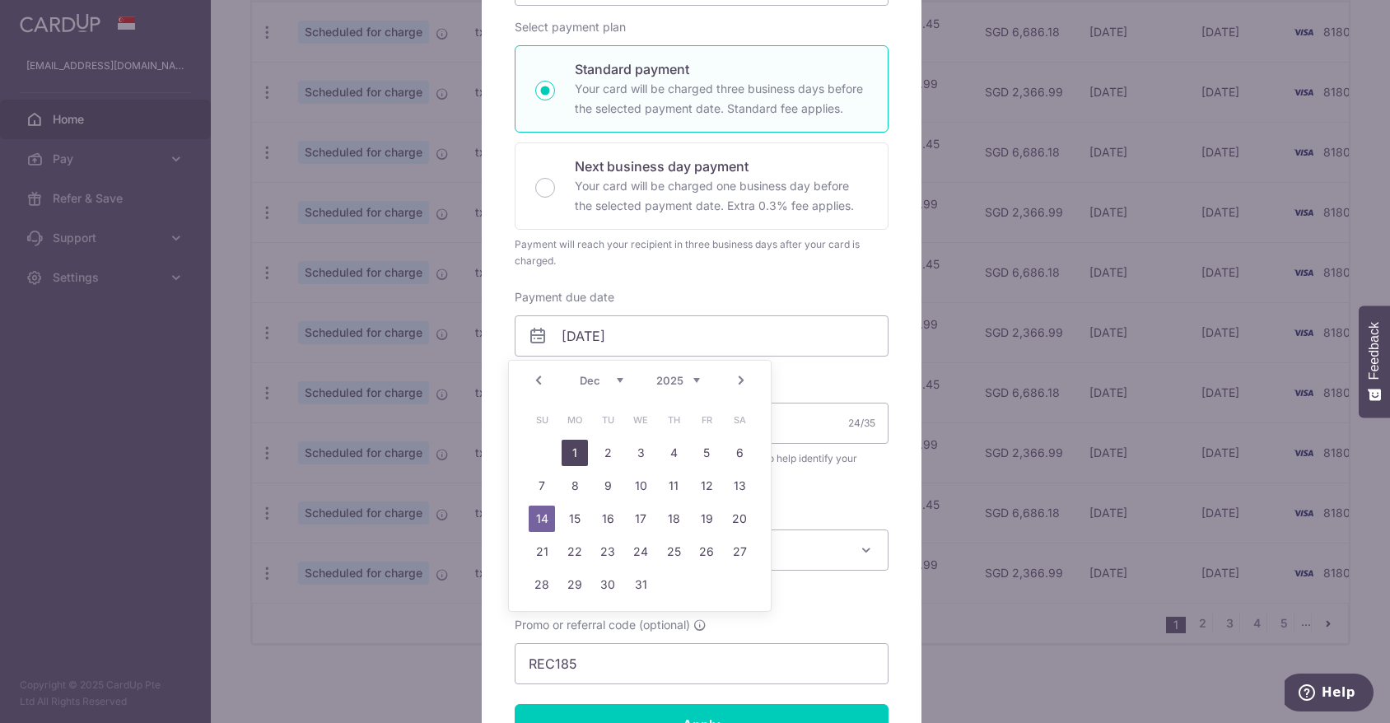
click at [580, 451] on link "1" at bounding box center [575, 453] width 26 height 26
type input "[DATE]"
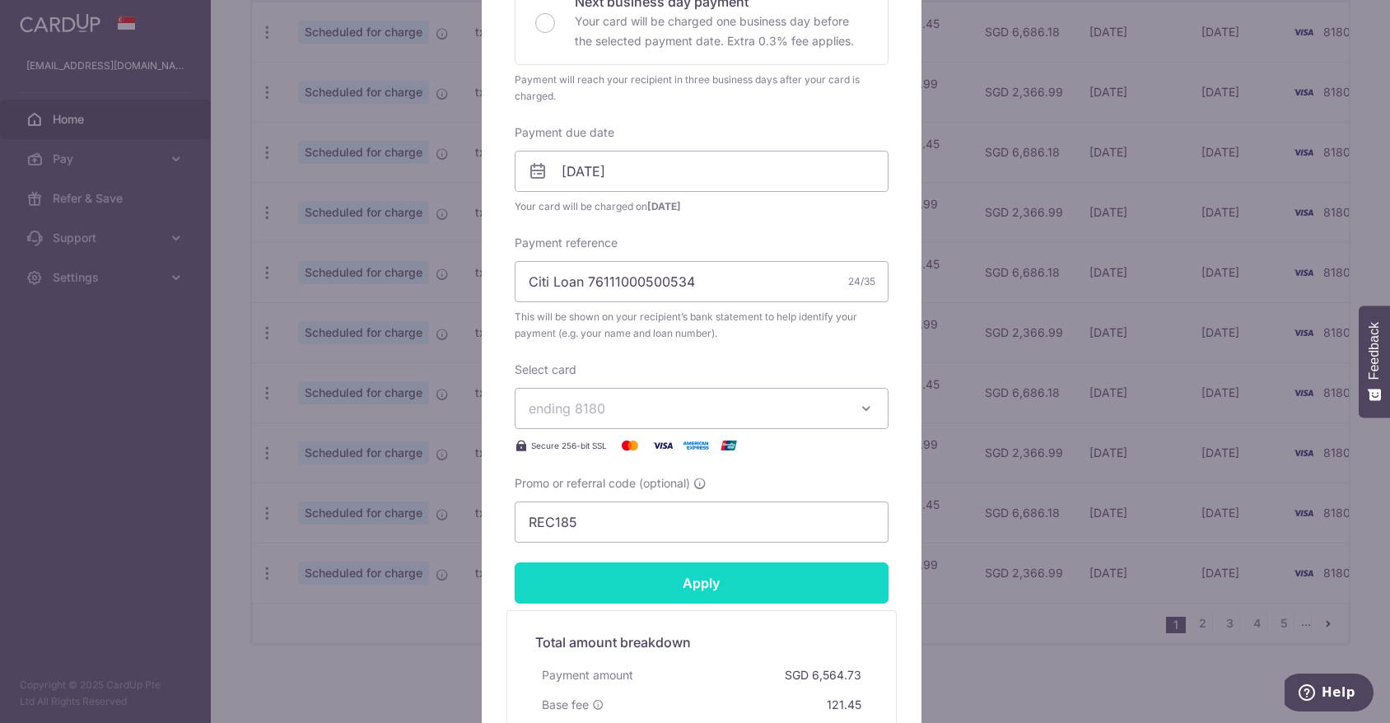
click at [737, 584] on input "Apply" at bounding box center [702, 583] width 374 height 41
type input "Successfully Applied"
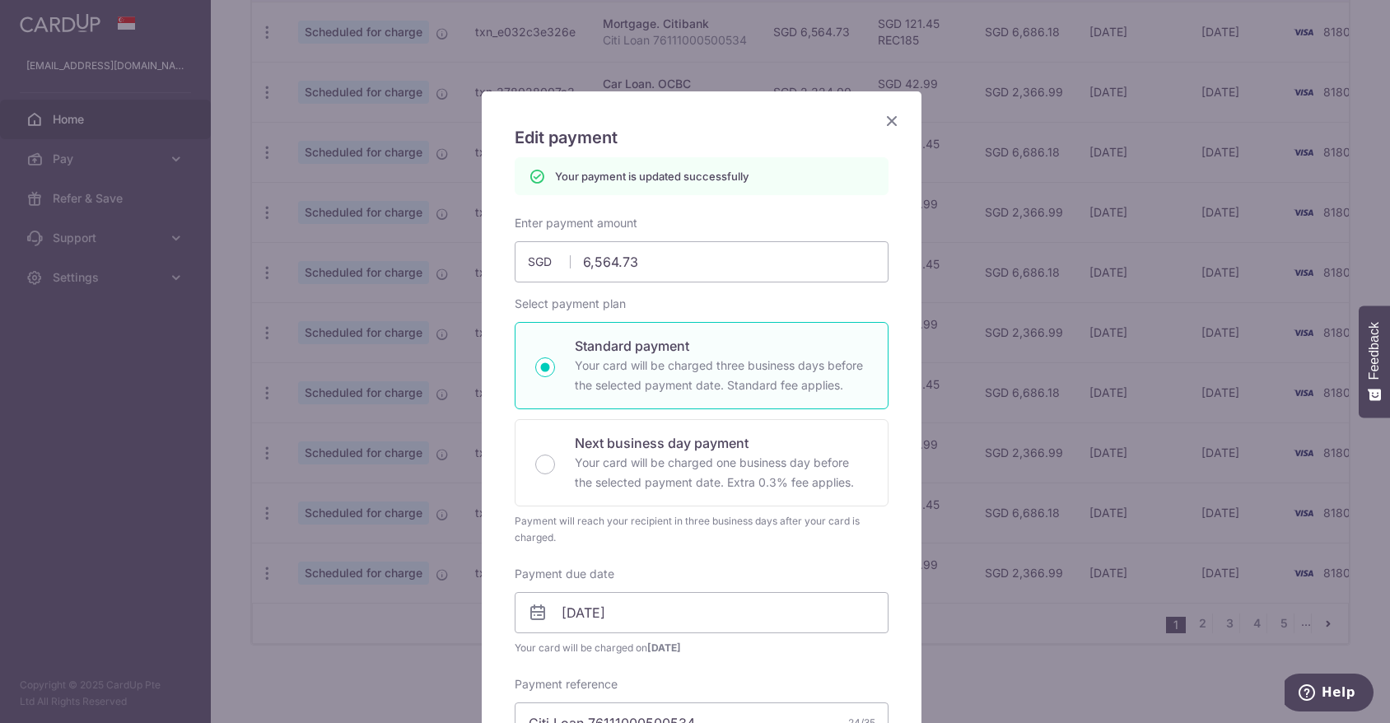
scroll to position [0, 0]
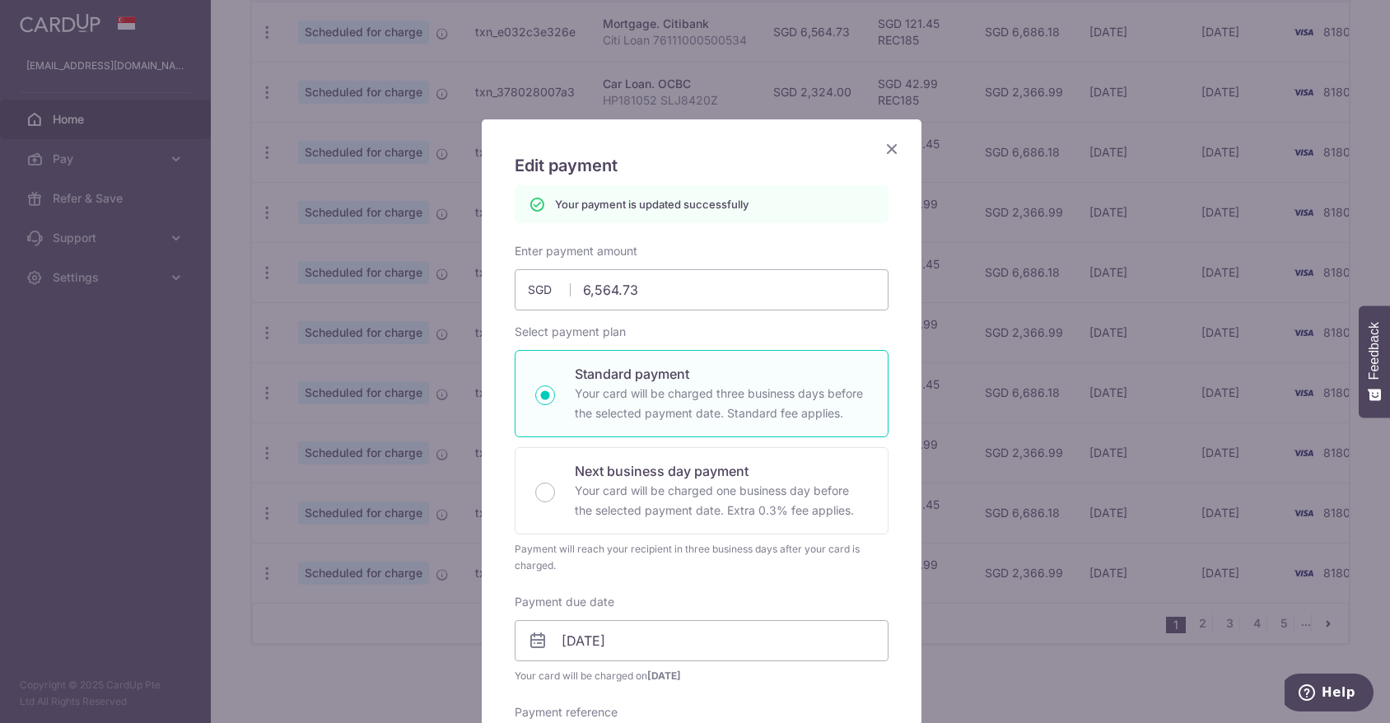
click at [888, 147] on icon "Close" at bounding box center [892, 148] width 20 height 21
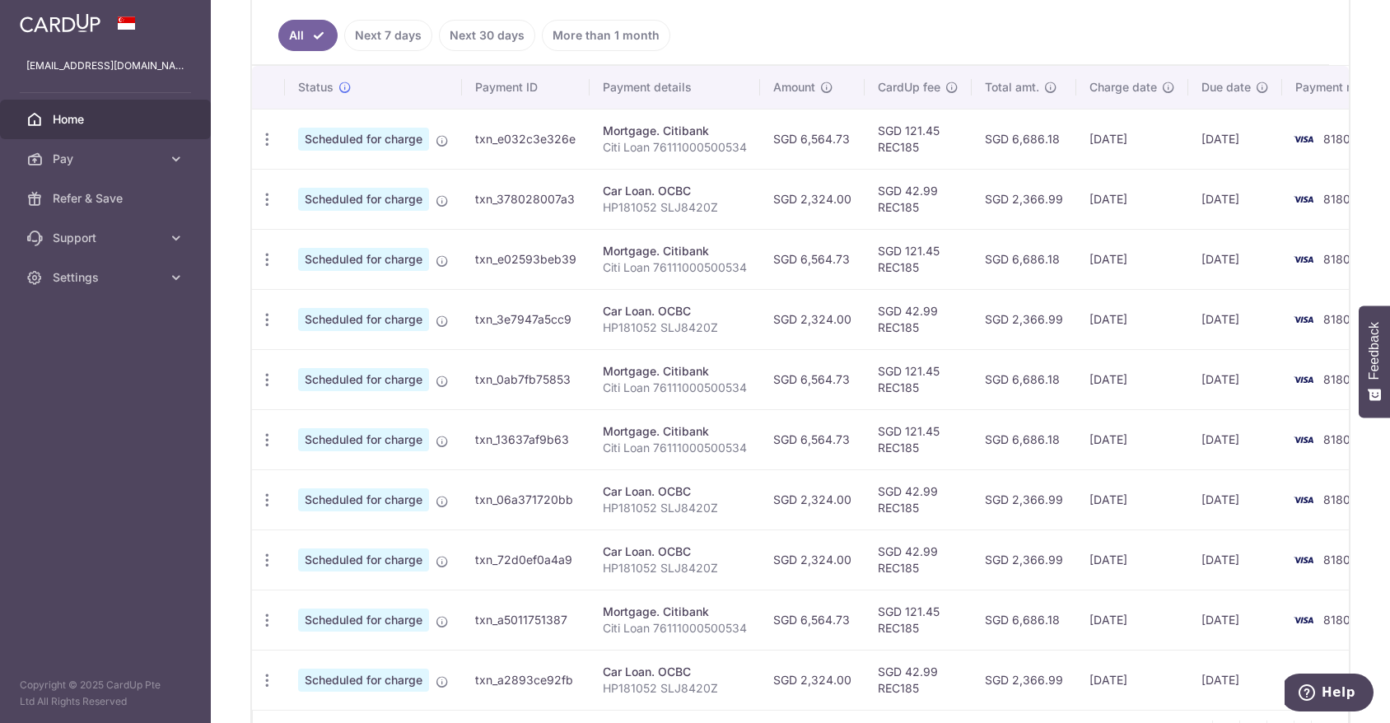
scroll to position [559, 0]
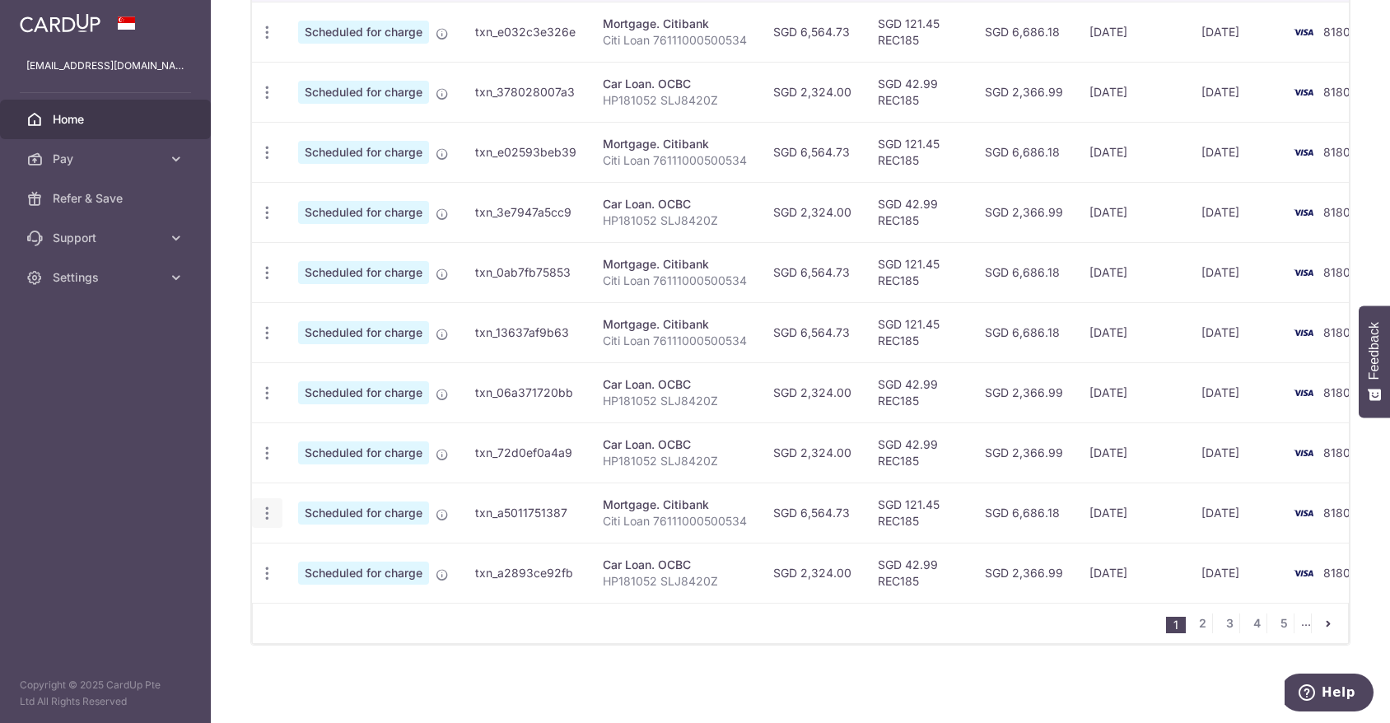
click at [265, 41] on icon "button" at bounding box center [267, 32] width 17 height 17
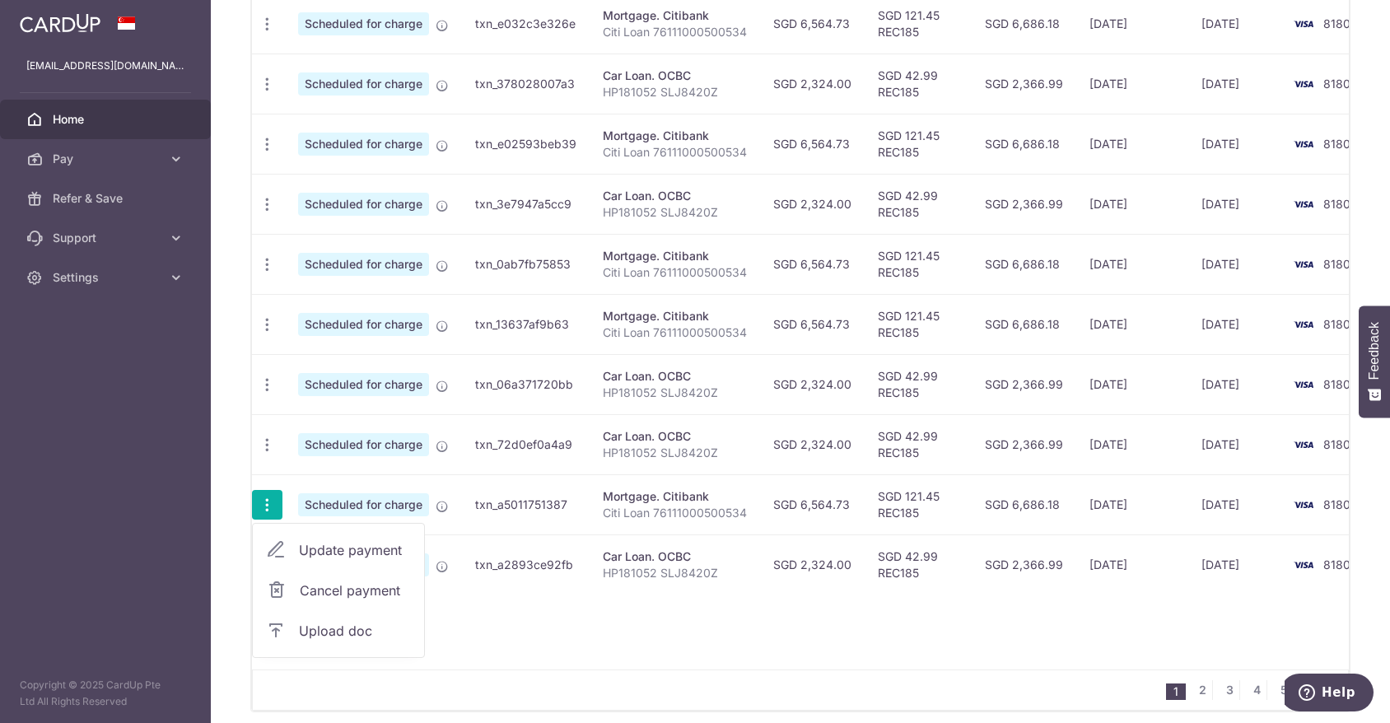
click at [357, 552] on span "Update payment" at bounding box center [355, 550] width 112 height 20
radio input "true"
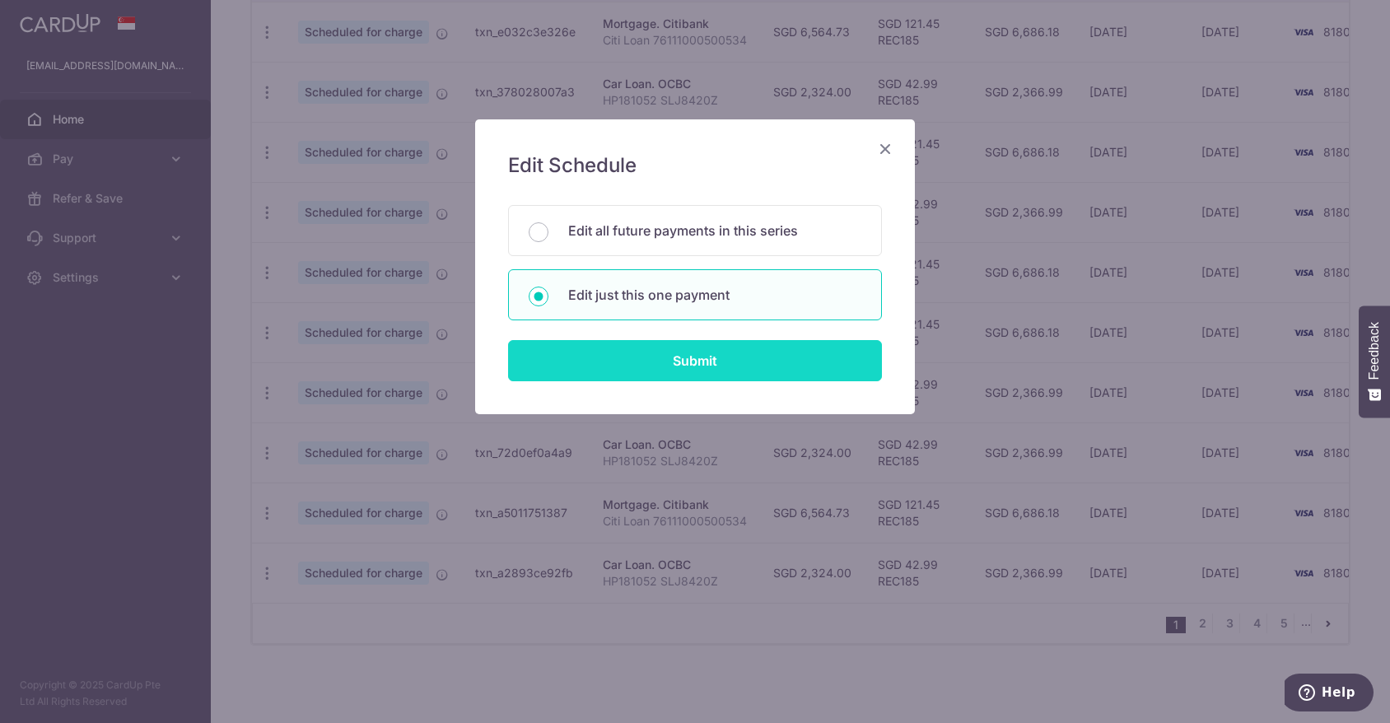
click at [675, 356] on input "Submit" at bounding box center [695, 360] width 374 height 41
radio input "true"
type input "6,564.73"
type input "14/01/2026"
type input "Citi Loan 76111000500534"
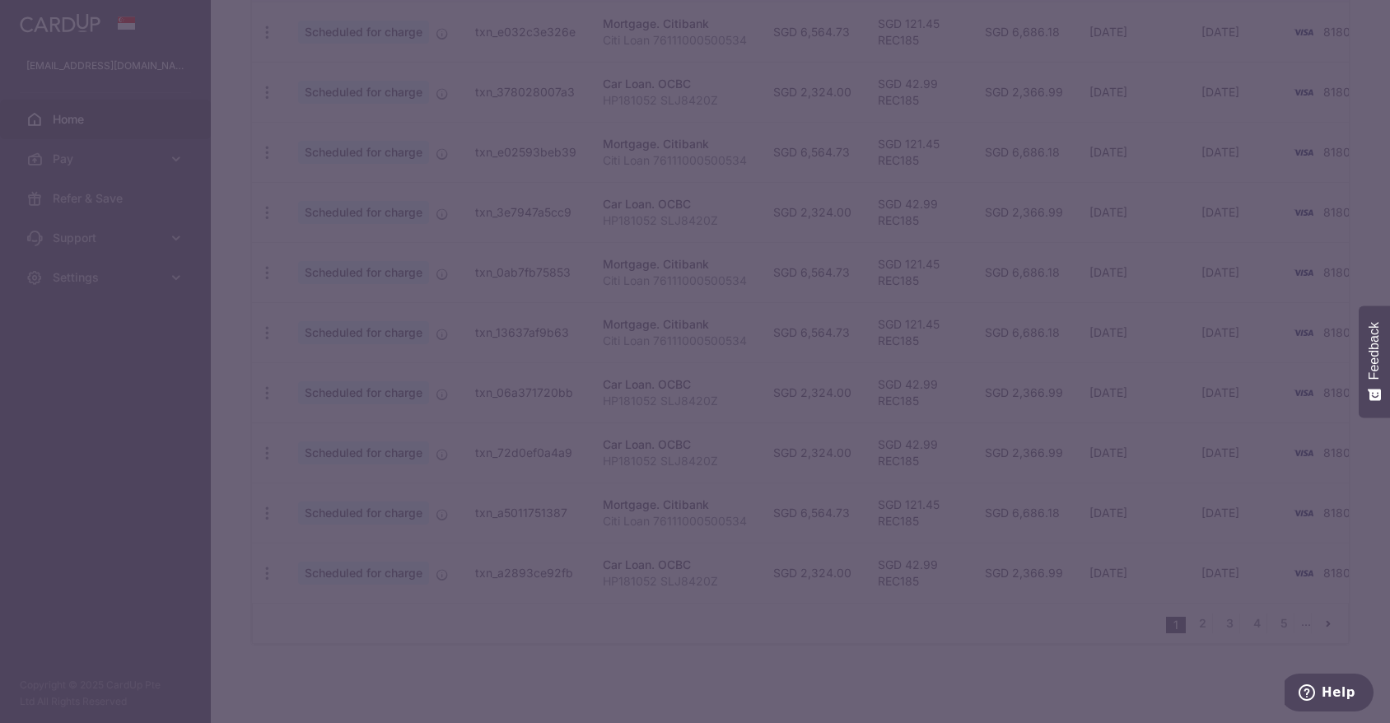
type input "REC185"
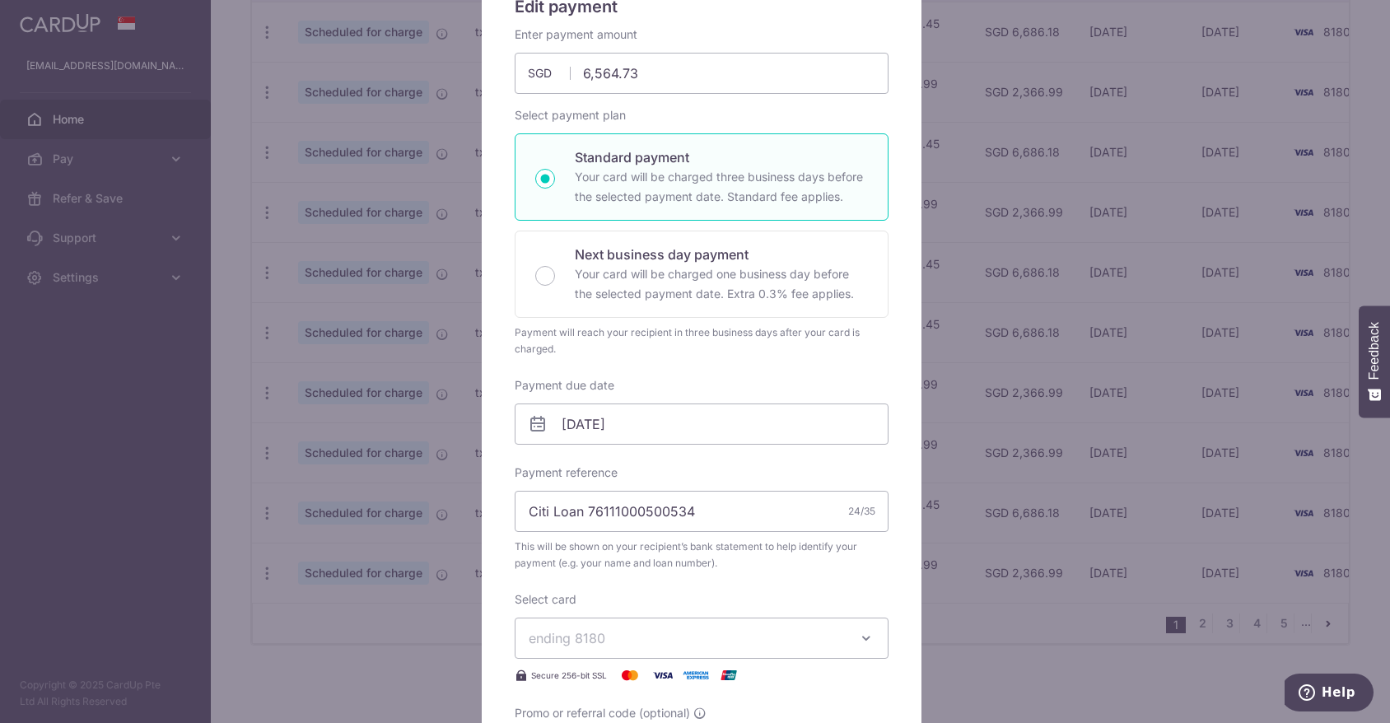
scroll to position [165, 0]
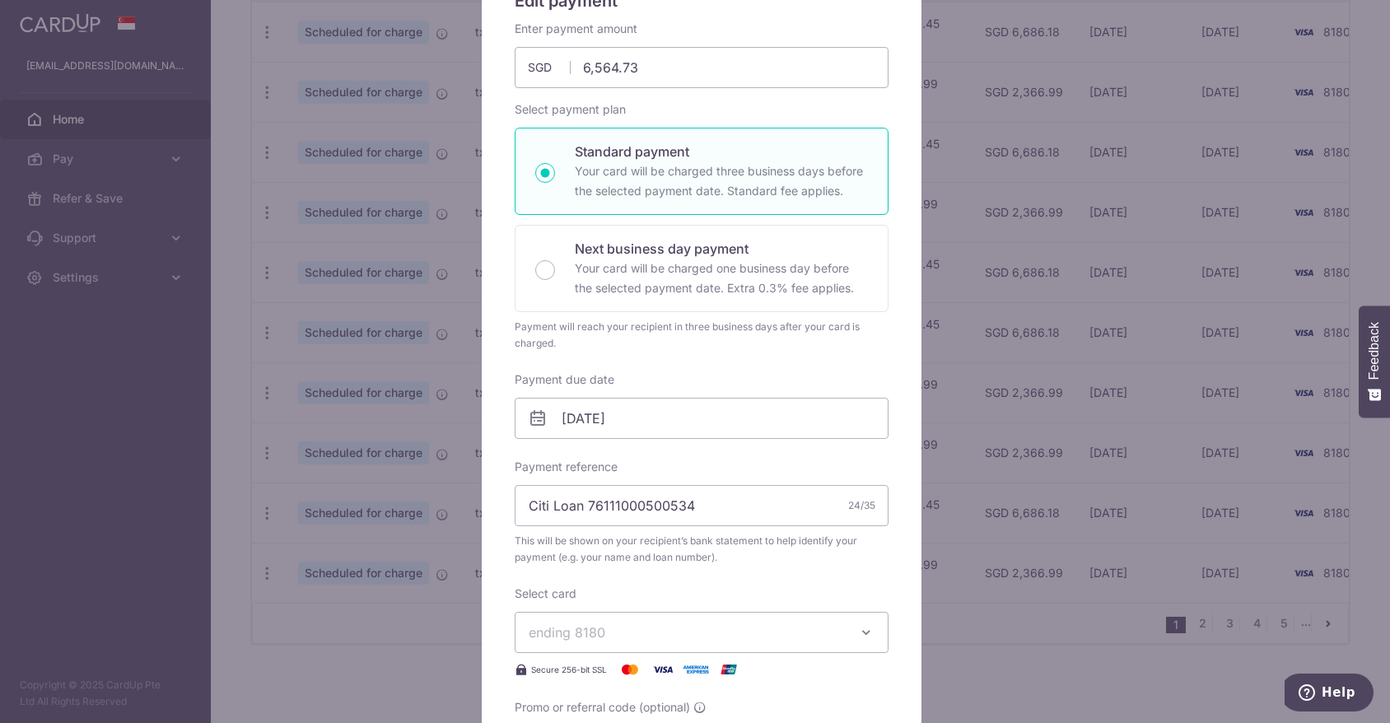
click at [528, 421] on icon at bounding box center [538, 419] width 20 height 20
click at [641, 423] on input "14/01/2026" at bounding box center [702, 418] width 374 height 41
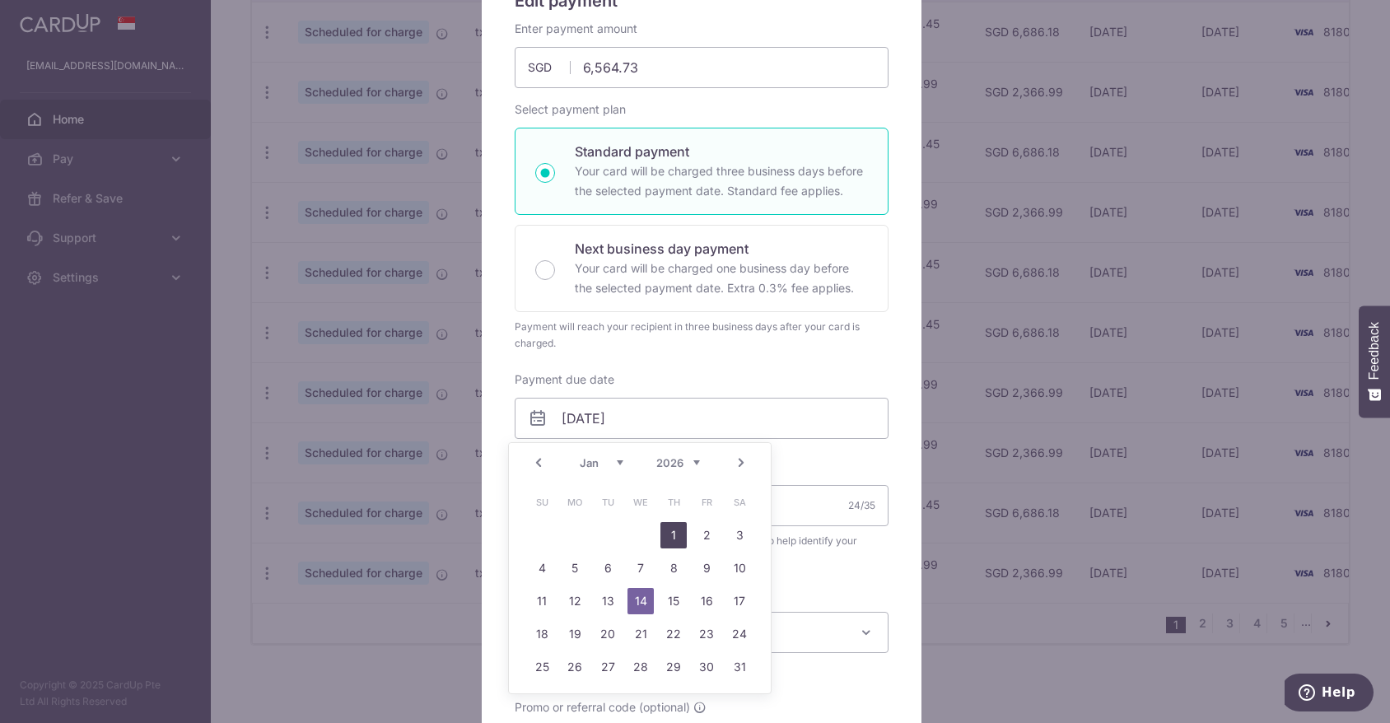
click at [673, 530] on link "1" at bounding box center [674, 535] width 26 height 26
type input "01/01/2026"
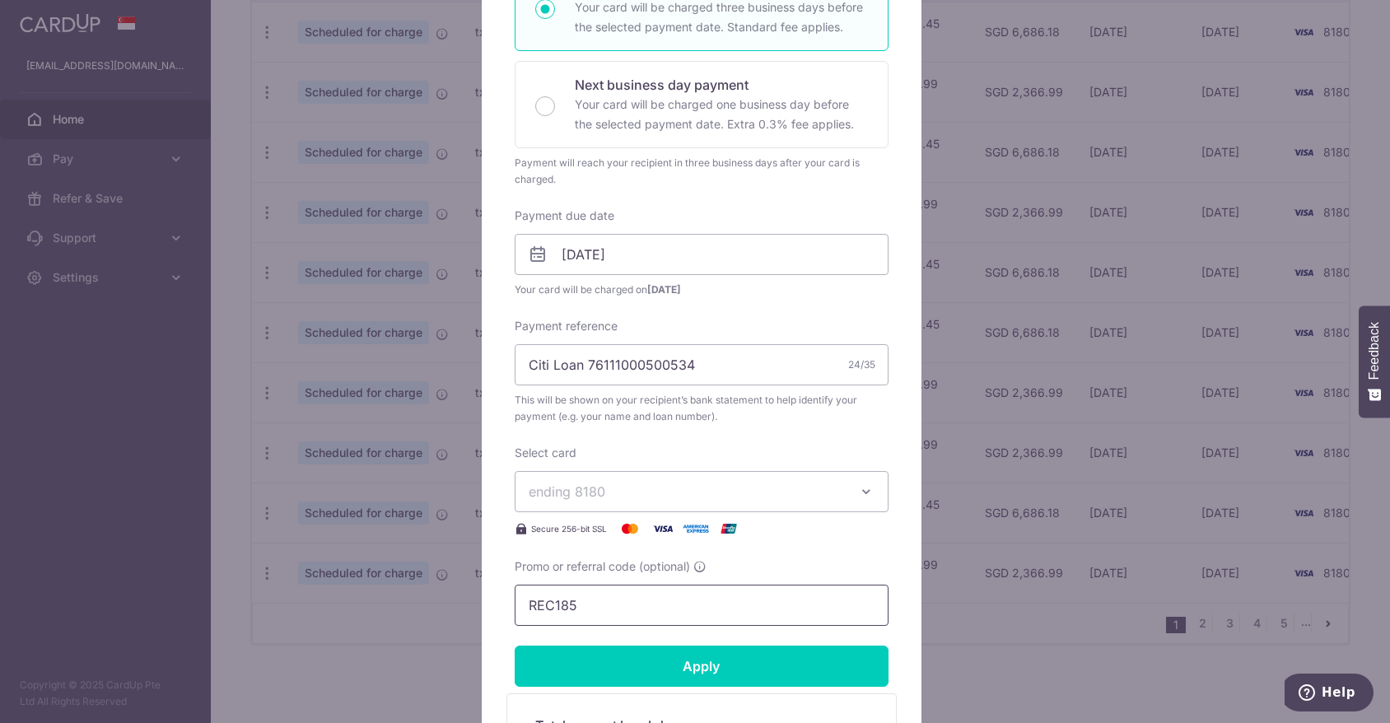
scroll to position [330, 0]
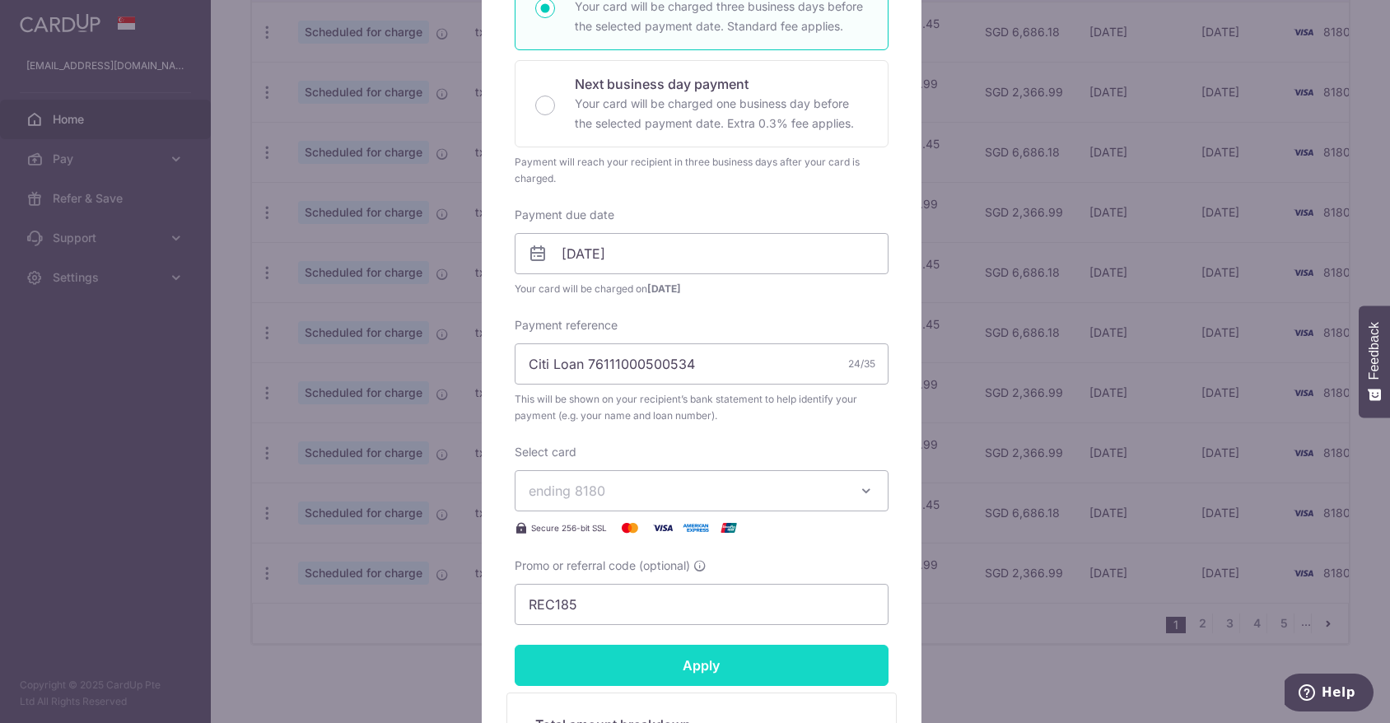
click at [687, 665] on input "Apply" at bounding box center [702, 665] width 374 height 41
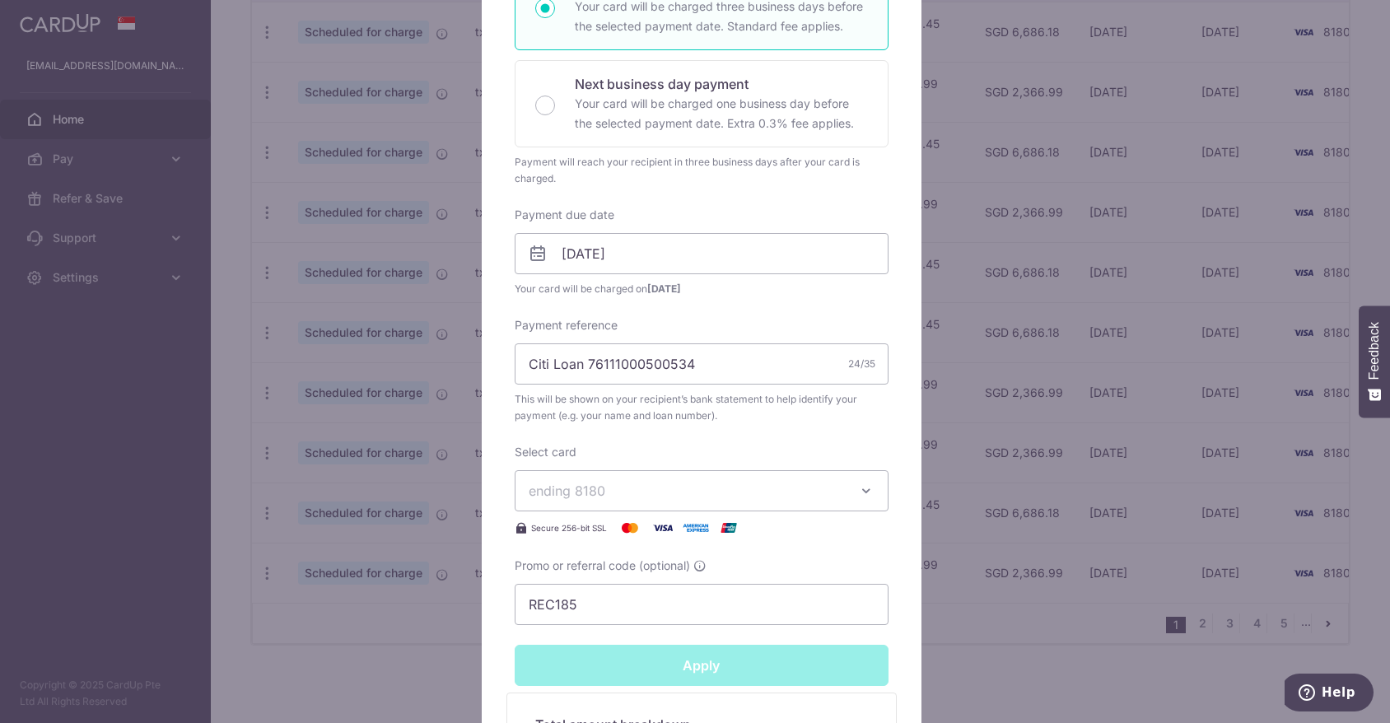
type input "Successfully Applied"
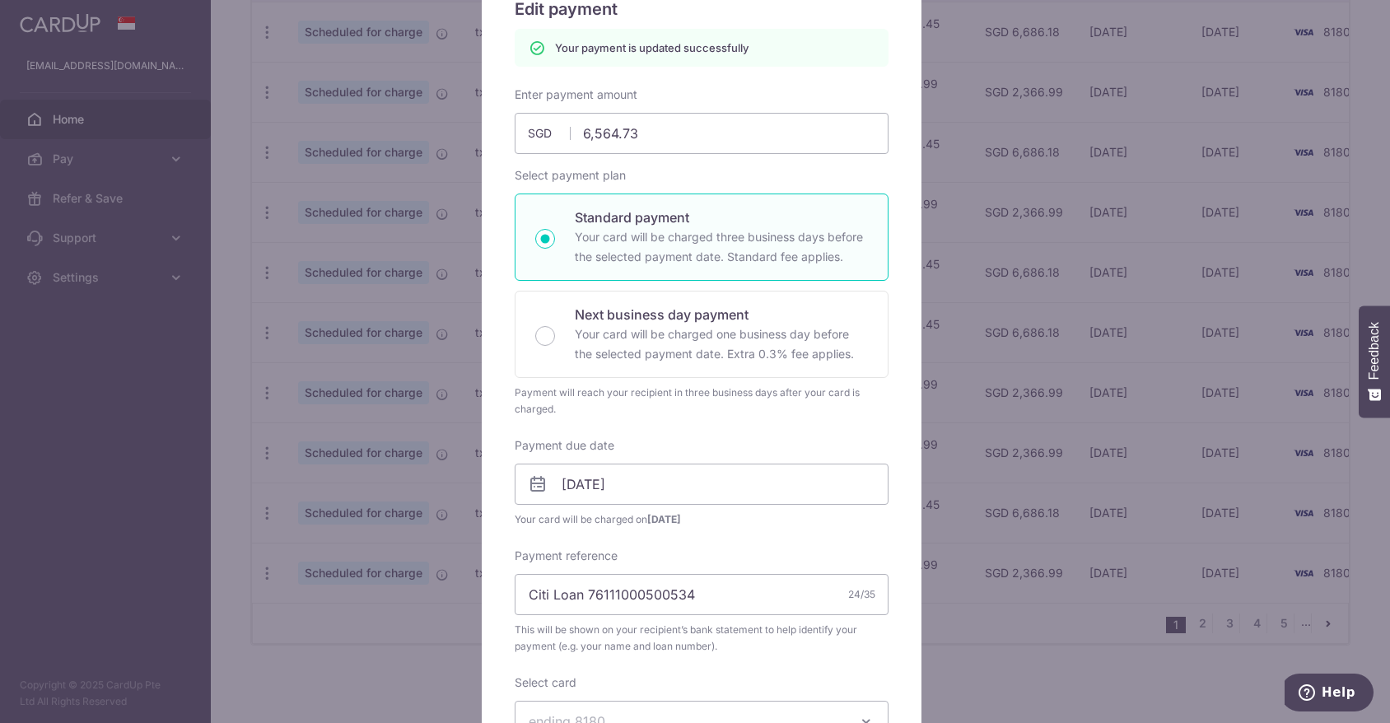
scroll to position [140, 0]
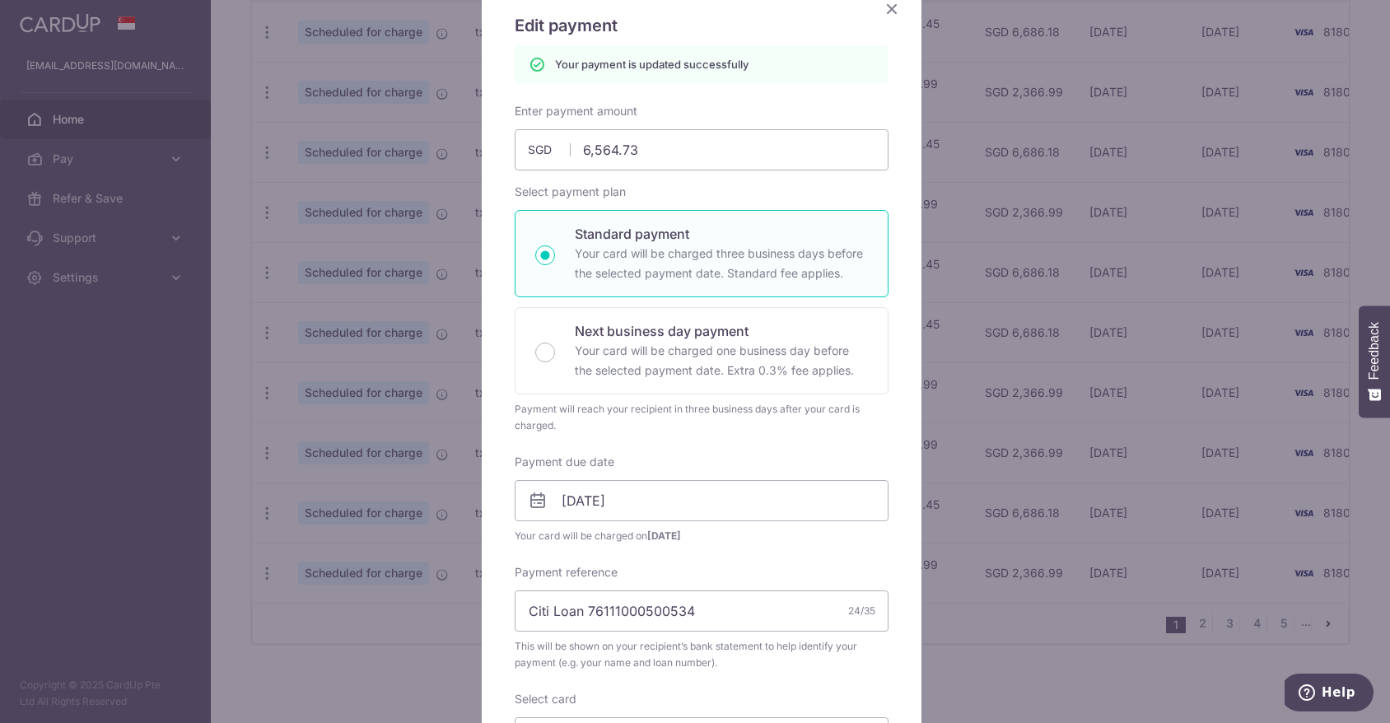
click at [887, 6] on icon "Close" at bounding box center [892, 8] width 20 height 21
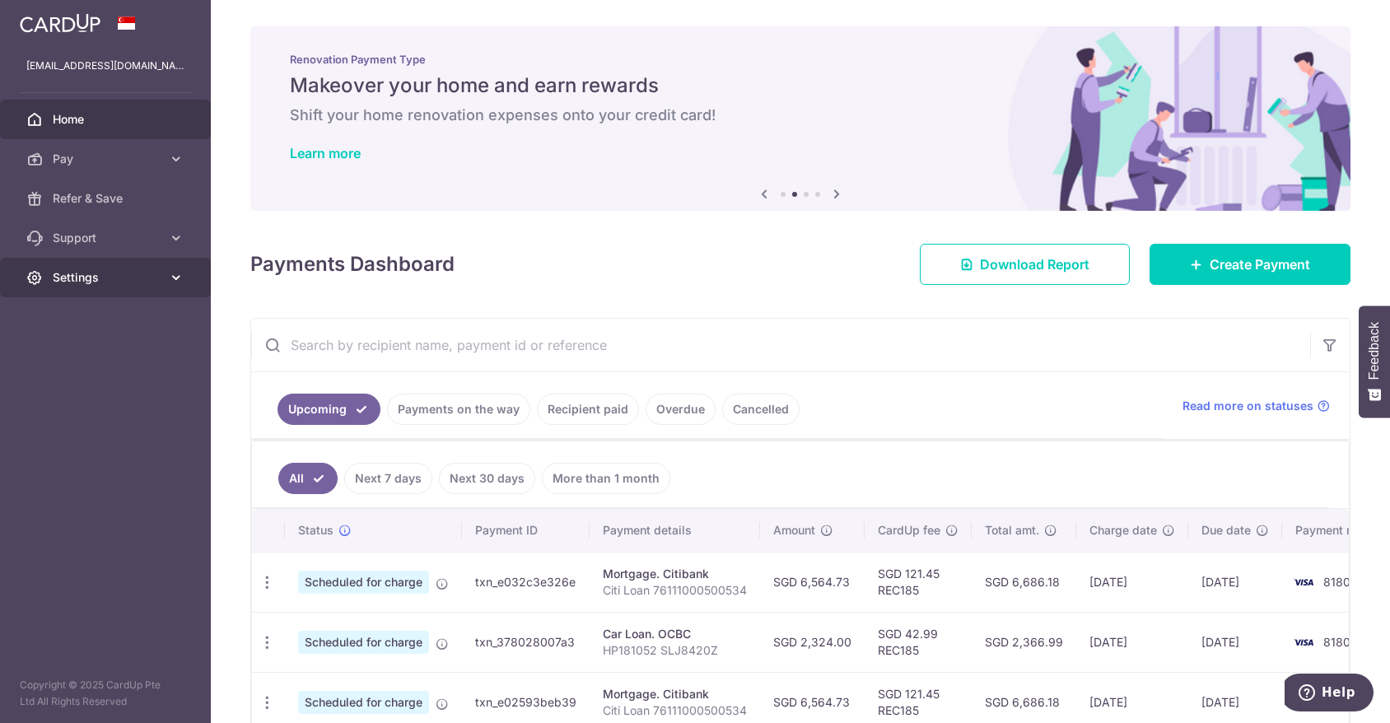
click at [161, 278] on span "Settings" at bounding box center [107, 277] width 109 height 16
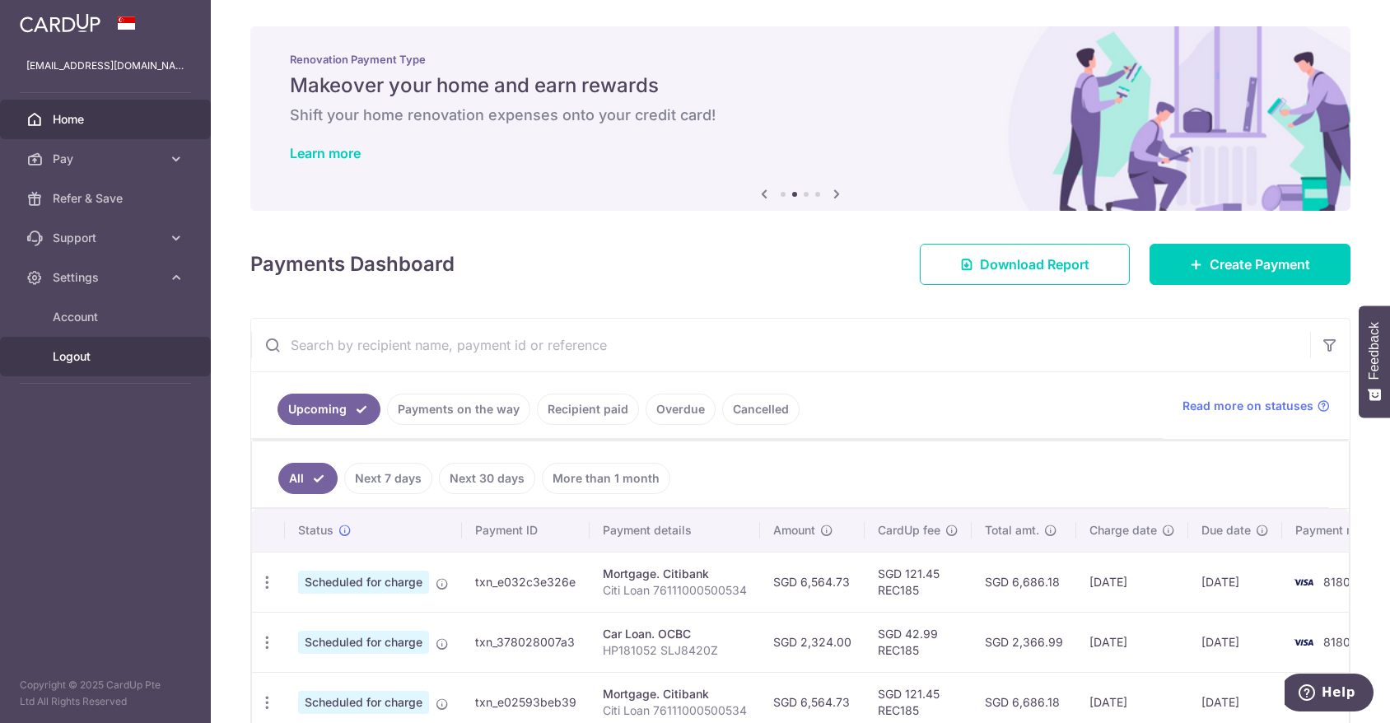
click at [76, 361] on span "Logout" at bounding box center [107, 356] width 109 height 16
